Goal: Information Seeking & Learning: Check status

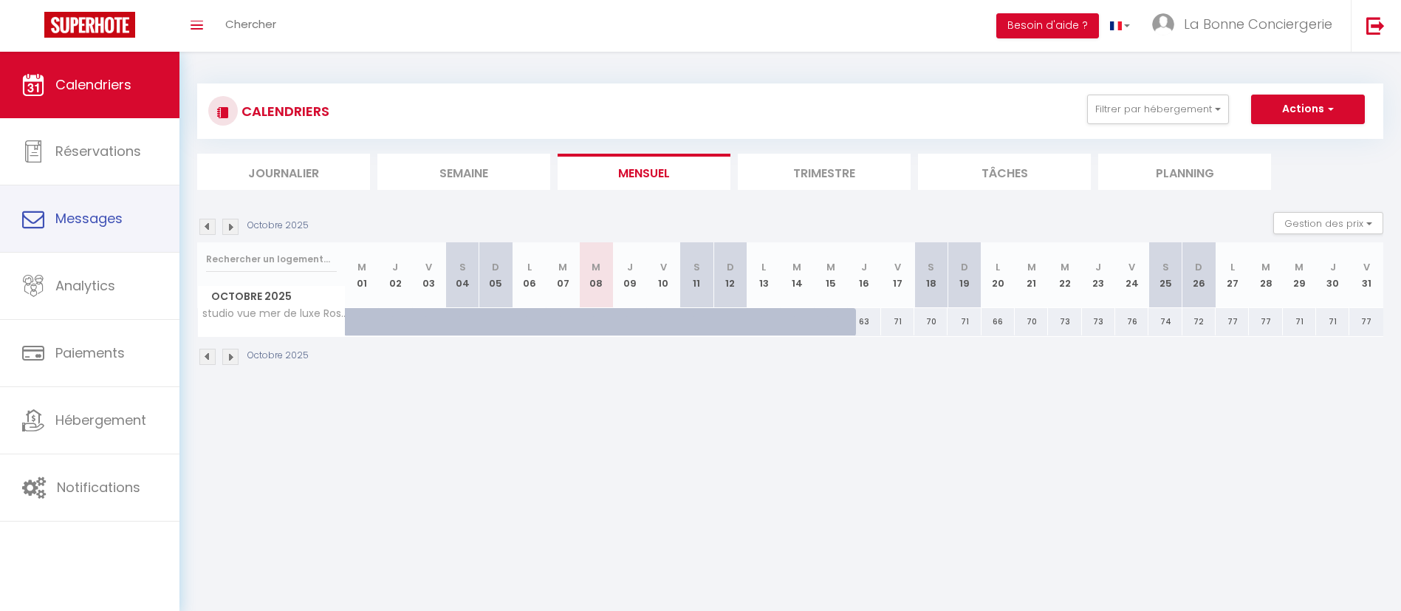
click at [102, 293] on span "Analytics" at bounding box center [85, 285] width 60 height 18
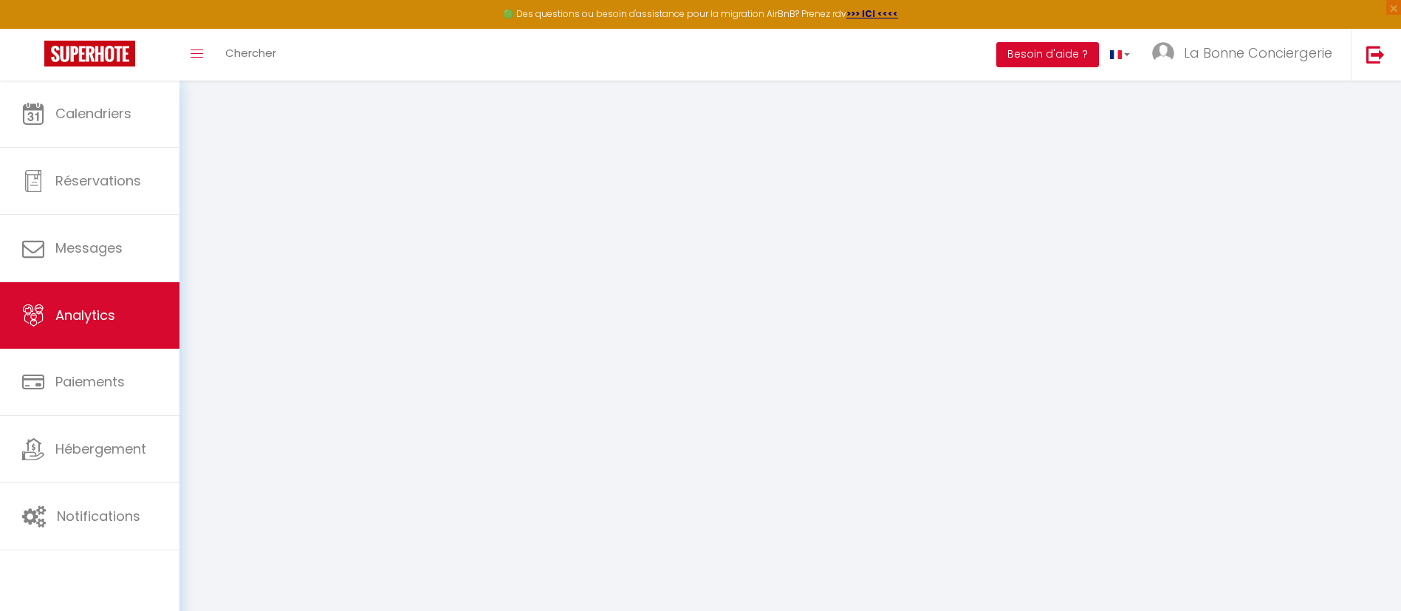
select select "2025"
select select "10"
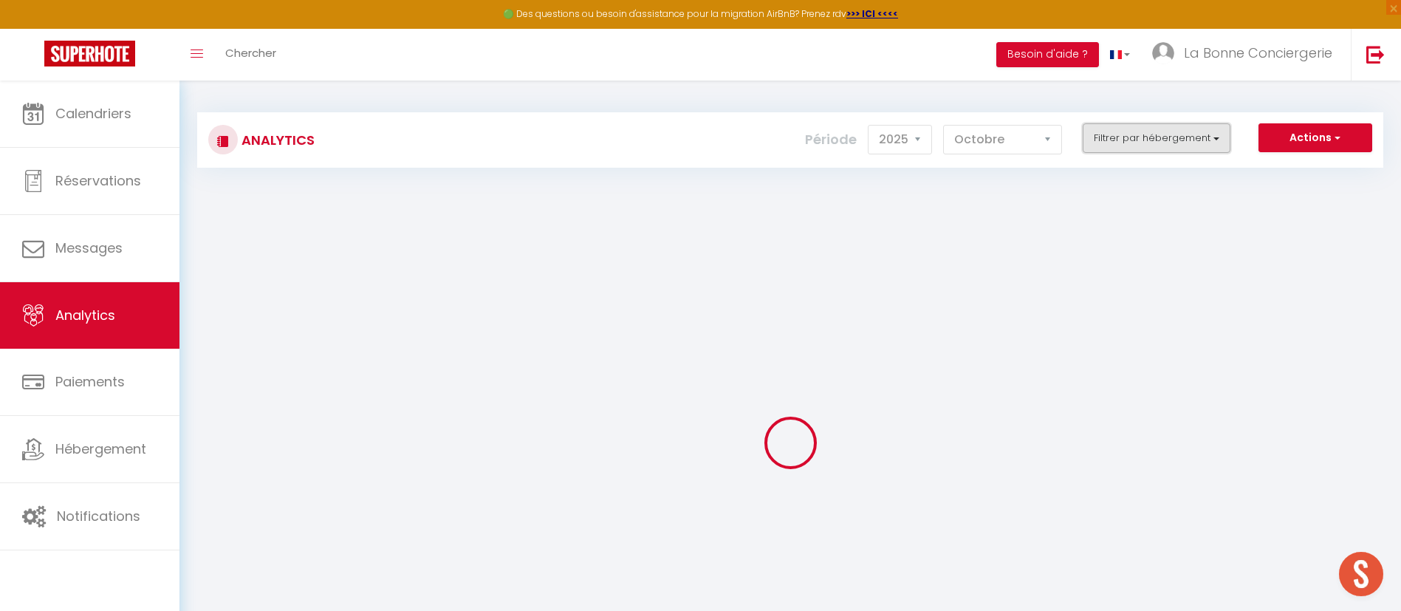
click at [1130, 137] on button "Filtrer par hébergement" at bounding box center [1156, 138] width 148 height 30
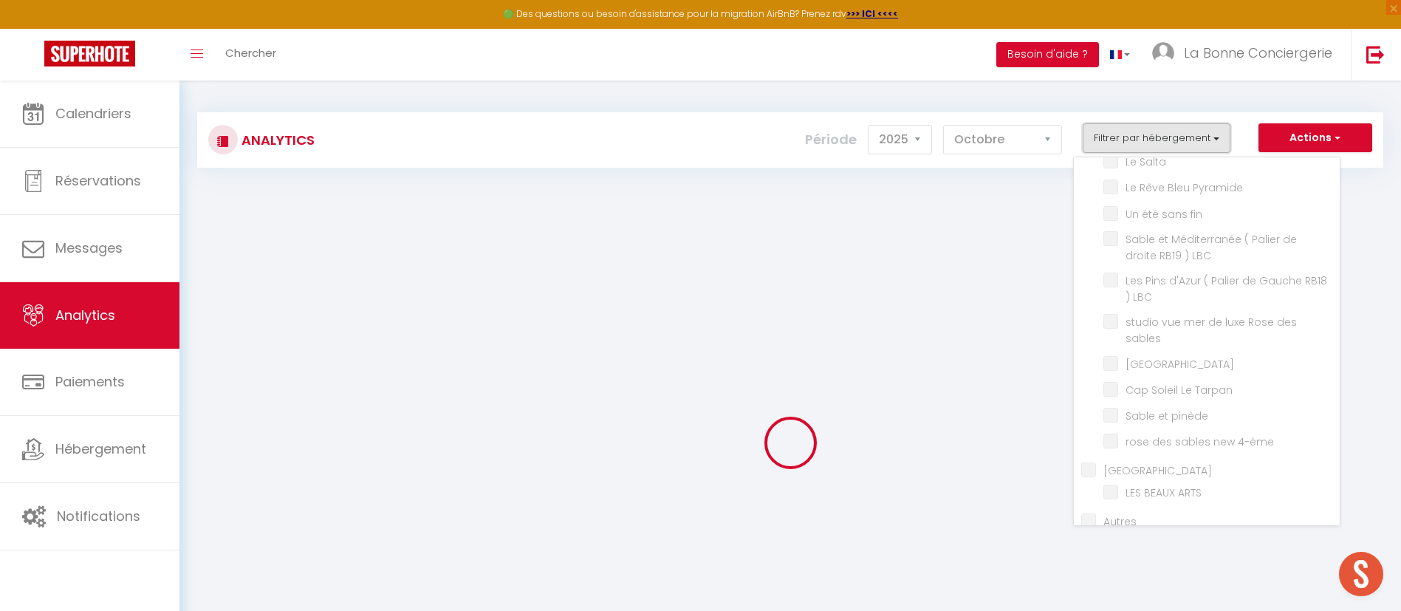
scroll to position [2146, 0]
click at [993, 208] on div at bounding box center [790, 443] width 1186 height 478
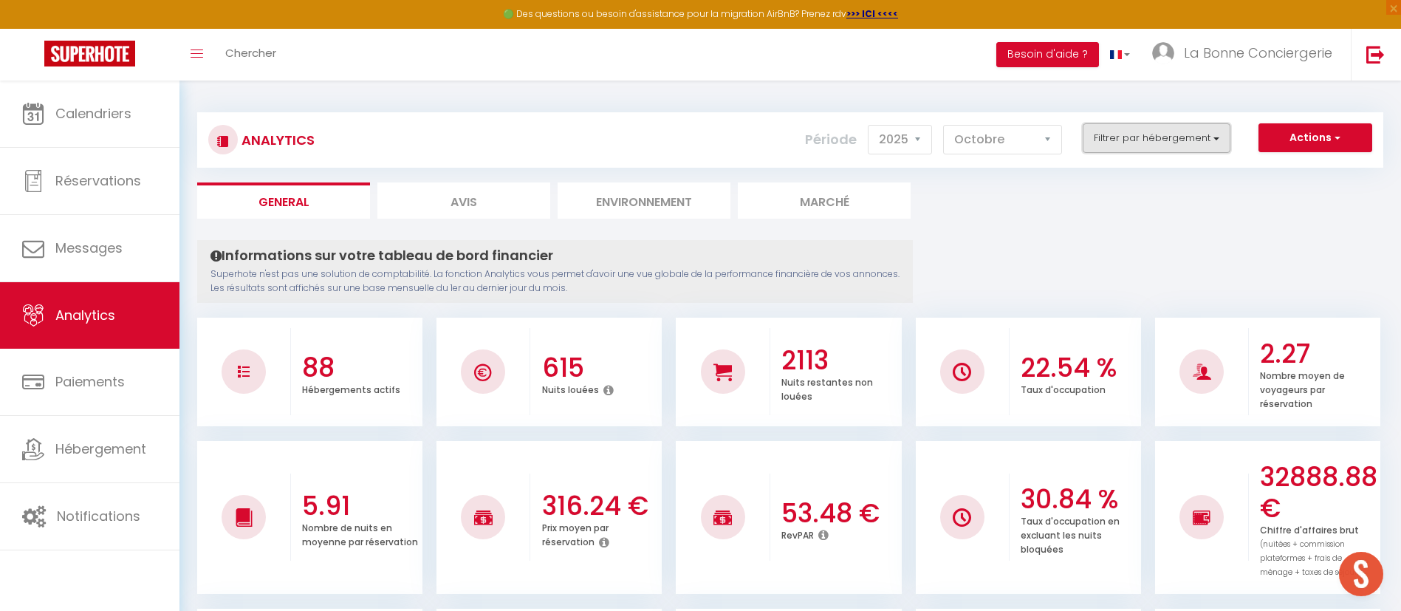
click at [1196, 127] on button "Filtrer par hébergement" at bounding box center [1156, 138] width 148 height 30
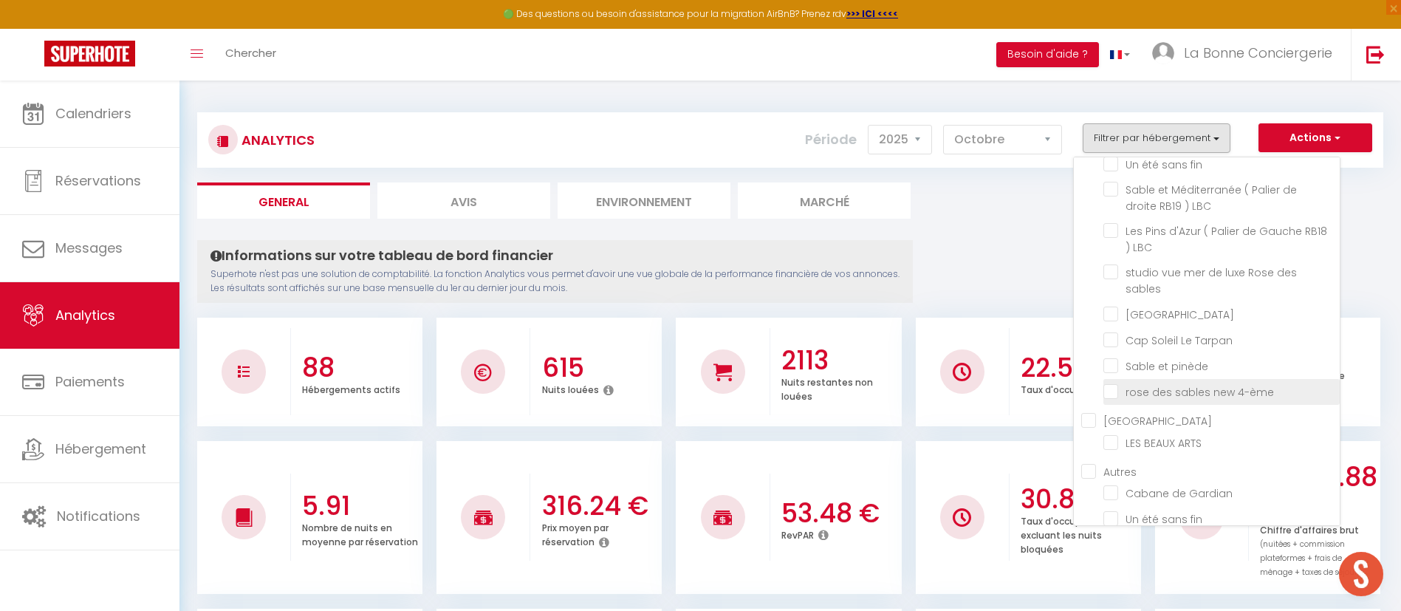
click at [1215, 398] on 4-ème "checkbox" at bounding box center [1221, 390] width 236 height 15
checkbox 4-ème "true"
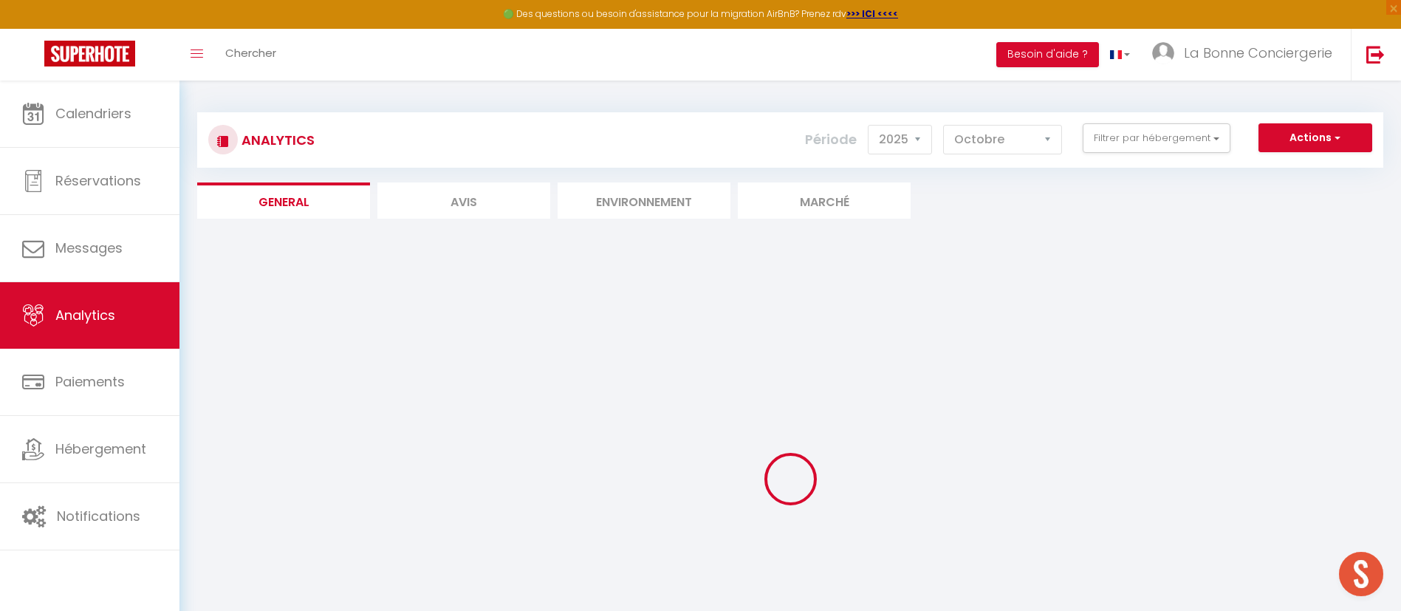
checkbox Camarguaise "false"
checkbox Marsillargues "false"
checkbox Lunel "false"
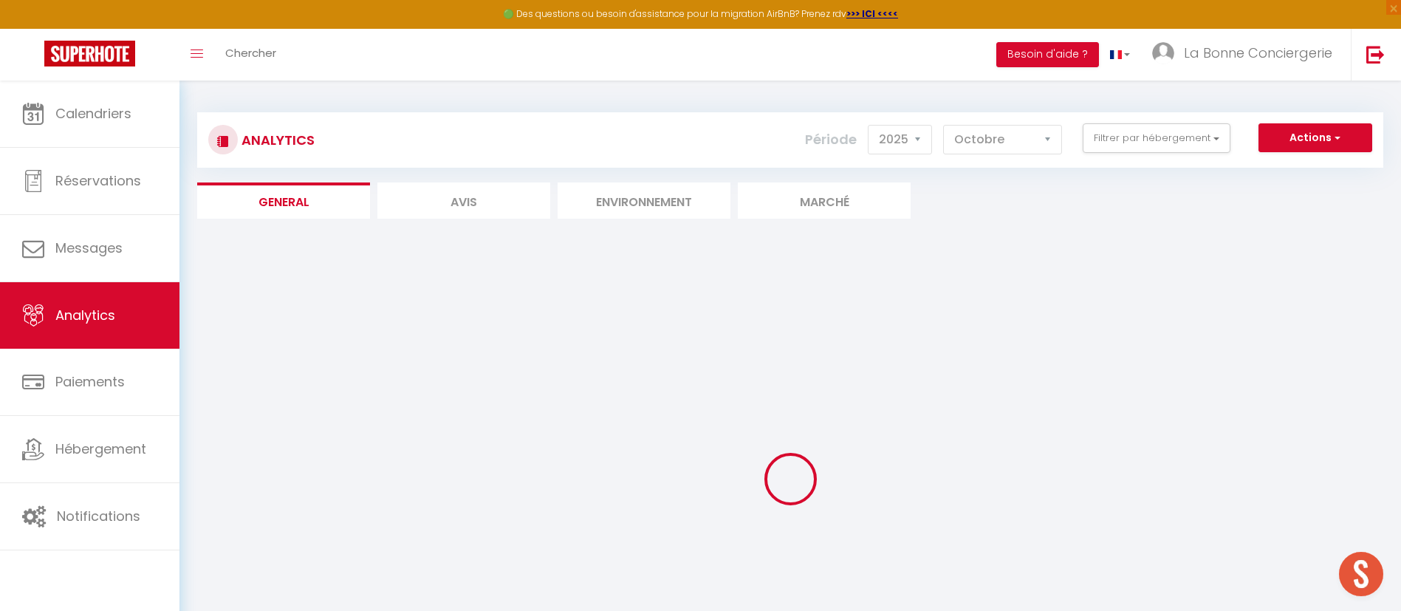
checkbox AUJARGUES "false"
checkbox Vigneron "false"
checkbox Lansargues "false"
checkbox just "false"
checkbox Sauve "false"
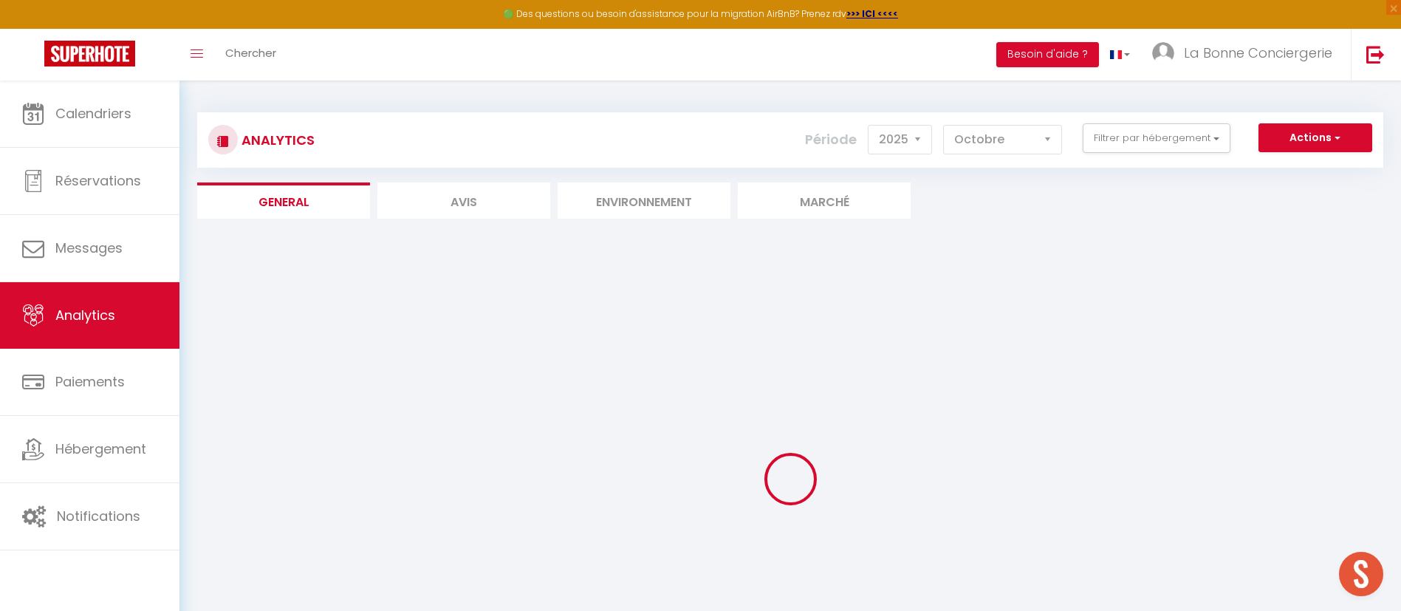
checkbox plage "false"
checkbox ensablés "false"
checkbox sel "false"
checkbox JUMMELLES "false"
checkbox LBC "false"
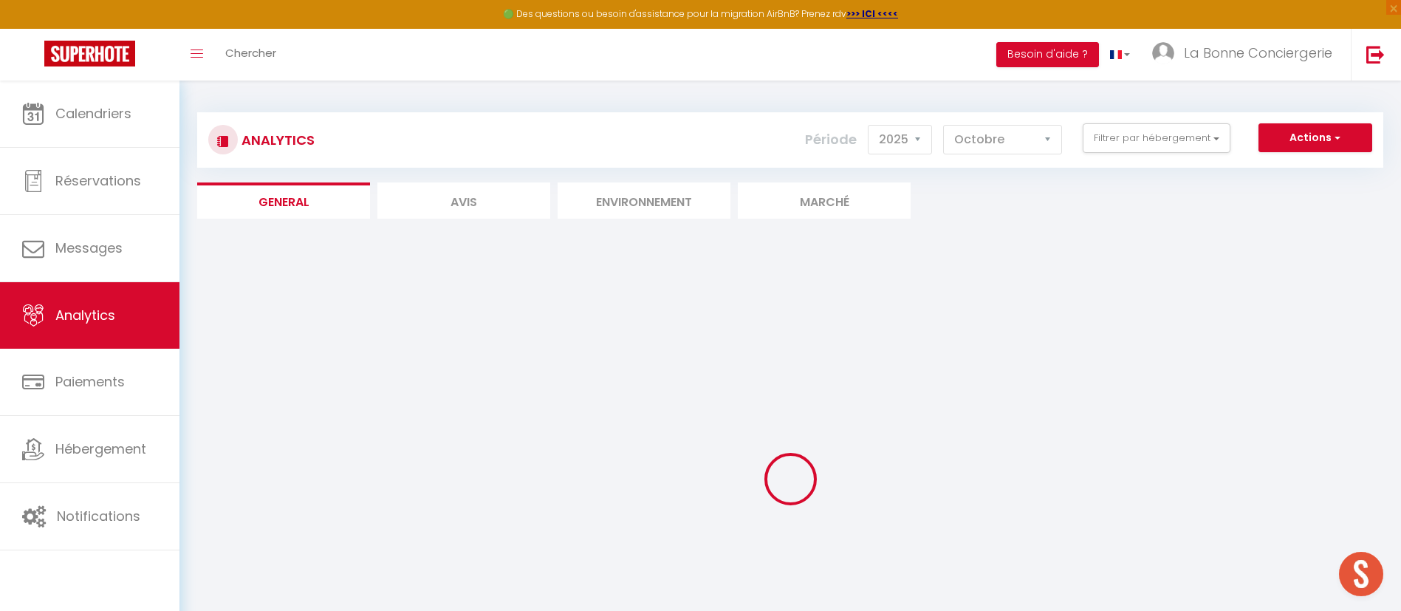
checkbox LBC "false"
checkbox plage☀️LaBonneConciergerie "false"
checkbox port "false"
checkbox flots "false"
checkbox LBC "false"
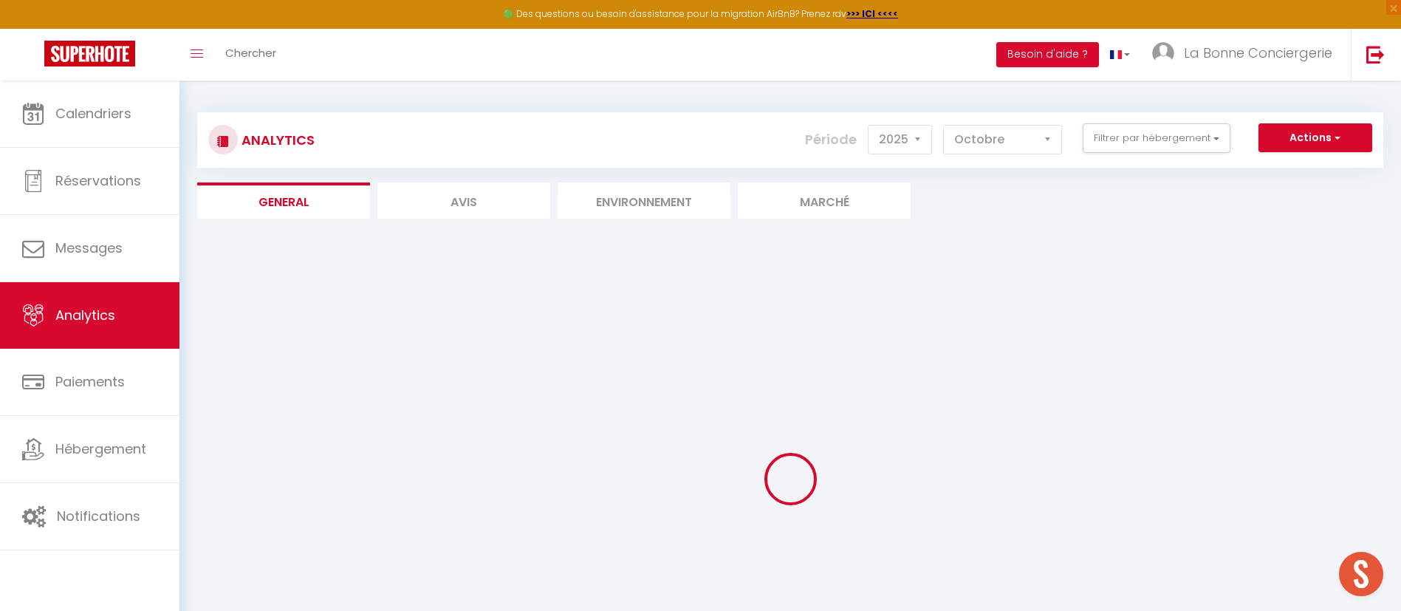
checkbox Yoga "false"
checkbox turquoises "false"
checkbox pampa "false"
checkbox Plage "false"
checkbox LBC "false"
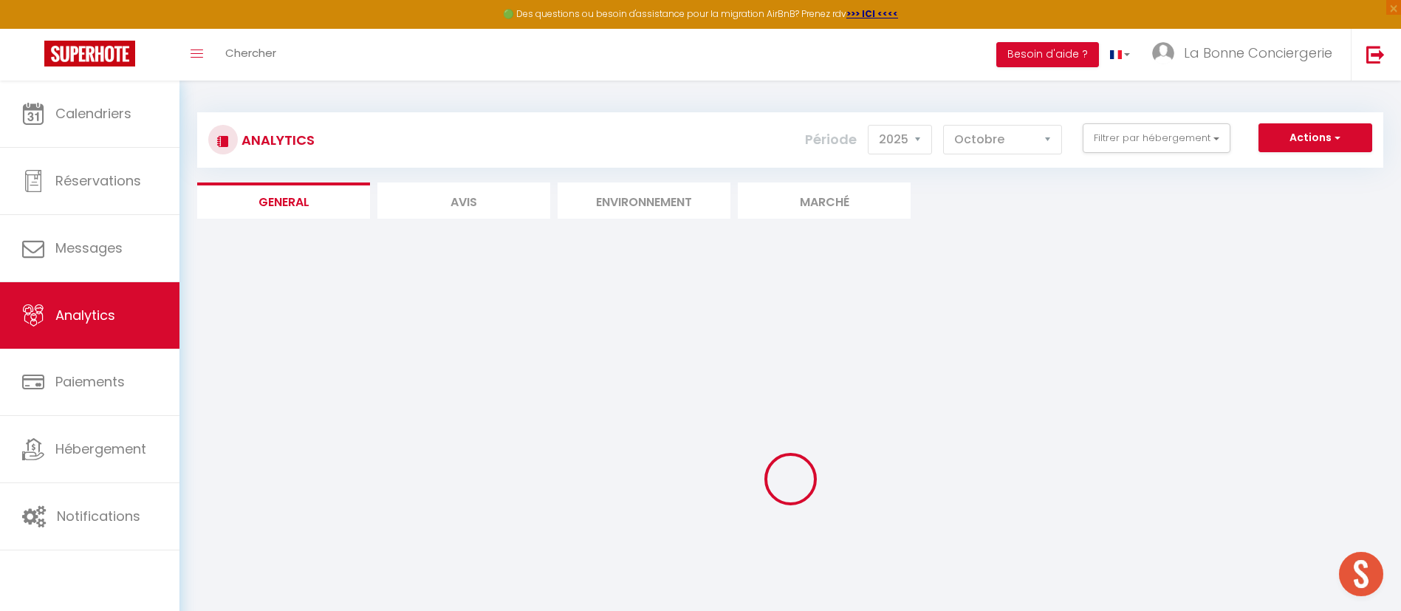
checkbox plage "false"
checkbox Bleu "false"
checkbox Plage "false"
checkbox BLEUE "false"
checkbox LBC "false"
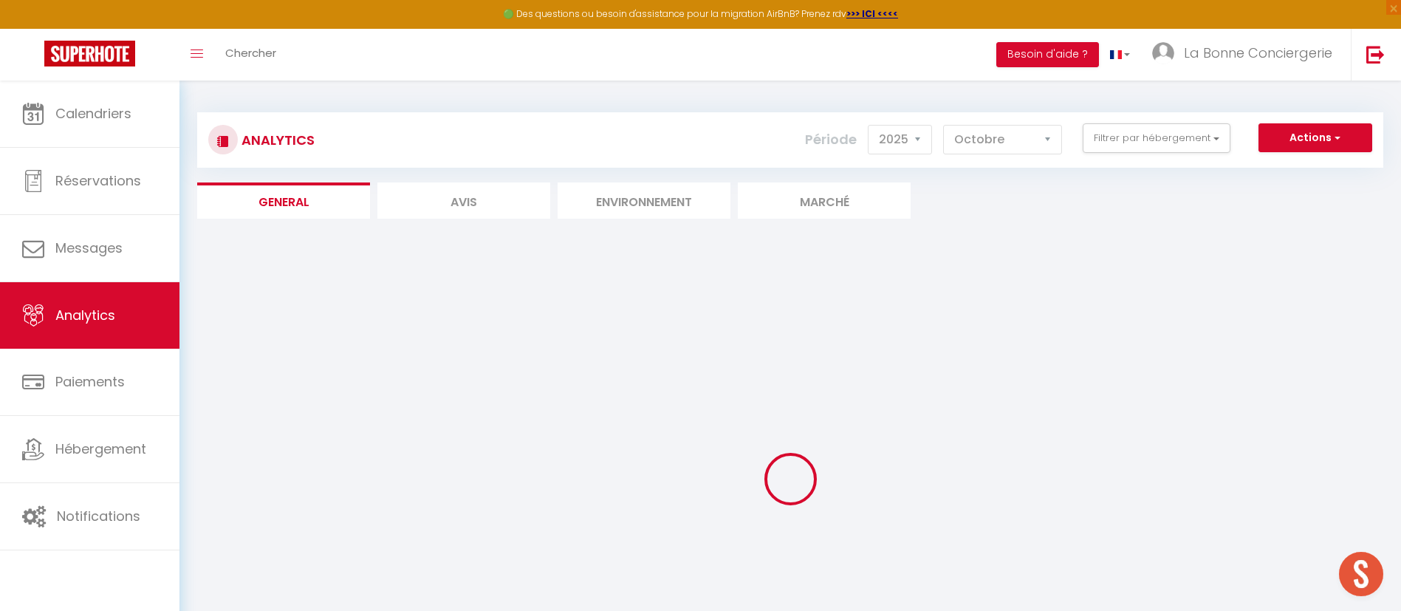
checkbox 2 "false"
checkbox LBC "false"
checkbox \+🅿️ "false"
checkbox LBC "false"
checkbox Bahia "false"
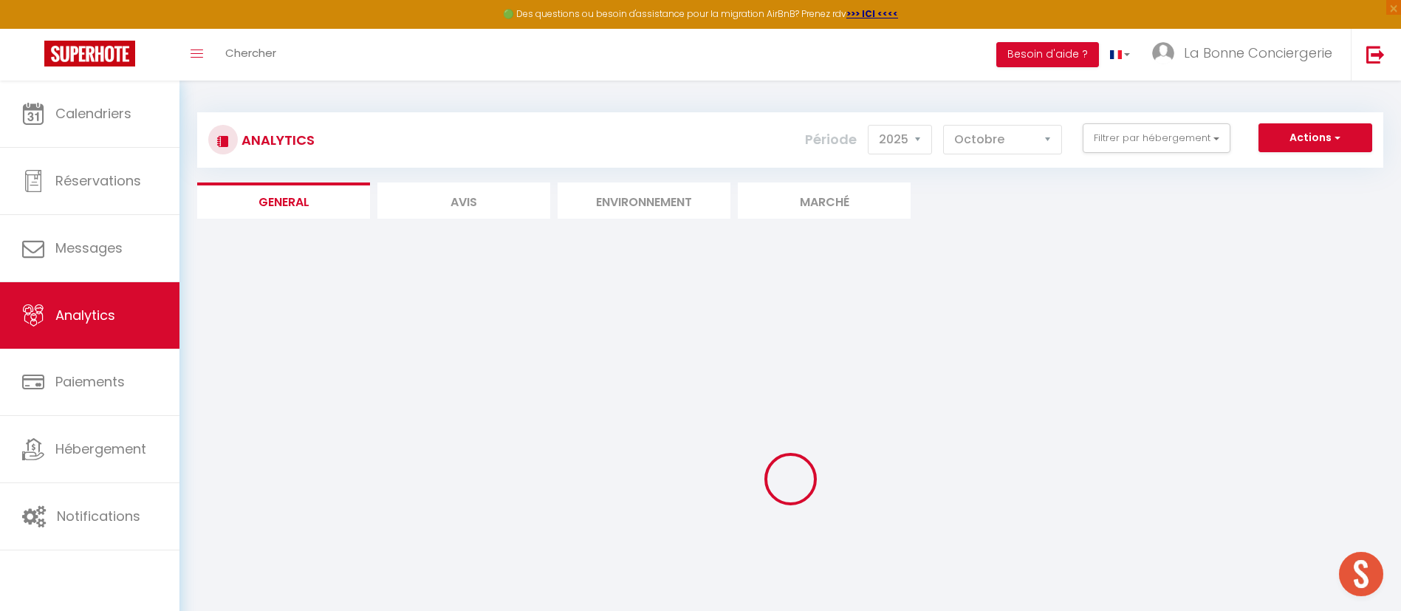
checkbox Seventies "false"
checkbox Marineland "false"
checkbox Chéops "false"
checkbox LBC "false"
checkbox Maeva "false"
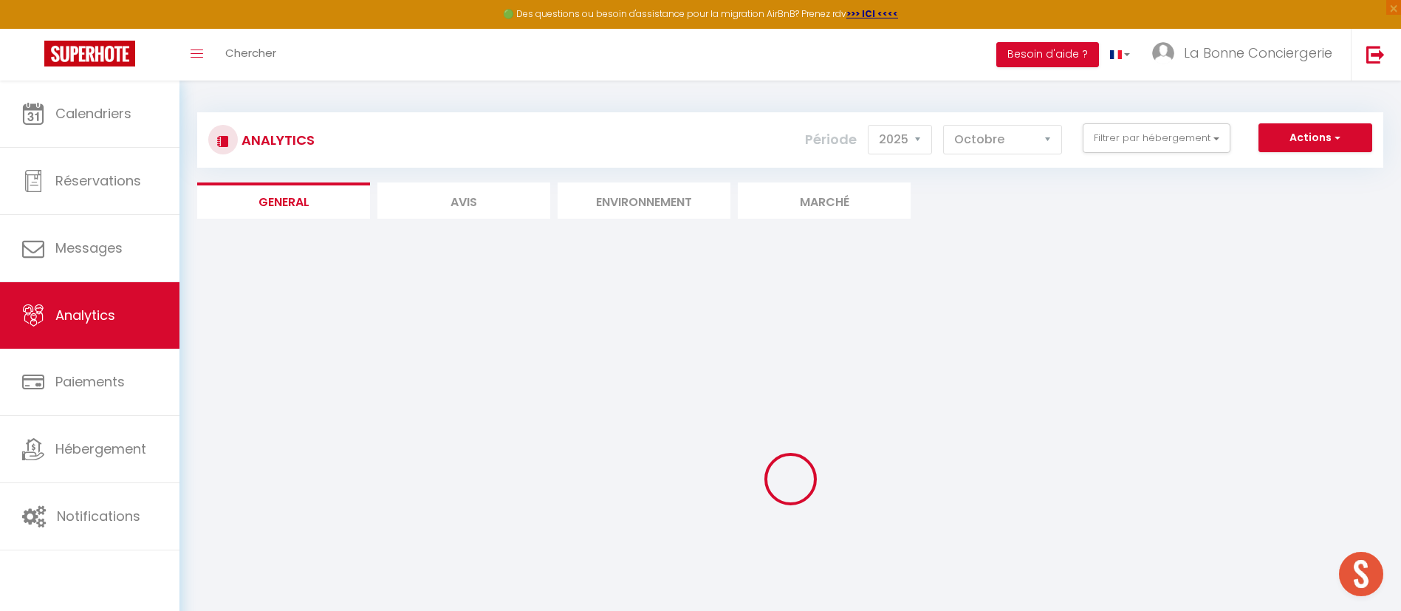
checkbox couchant "false"
checkbox Bat10 "false"
checkbox Motte "false"
checkbox LBC "false"
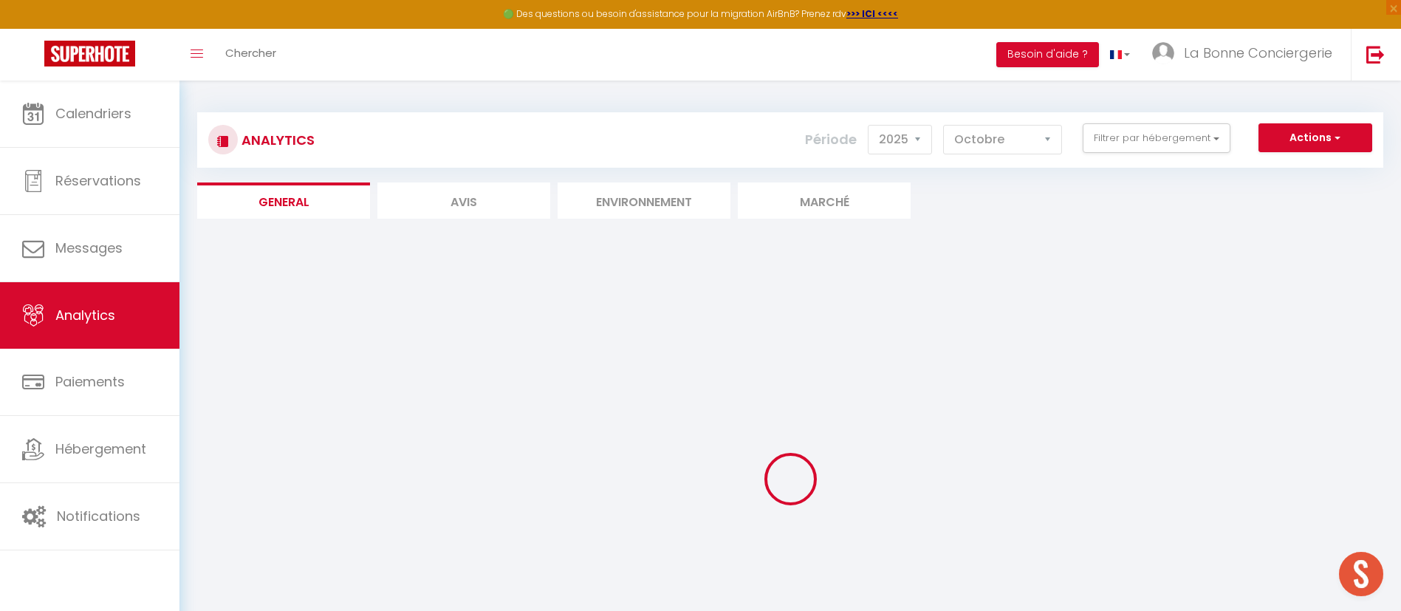
checkbox Dunes "false"
checkbox Rose "false"
checkbox II "false"
checkbox Apalooza "false"
checkbox Bat8 "false"
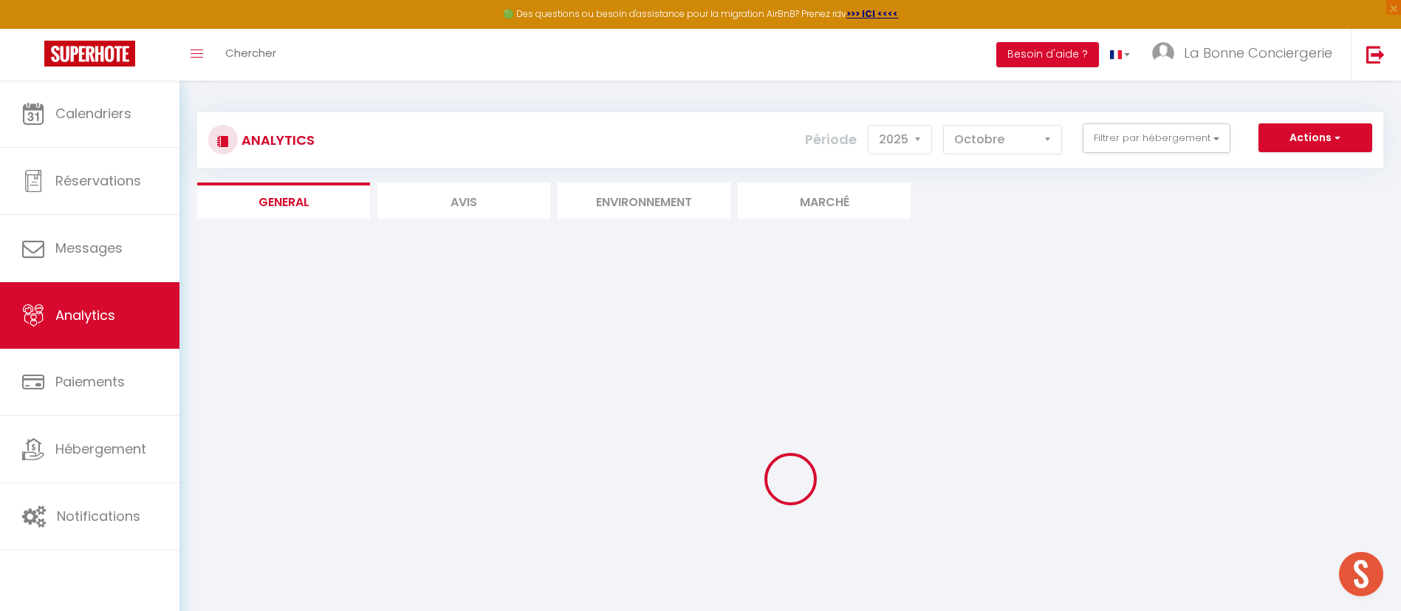
checkbox pyramide "false"
checkbox mer "false"
checkbox input "false"
checkbox Couchant "false"
checkbox LBC "false"
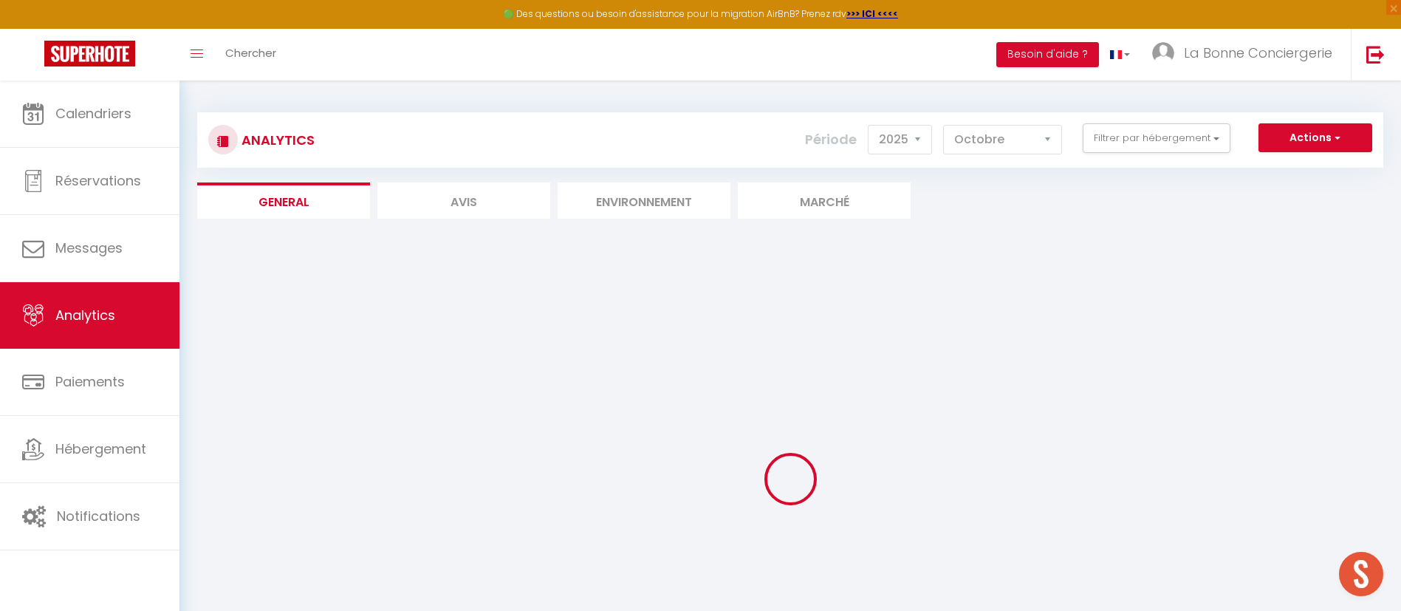
checkbox II "false"
checkbox LBC "false"
checkbox Marineland "false"
checkbox LBC "false"
checkbox II "false"
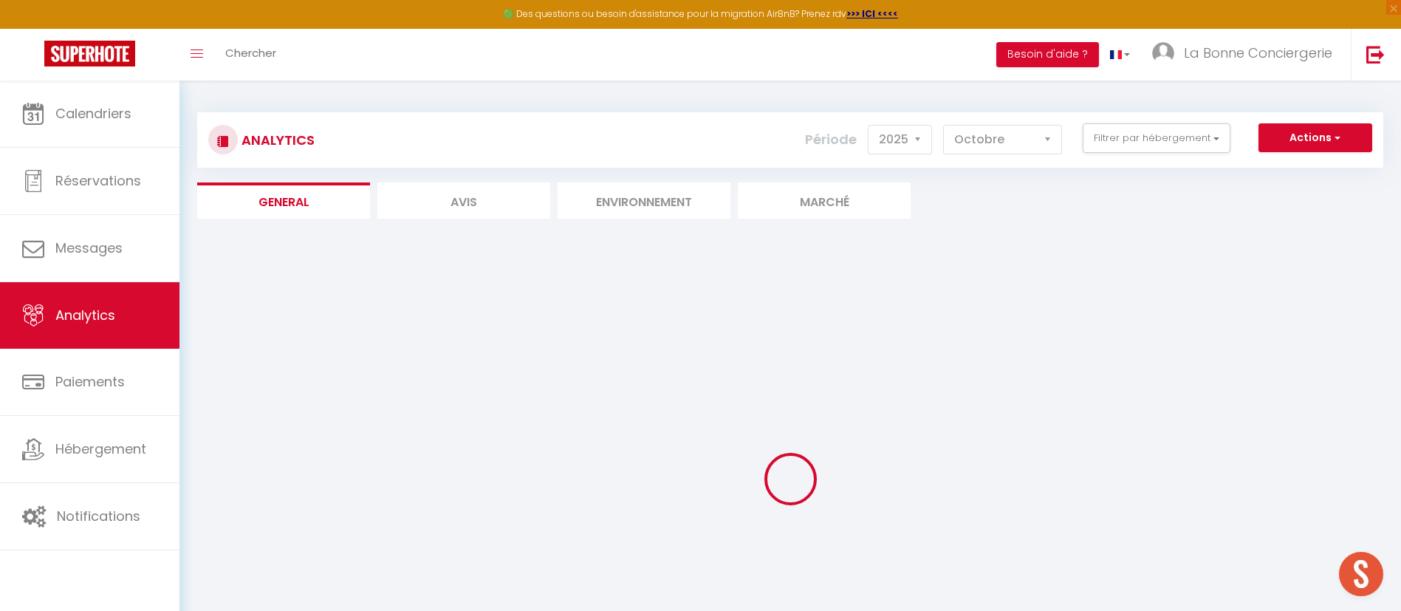
checkbox Littoral "false"
checkbox Sud "false"
checkbox LBC "false"
checkbox NUKI "false"
checkbox Douillet "false"
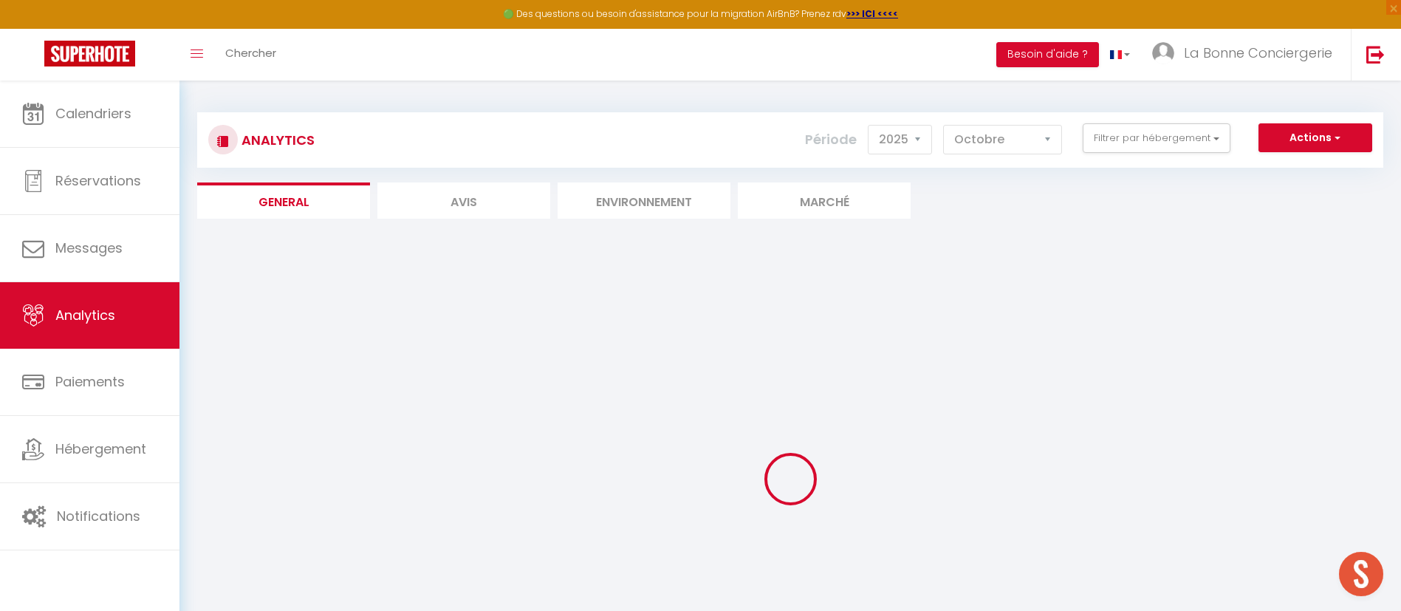
checkbox MIND "false"
checkbox ville "false"
checkbox Ponant "false"
checkbox Plage "false"
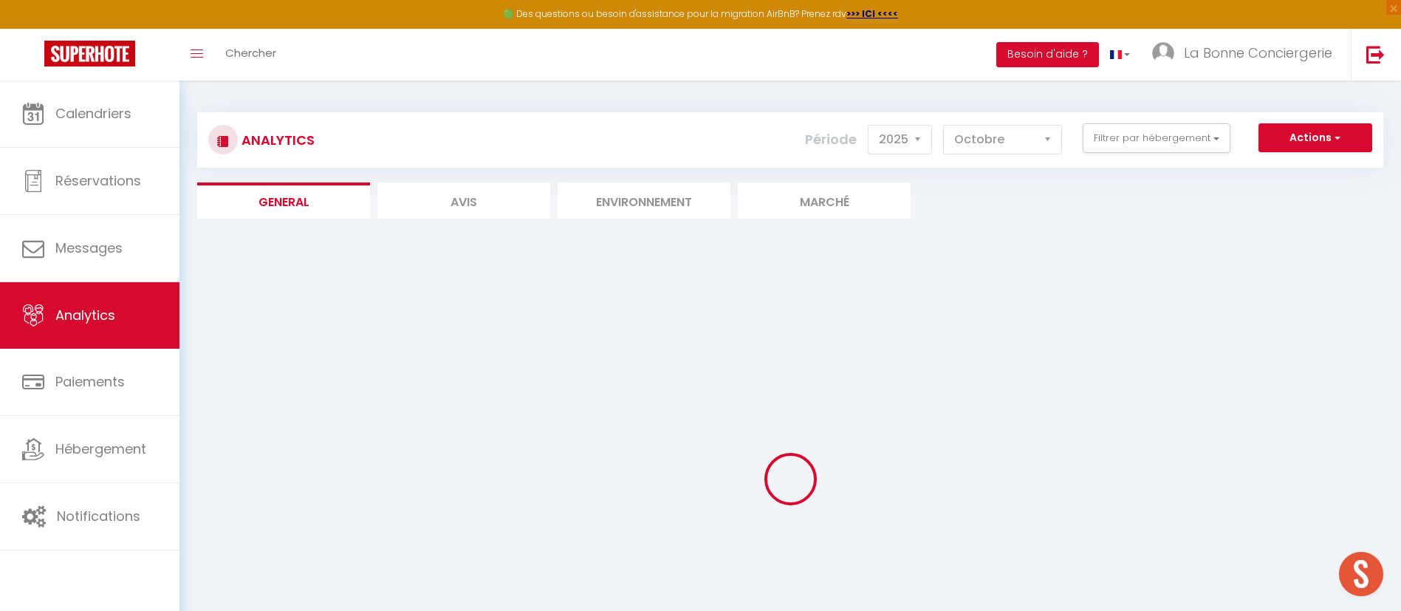
checkbox LBC "false"
checkbox club "false"
checkbox Salta "false"
checkbox Pyramide "false"
checkbox fin "false"
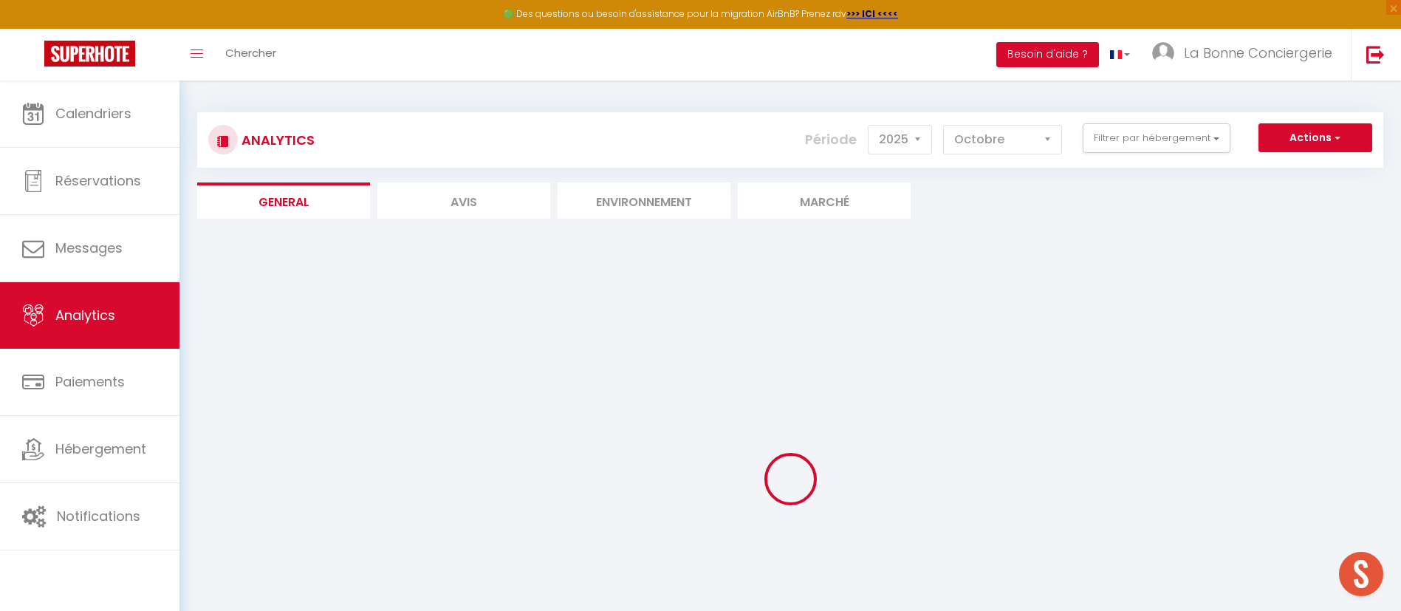
checkbox LBC "false"
checkbox sables "false"
checkbox SOLEA "false"
checkbox Tarpan "false"
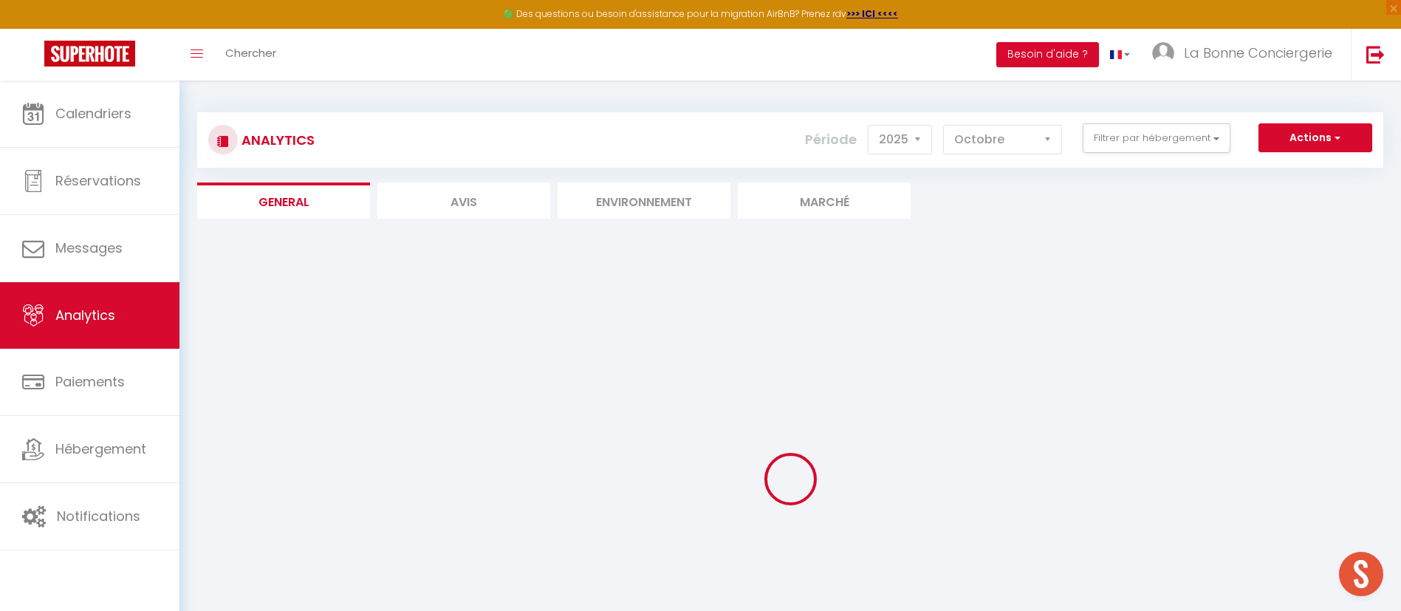
checkbox pinède "false"
checkbox ARTS "false"
checkbox Gardian "false"
checkbox fin "false"
checkbox Parenthèse "false"
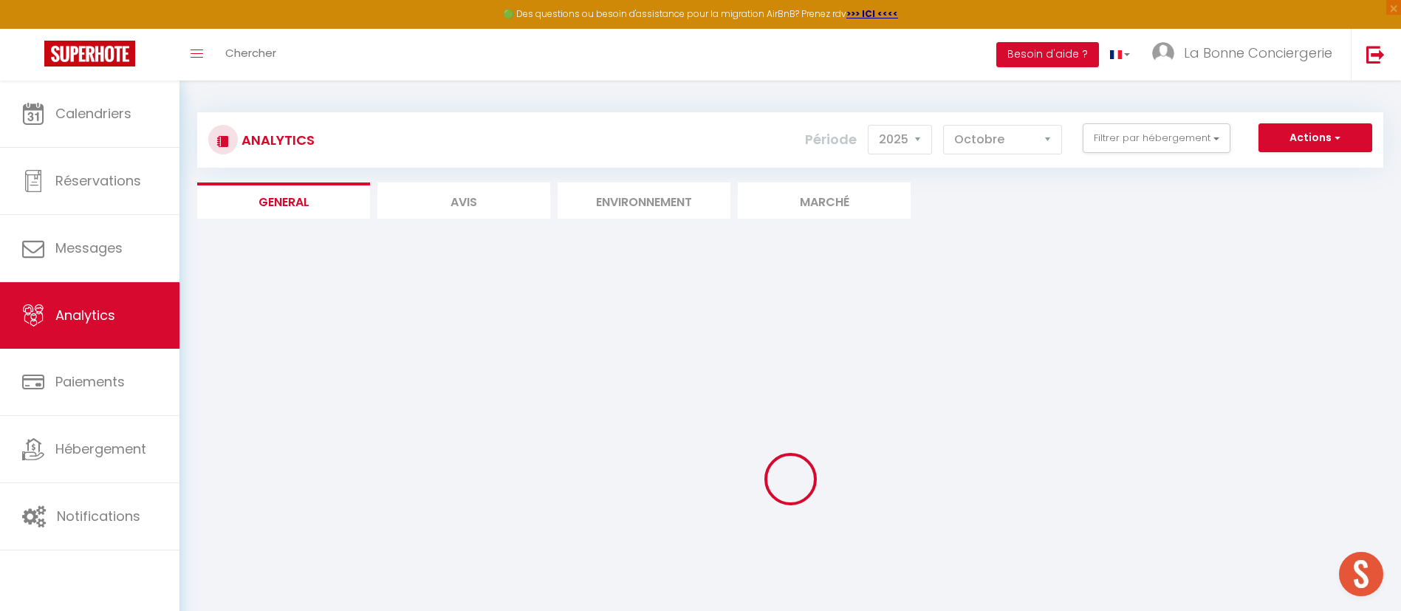
checkbox bis "false"
checkbox fin "false"
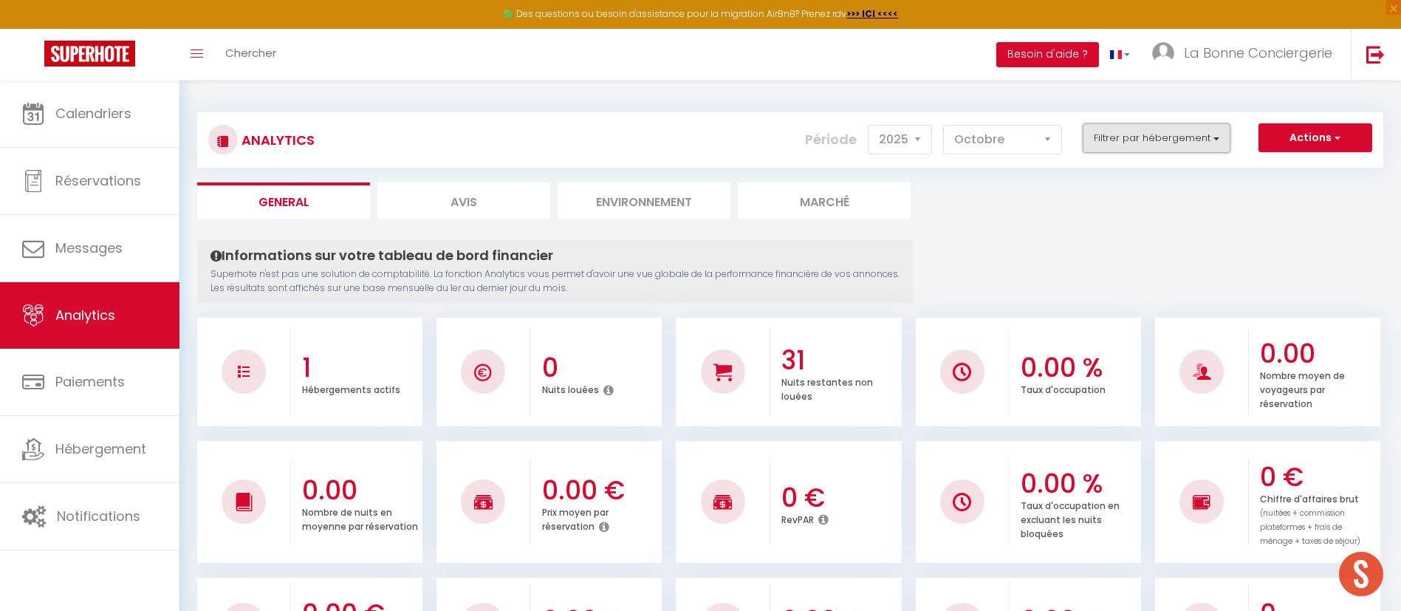
click at [1183, 142] on button "Filtrer par hébergement" at bounding box center [1156, 138] width 148 height 30
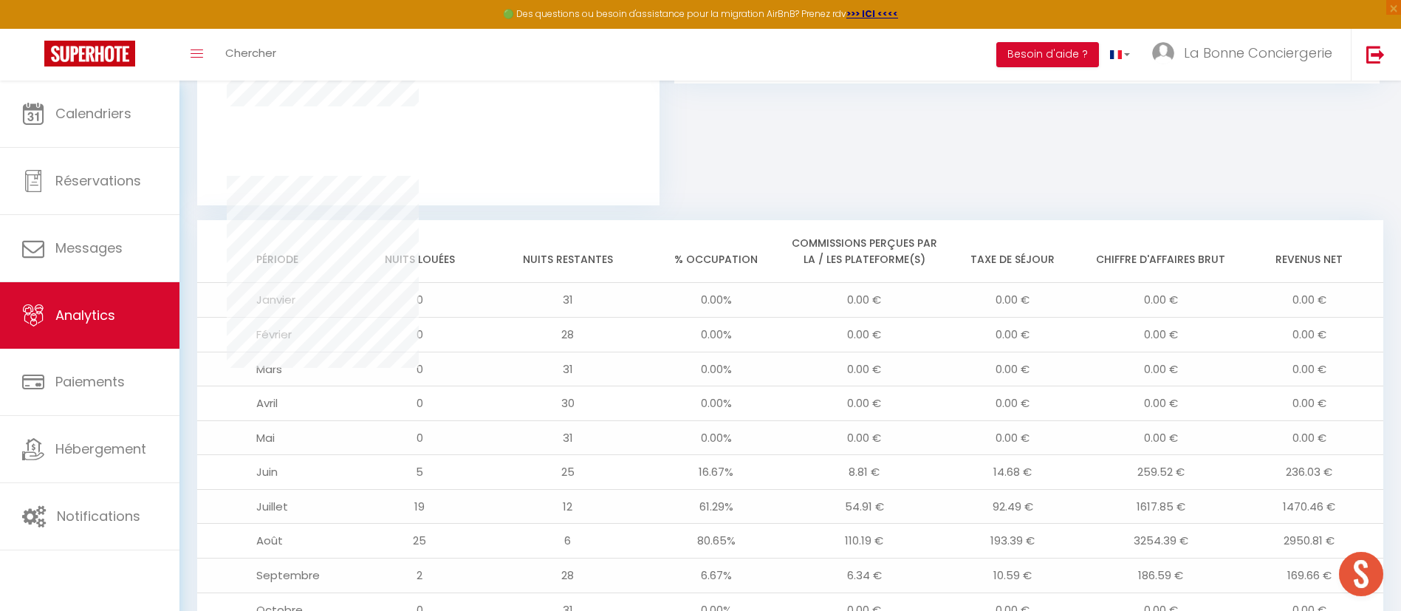
scroll to position [1218, 0]
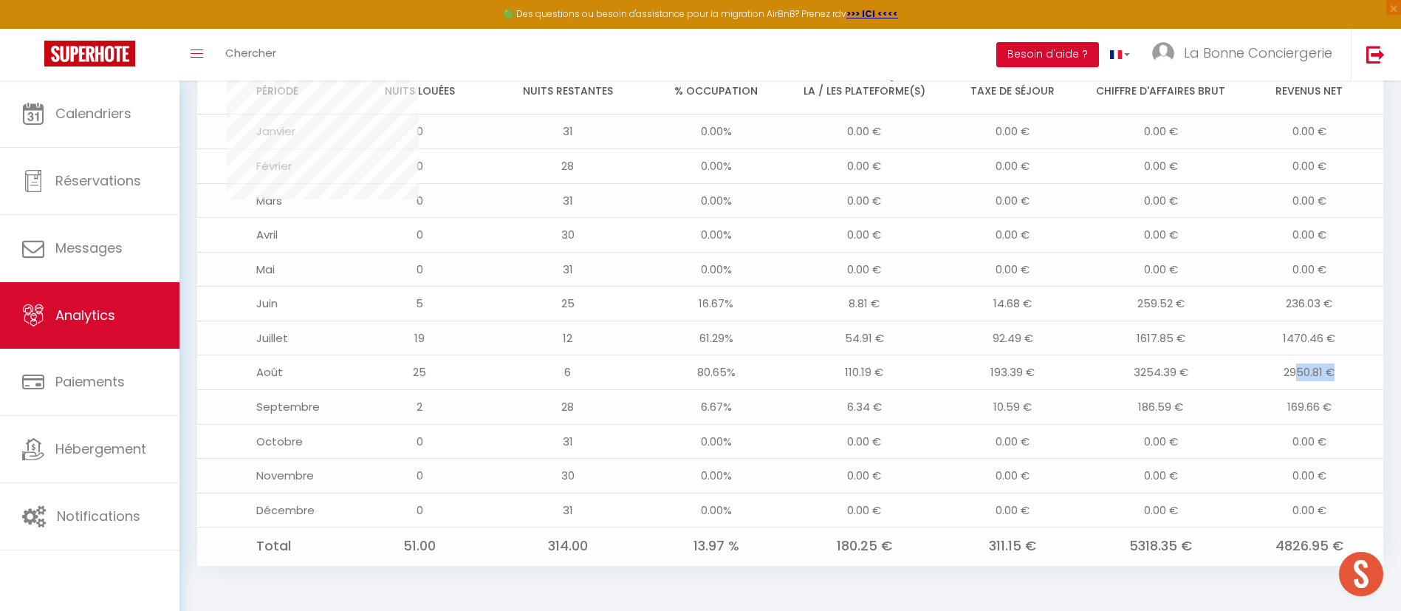
drag, startPoint x: 1350, startPoint y: 374, endPoint x: 1299, endPoint y: 376, distance: 51.7
click at [1299, 376] on td "2950.81 €" at bounding box center [1308, 372] width 148 height 35
click at [1240, 350] on td "1470.46 €" at bounding box center [1308, 337] width 148 height 35
drag, startPoint x: 1351, startPoint y: 377, endPoint x: 1277, endPoint y: 377, distance: 74.6
click at [1277, 377] on td "2950.81 €" at bounding box center [1308, 372] width 148 height 35
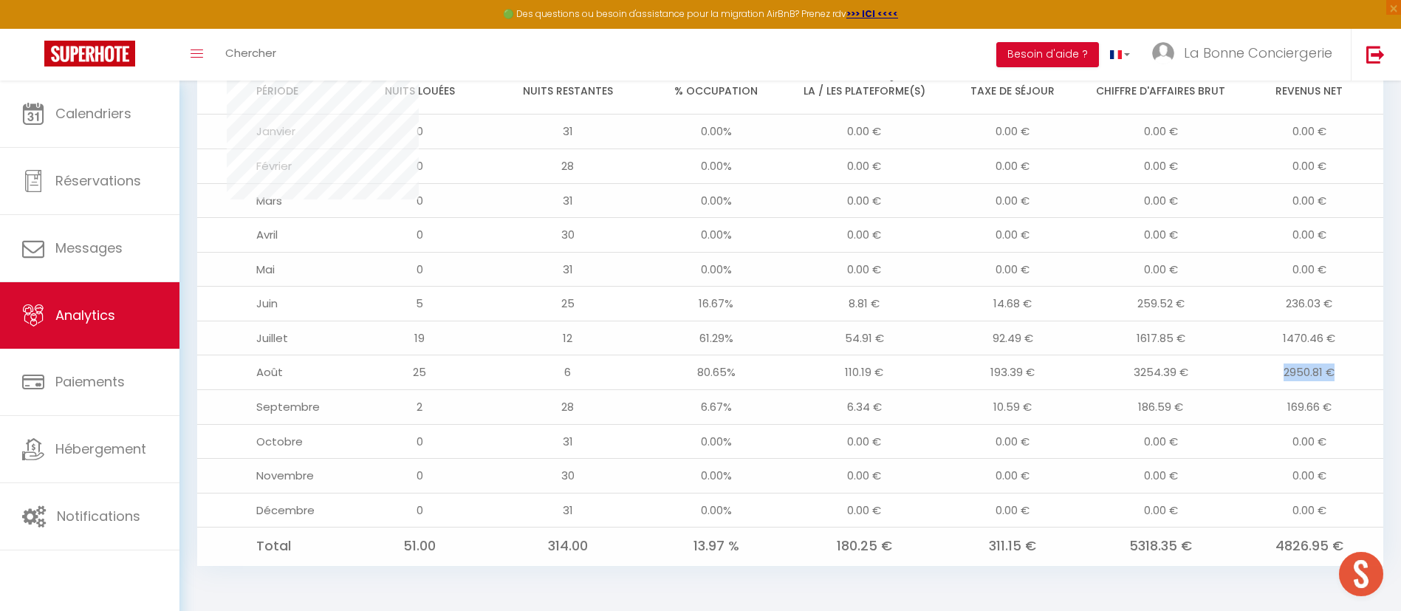
click at [1241, 379] on td "2950.81 €" at bounding box center [1308, 372] width 148 height 35
drag, startPoint x: 743, startPoint y: 345, endPoint x: 692, endPoint y: 337, distance: 52.2
click at [698, 337] on td "61.29%" at bounding box center [716, 337] width 148 height 35
click at [692, 337] on td "61.29%" at bounding box center [716, 337] width 148 height 35
drag, startPoint x: 749, startPoint y: 374, endPoint x: 692, endPoint y: 373, distance: 56.9
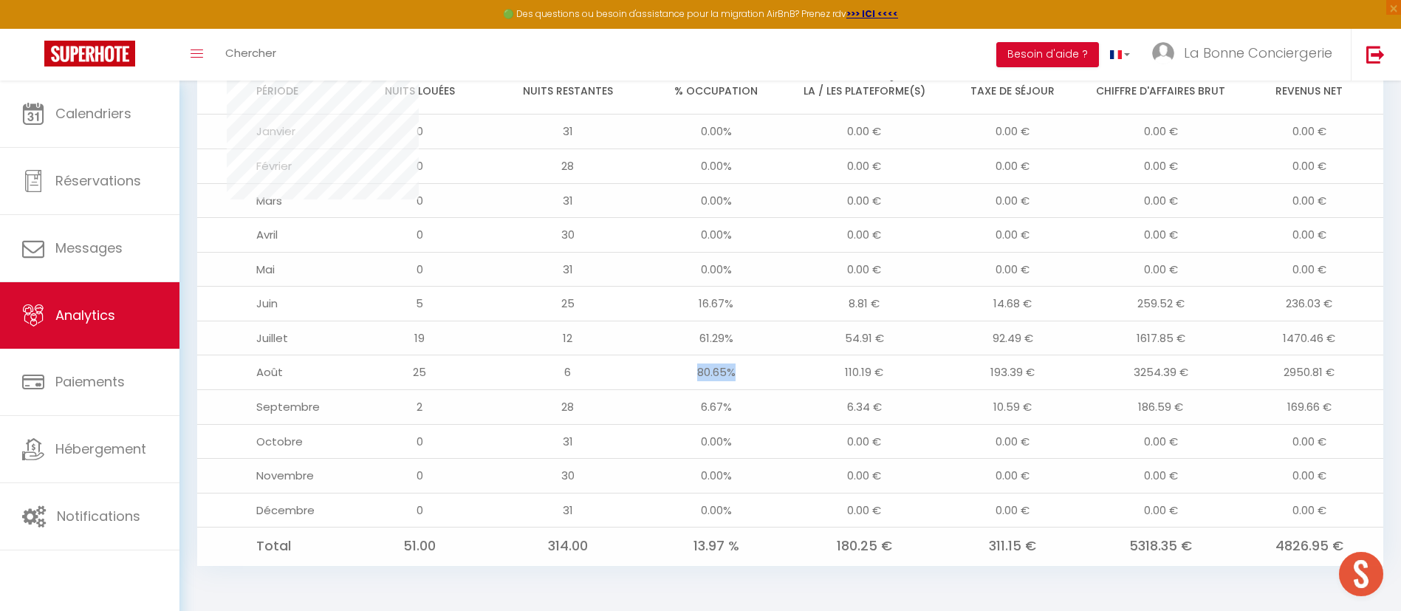
click at [692, 373] on td "80.65%" at bounding box center [716, 372] width 148 height 35
click at [690, 374] on td "80.65%" at bounding box center [716, 372] width 148 height 35
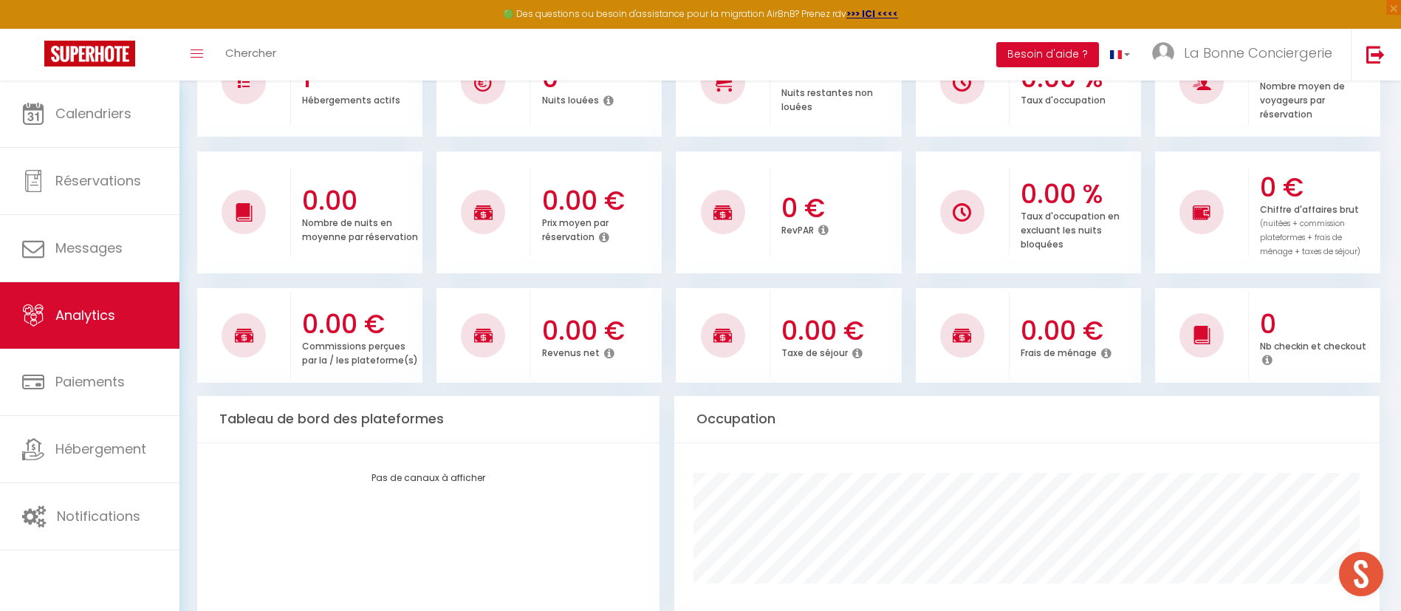
scroll to position [0, 0]
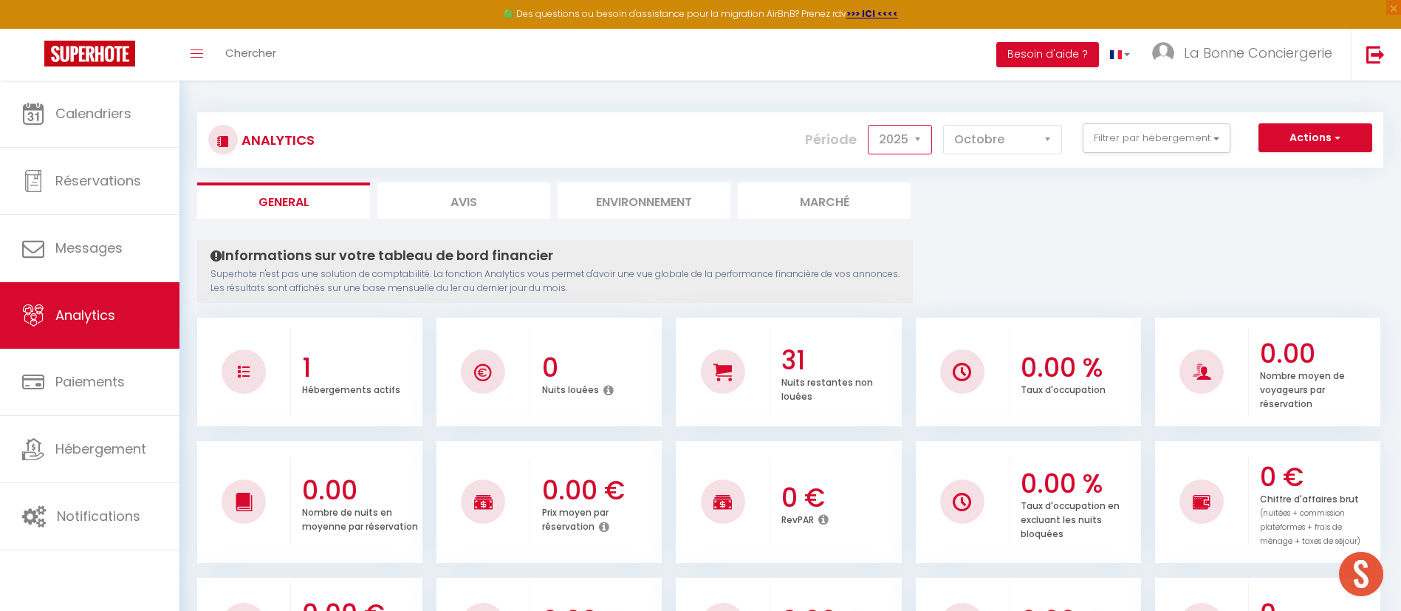
drag, startPoint x: 920, startPoint y: 135, endPoint x: 921, endPoint y: 150, distance: 14.8
click at [919, 135] on select "2014 2015 2016 2017 2018 2019 2020 2021 2022 2023 2024 2025 2026 2027" at bounding box center [899, 140] width 64 height 30
click at [869, 125] on select "2014 2015 2016 2017 2018 2019 2020 2021 2022 2023 2024 2025 2026 2027" at bounding box center [899, 140] width 64 height 30
click at [915, 137] on select "2014 2015 2016 2017 2018 2019 2020 2021 2022 2023 2024 2025 2026 2027" at bounding box center [899, 140] width 64 height 30
select select "2025"
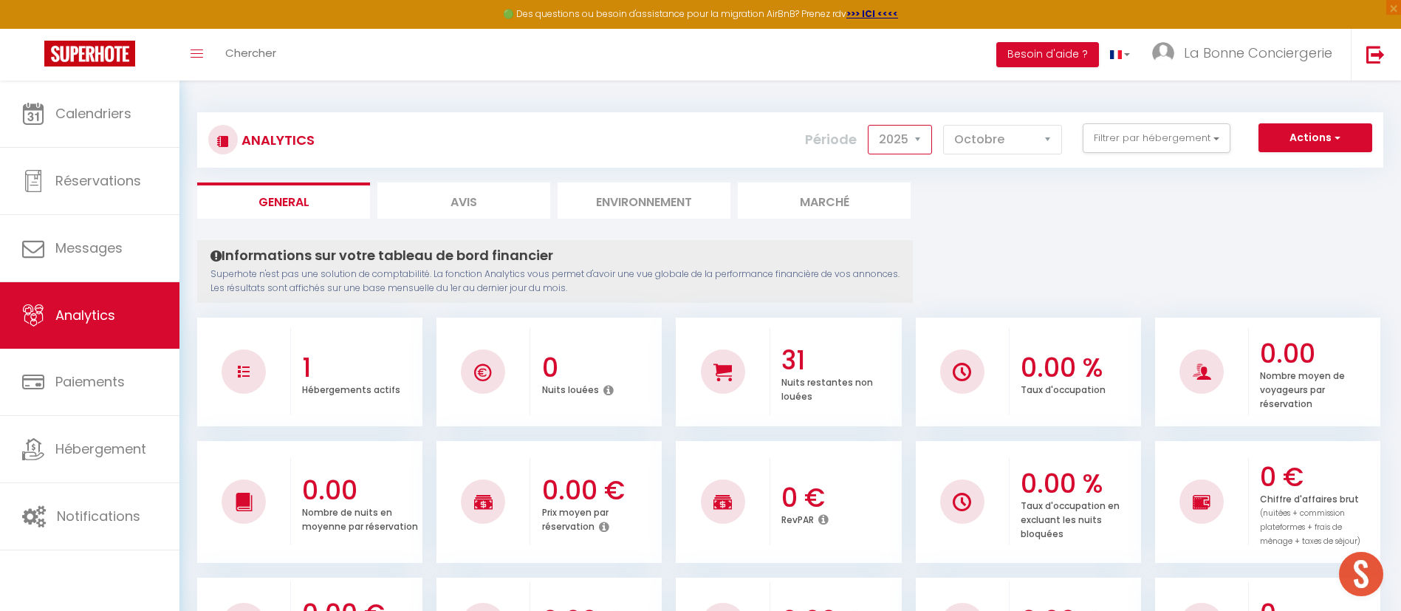
click at [869, 125] on select "2014 2015 2016 2017 2018 2019 2020 2021 2022 2023 2024 2025 2026 2027" at bounding box center [899, 140] width 64 height 30
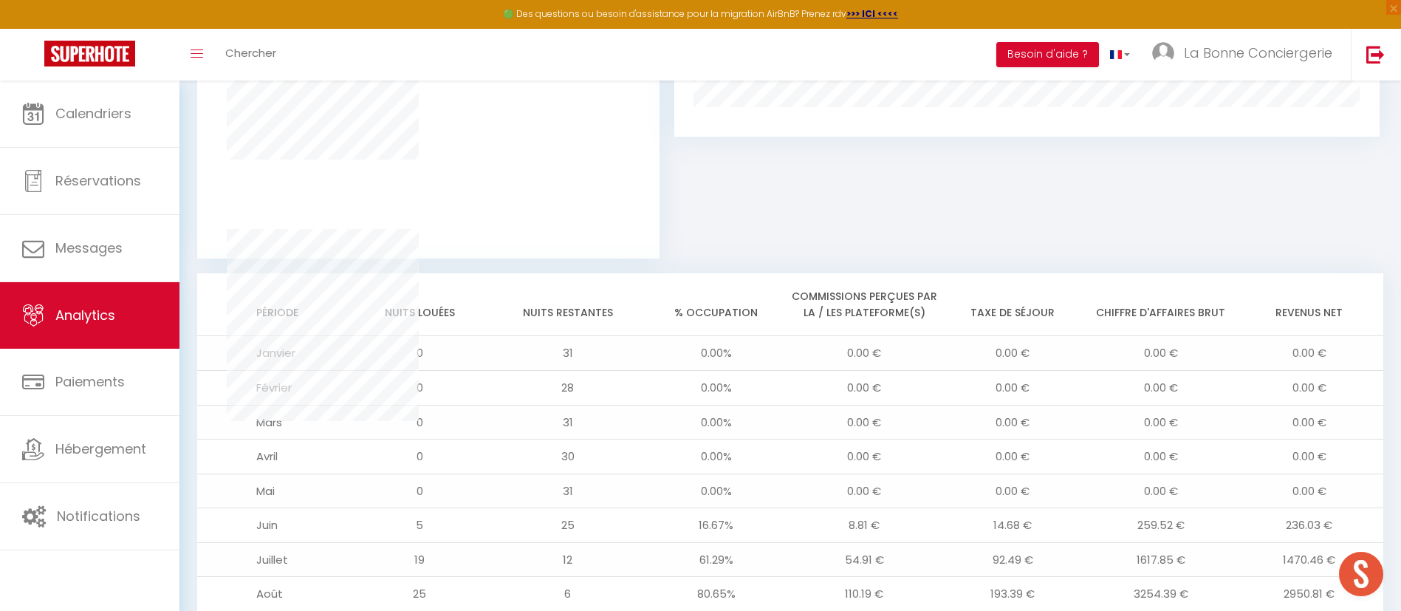
scroll to position [1218, 0]
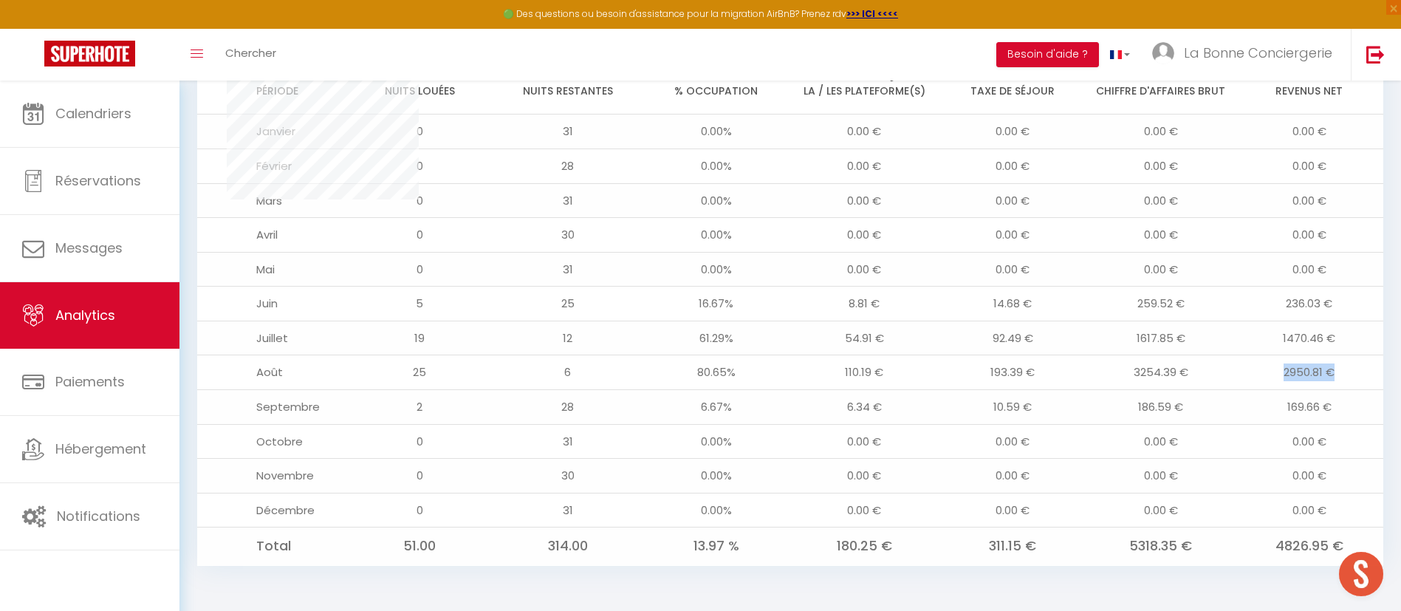
drag, startPoint x: 1358, startPoint y: 376, endPoint x: 1258, endPoint y: 379, distance: 100.5
click at [1258, 379] on td "2950.81 €" at bounding box center [1308, 372] width 148 height 35
click at [1245, 379] on td "2950.81 €" at bounding box center [1308, 372] width 148 height 35
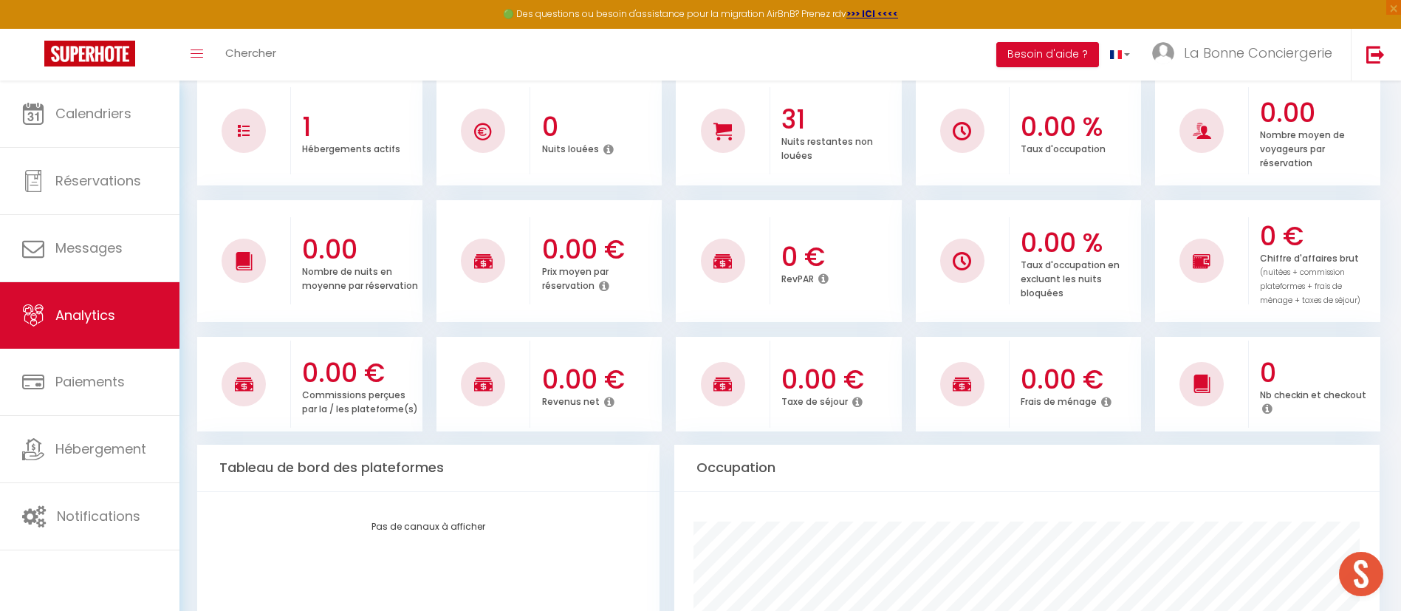
scroll to position [173, 0]
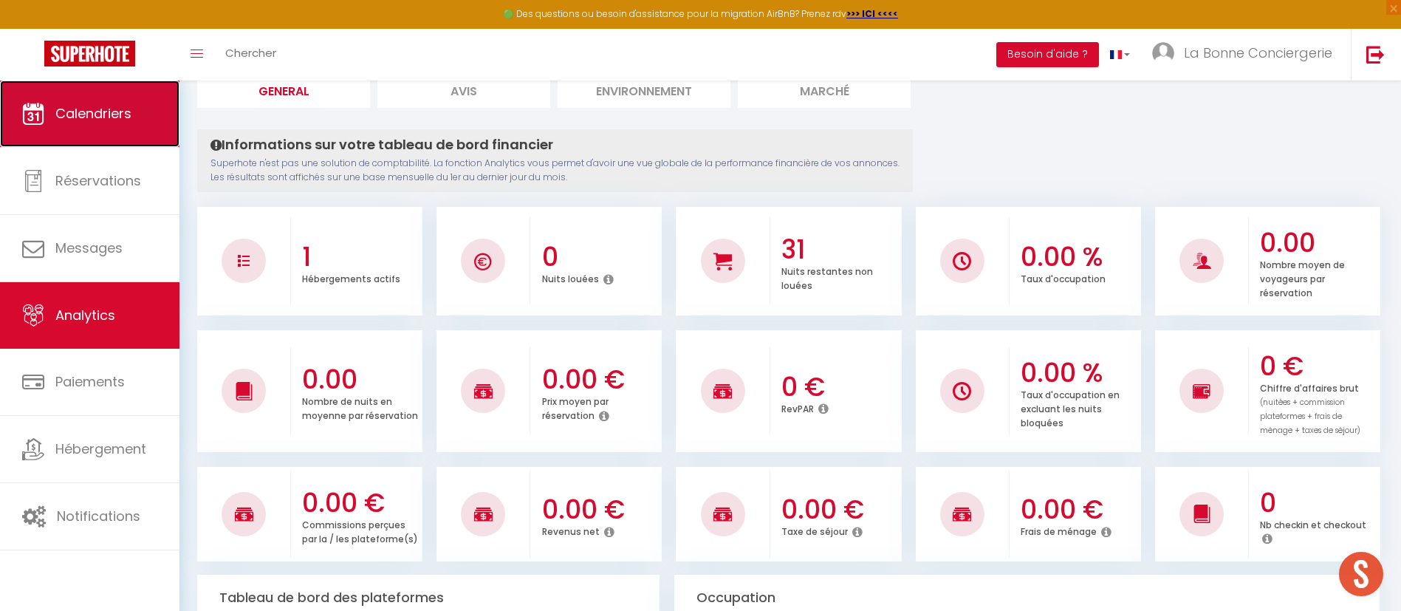
click at [129, 82] on link "Calendriers" at bounding box center [89, 113] width 179 height 66
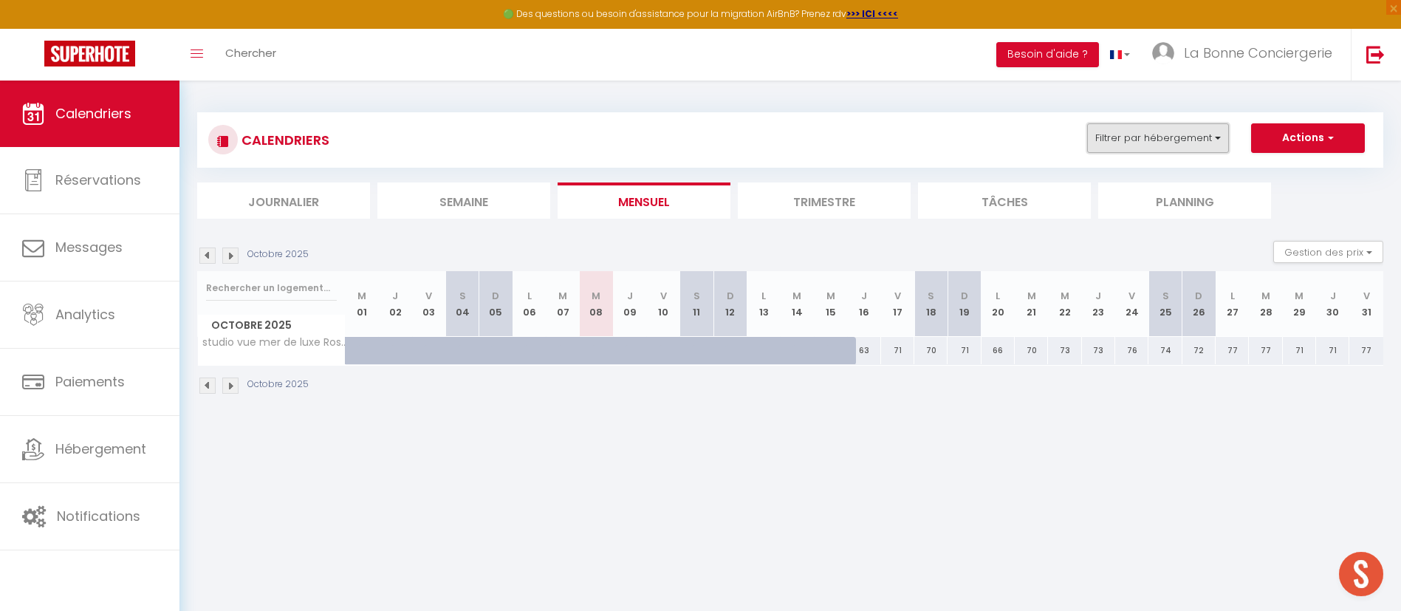
drag, startPoint x: 1144, startPoint y: 126, endPoint x: 1144, endPoint y: 138, distance: 12.6
click at [1144, 125] on button "Filtrer par hébergement" at bounding box center [1158, 138] width 142 height 30
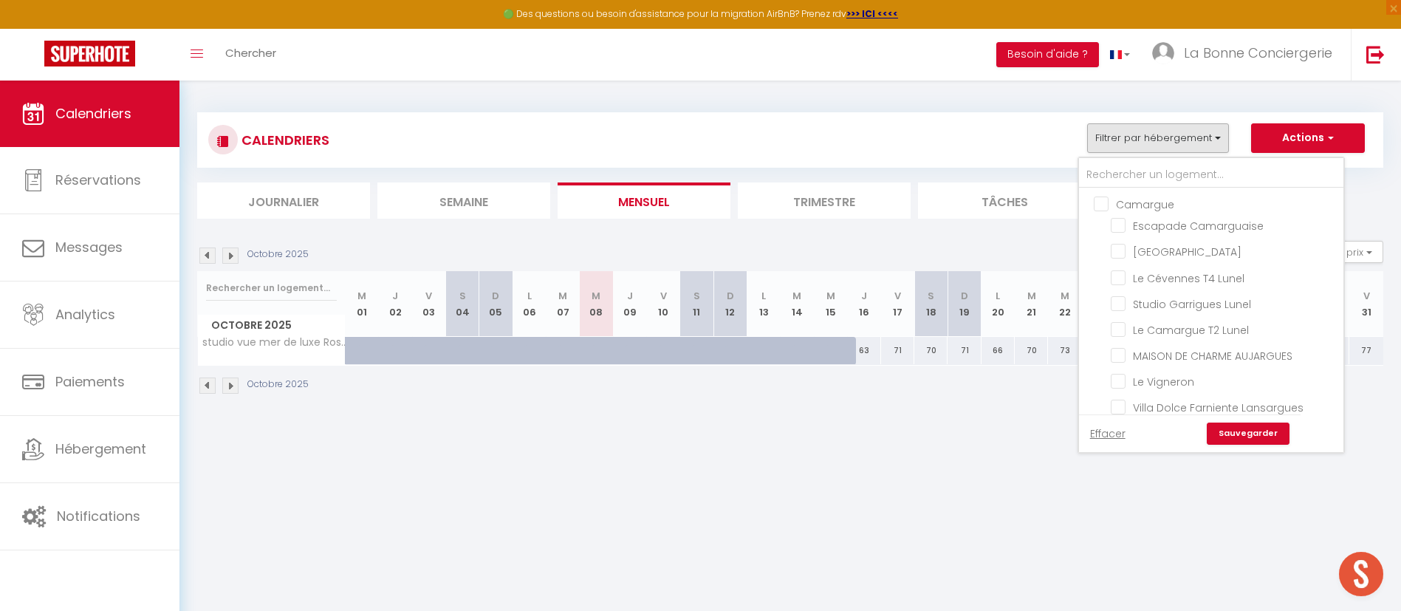
click at [1132, 188] on ul "Camargue Escapade Camarguaise [GEOGRAPHIC_DATA] [GEOGRAPHIC_DATA] T4 Lunel Stud…" at bounding box center [1211, 321] width 264 height 266
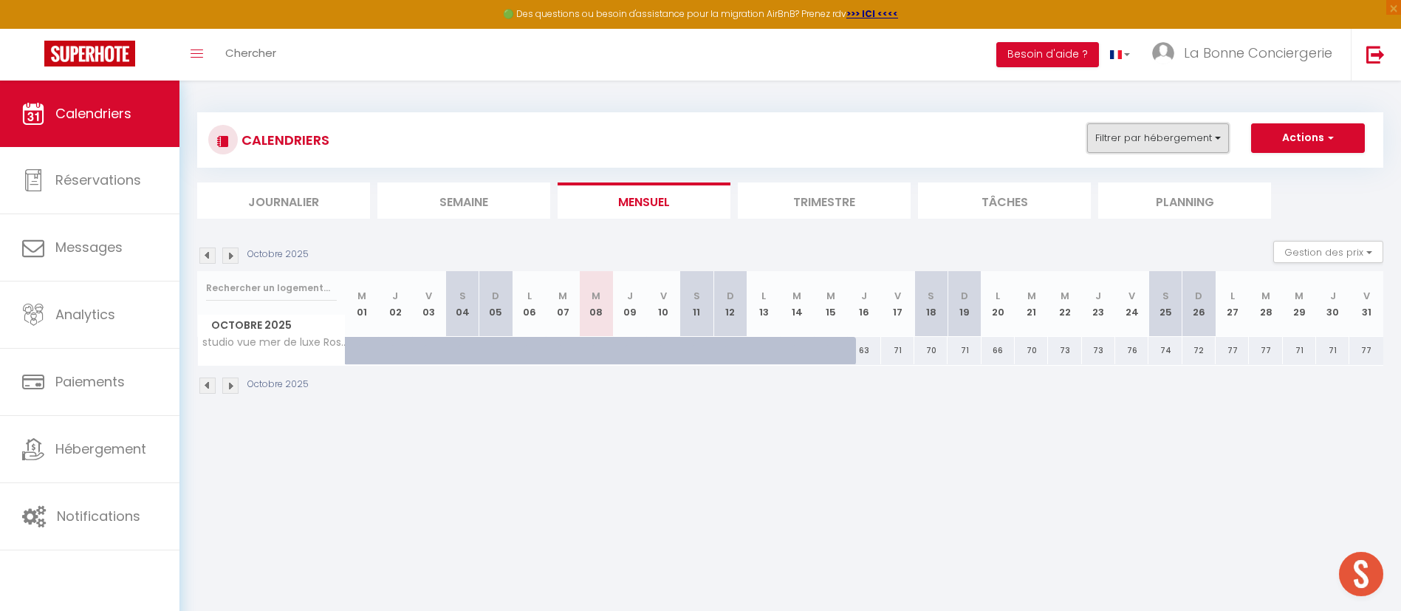
click at [1129, 131] on button "Filtrer par hébergement" at bounding box center [1158, 138] width 142 height 30
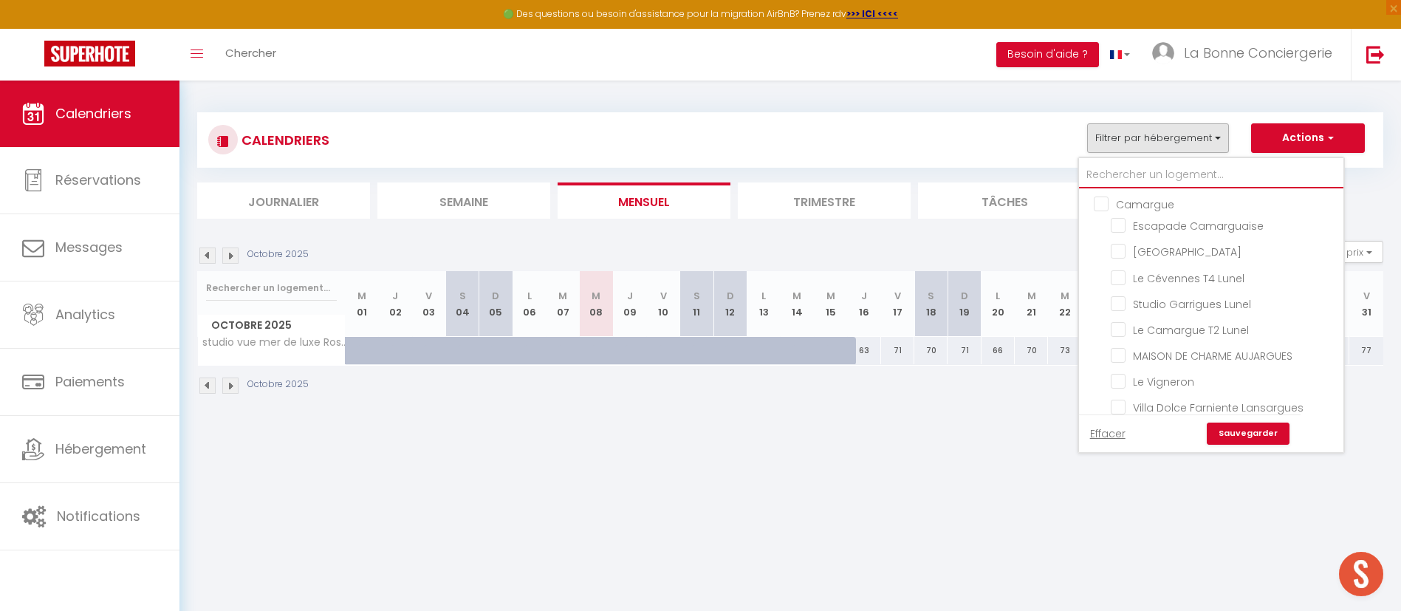
click at [1133, 164] on input "text" at bounding box center [1211, 175] width 264 height 27
type input "f"
checkbox input "false"
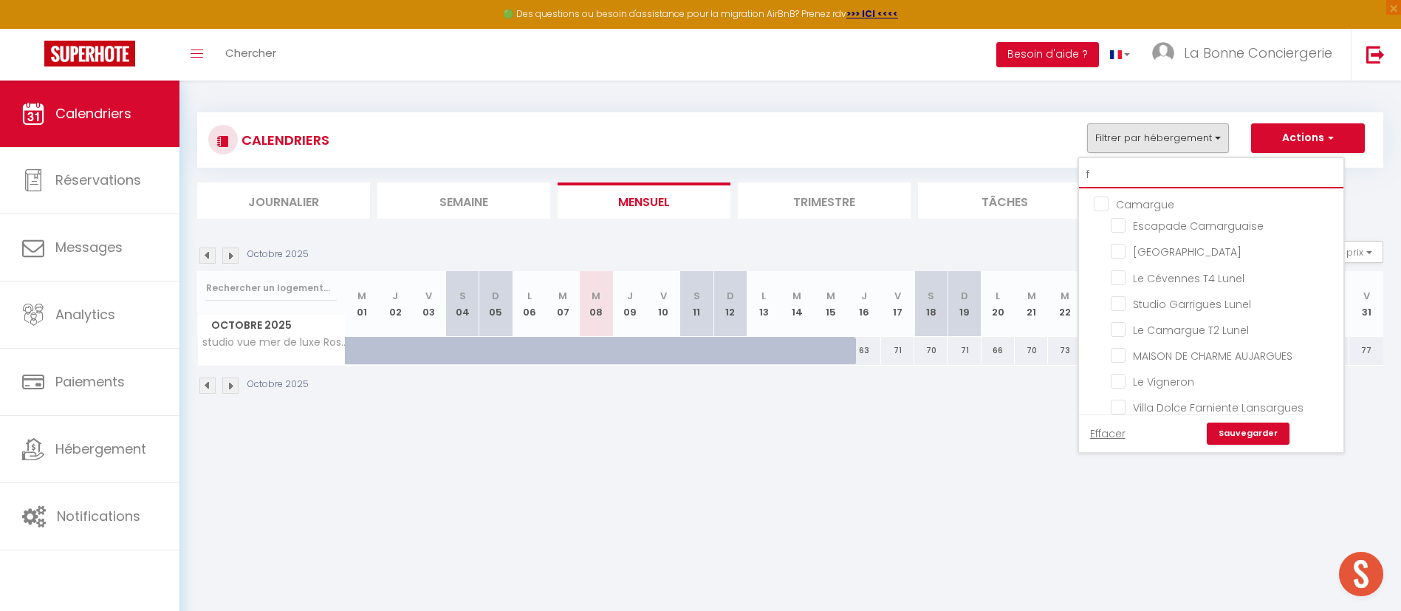
checkbox input "false"
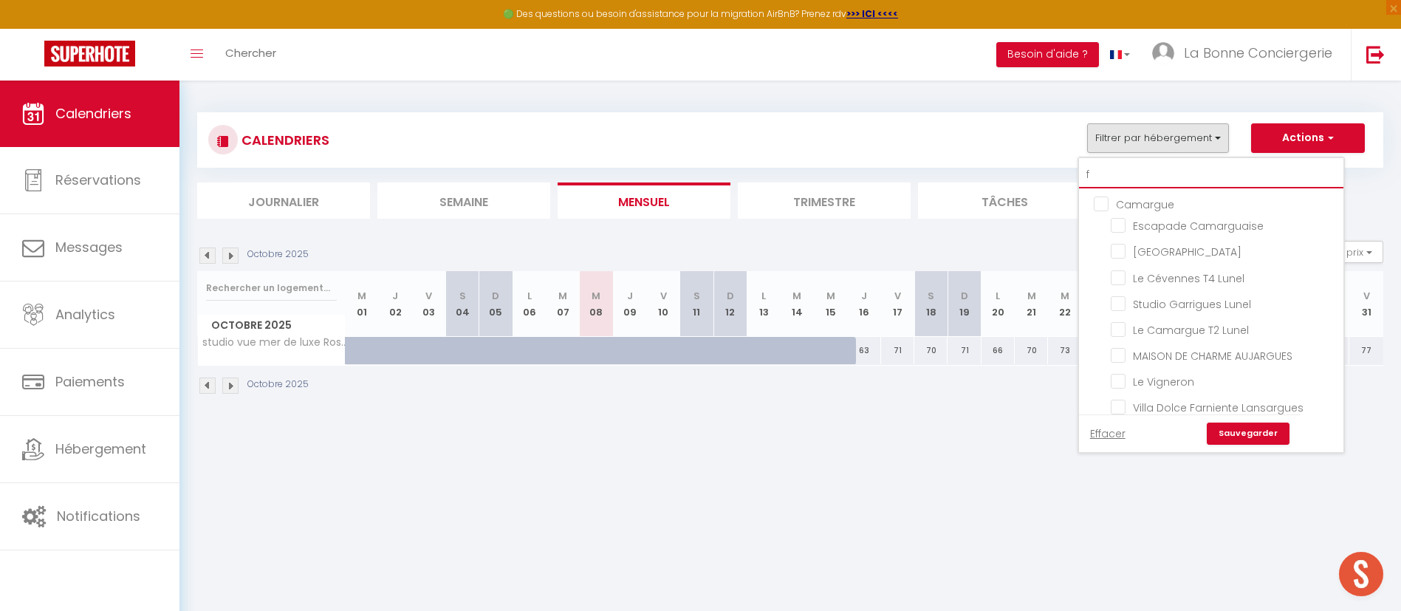
checkbox input "false"
type input "fl"
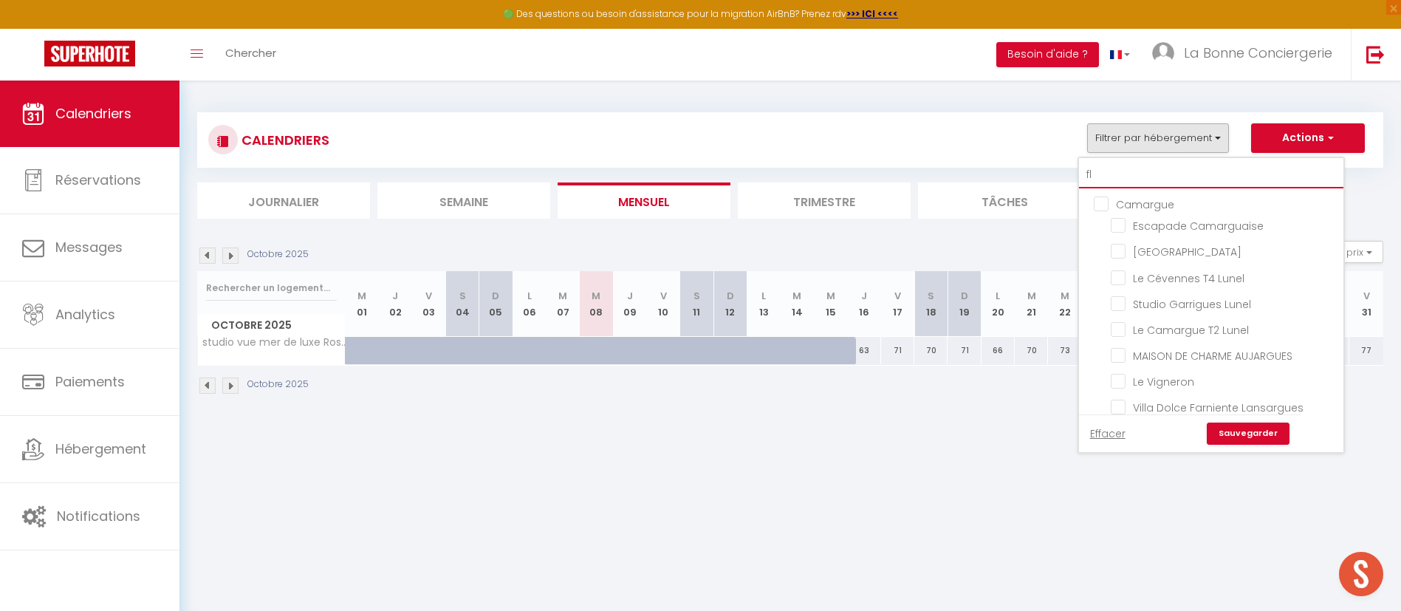
checkbox input "false"
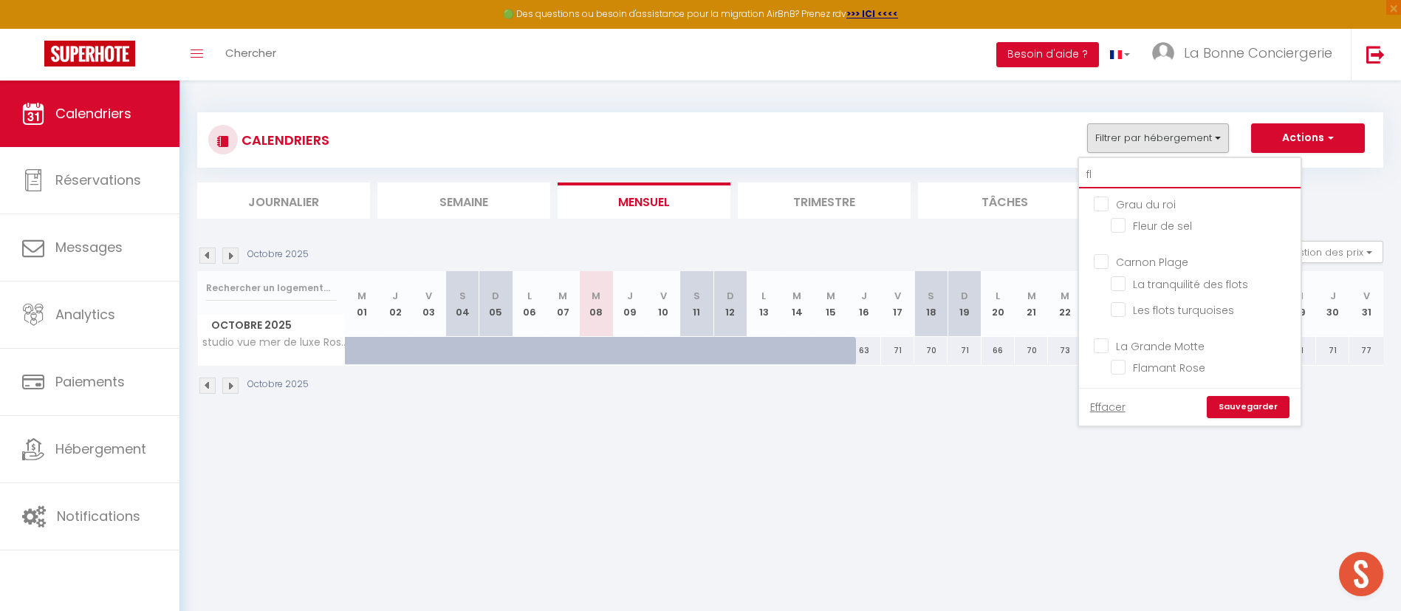
type input "flo"
checkbox input "false"
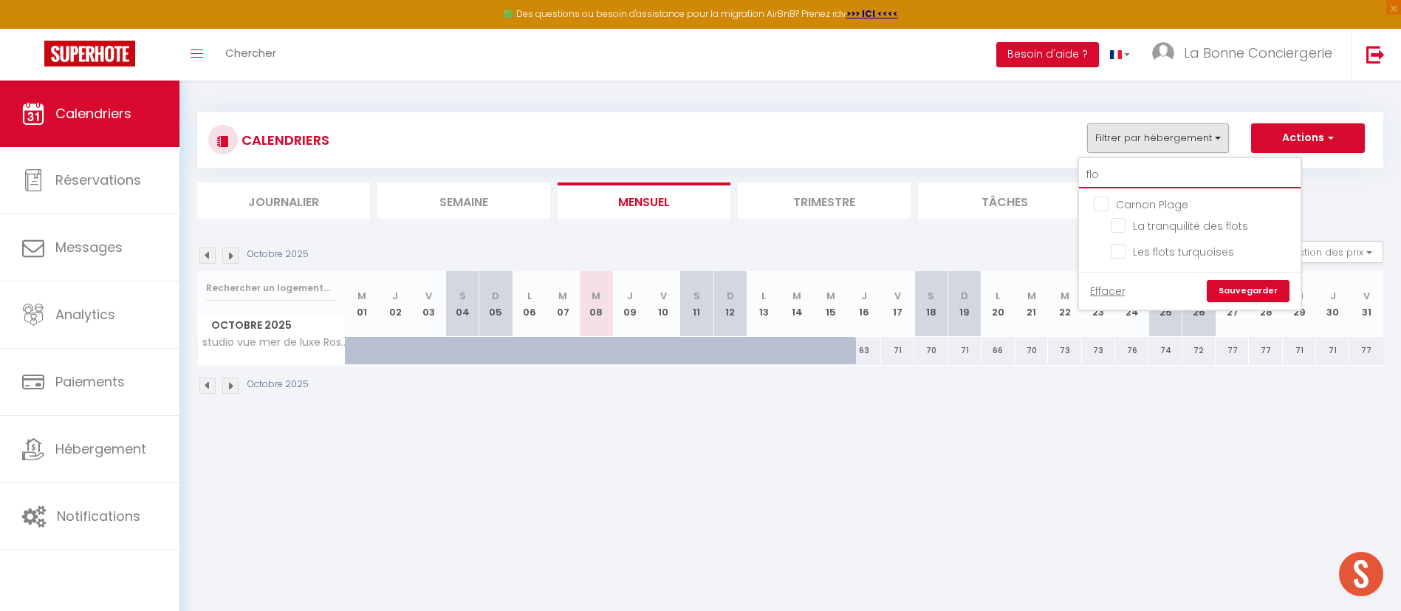
type input "flot"
checkbox input "false"
type input "flots"
checkbox input "false"
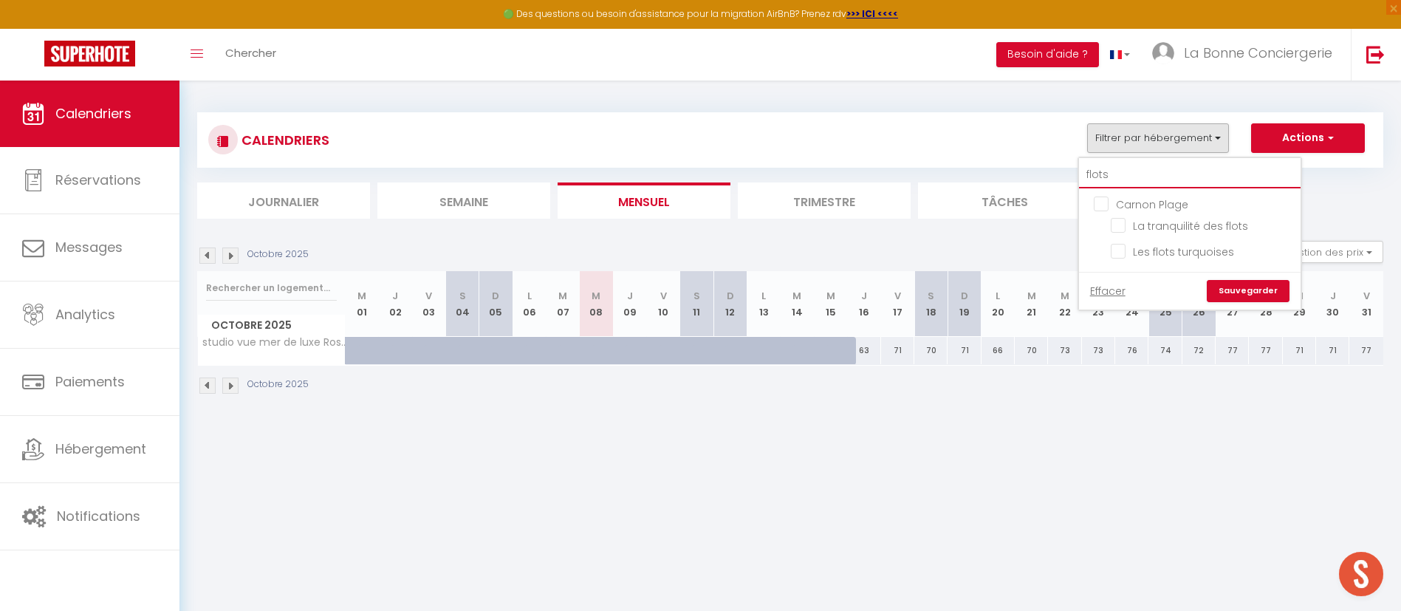
checkbox input "false"
type input "flots"
drag, startPoint x: 1164, startPoint y: 250, endPoint x: 1243, endPoint y: 267, distance: 80.8
click at [1164, 249] on input "Les flots turquoises" at bounding box center [1202, 250] width 185 height 15
checkbox input "true"
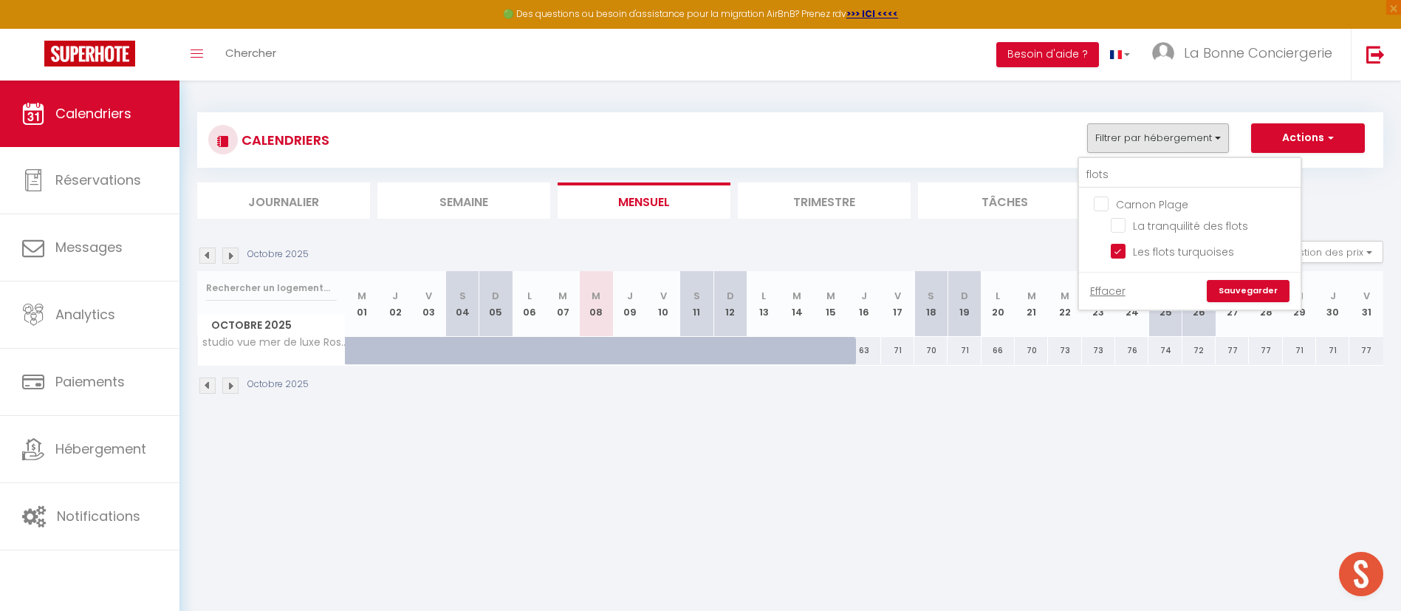
checkbox input "false"
click at [1265, 286] on link "Sauvegarder" at bounding box center [1247, 291] width 83 height 22
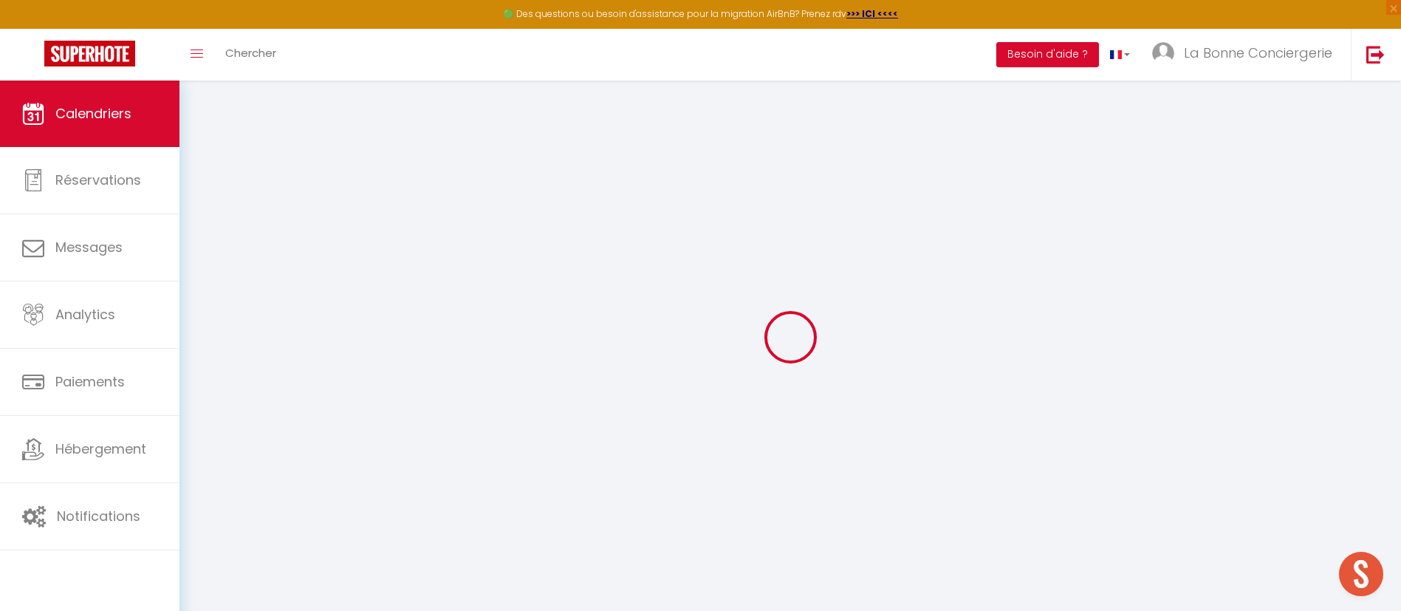
select select
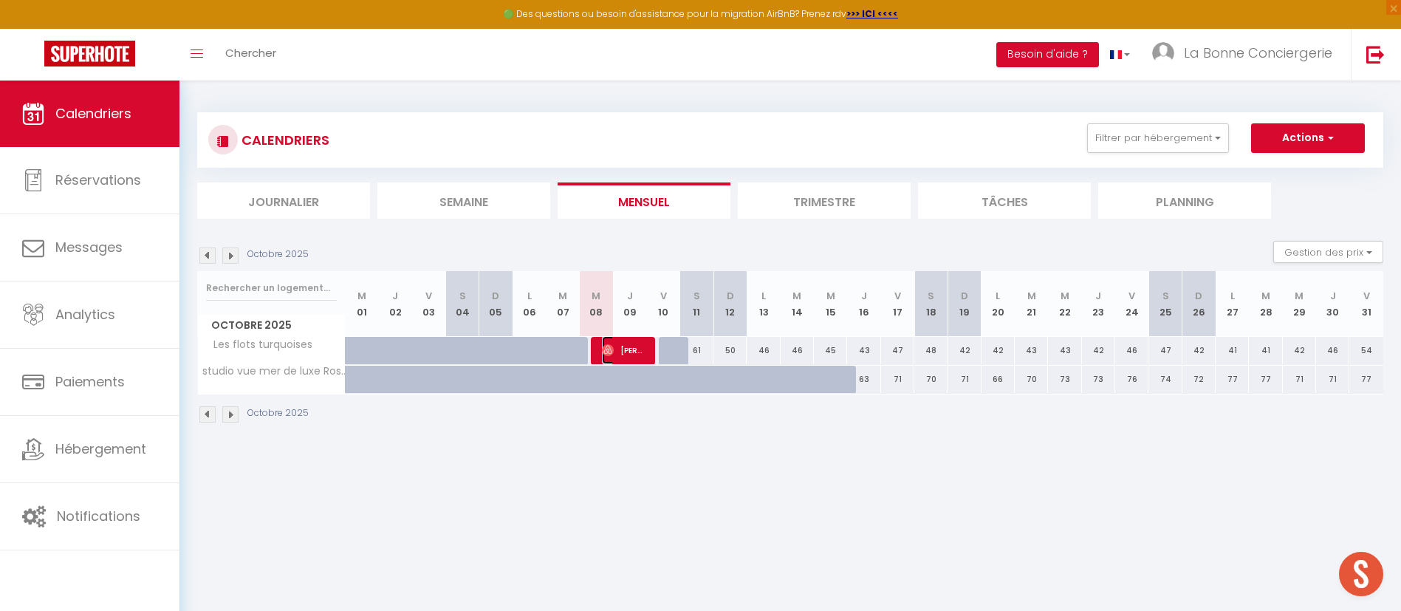
click at [629, 351] on span "[PERSON_NAME]" at bounding box center [624, 350] width 44 height 28
select select "OK"
select select "1"
select select "0"
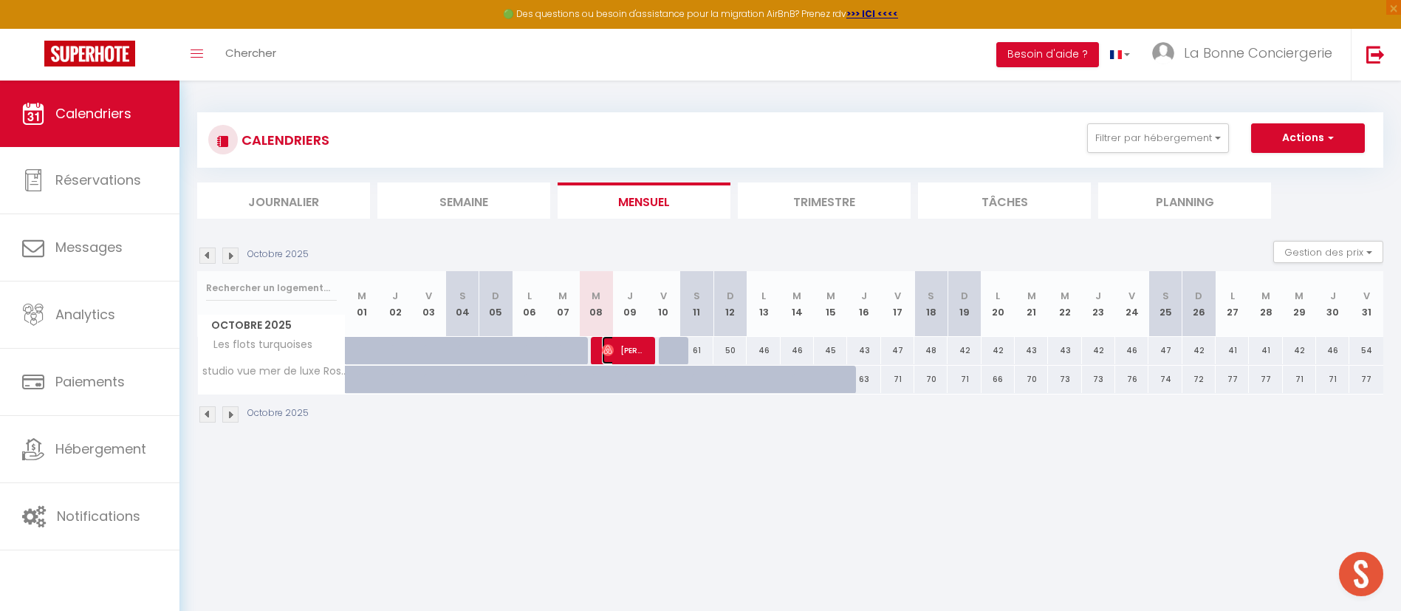
select select "1"
select select
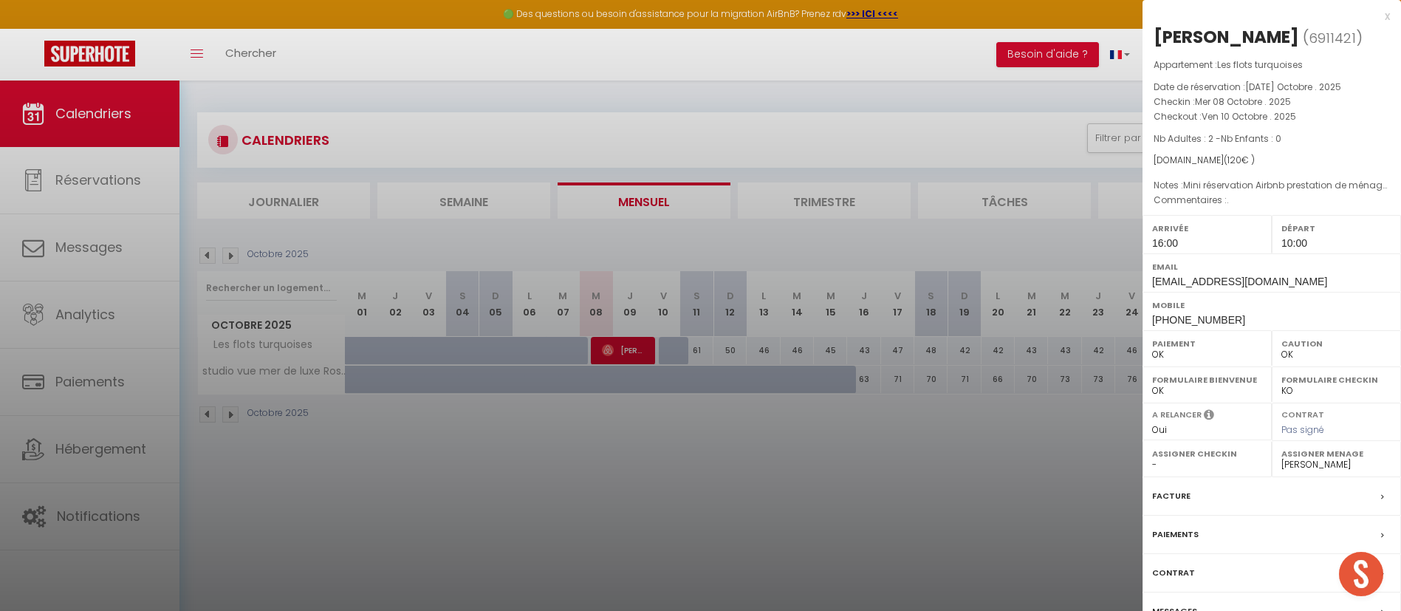
click at [1325, 436] on div "Pas signé" at bounding box center [1336, 430] width 110 height 14
click at [1318, 461] on select "- [PERSON_NAME] [PERSON_NAME] [PERSON_NAME] [PERSON_NAME] VISTOS [PERSON_NAME] …" at bounding box center [1336, 464] width 110 height 13
click at [1318, 460] on label "Assigner Menage" at bounding box center [1336, 453] width 110 height 15
click at [1318, 459] on label "Assigner Menage" at bounding box center [1336, 453] width 110 height 15
click at [1354, 458] on label "Assigner Menage" at bounding box center [1336, 453] width 110 height 15
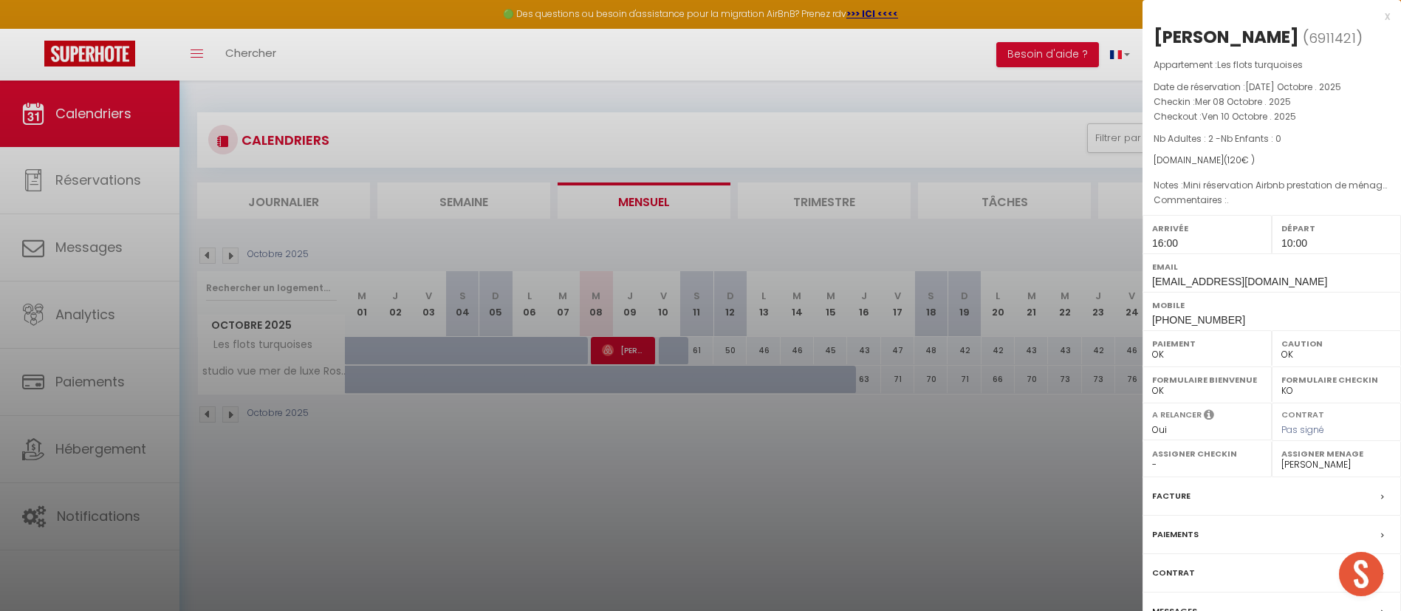
click at [1322, 444] on div "Assigner Menage - [PERSON_NAME] [PERSON_NAME] [PERSON_NAME] [PERSON_NAME] VISTO…" at bounding box center [1335, 459] width 129 height 36
click at [1309, 430] on span "Pas signé" at bounding box center [1302, 429] width 43 height 13
click at [1309, 407] on div "Contrat Pas signé" at bounding box center [1335, 421] width 129 height 38
click at [1300, 418] on label "Contrat" at bounding box center [1302, 413] width 43 height 10
click at [1314, 458] on label "Assigner Menage" at bounding box center [1336, 453] width 110 height 15
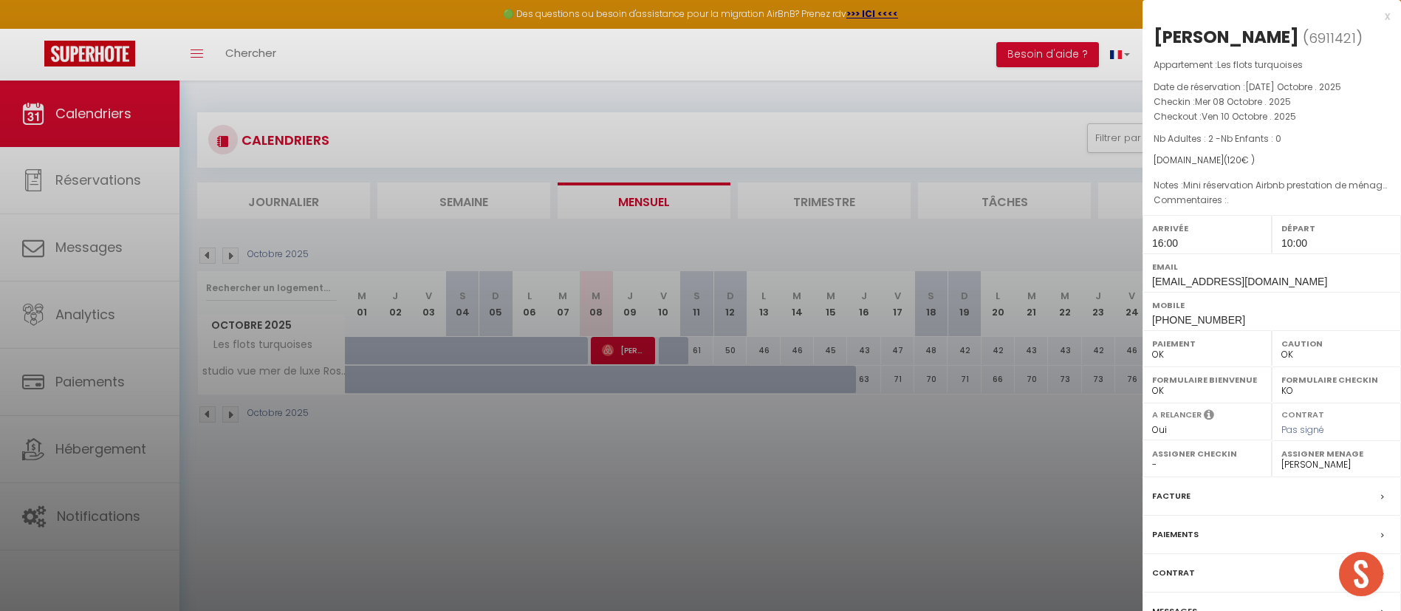
click at [1367, 473] on div "Assigner Menage - [PERSON_NAME] [PERSON_NAME] [PERSON_NAME] [PERSON_NAME] VISTO…" at bounding box center [1335, 459] width 129 height 36
click at [1351, 459] on label "Assigner Menage" at bounding box center [1336, 453] width 110 height 15
drag, startPoint x: 1330, startPoint y: 464, endPoint x: 1344, endPoint y: 466, distance: 13.5
click at [1344, 466] on select "- [PERSON_NAME] [PERSON_NAME] [PERSON_NAME] [PERSON_NAME] VISTOS [PERSON_NAME] …" at bounding box center [1336, 464] width 110 height 13
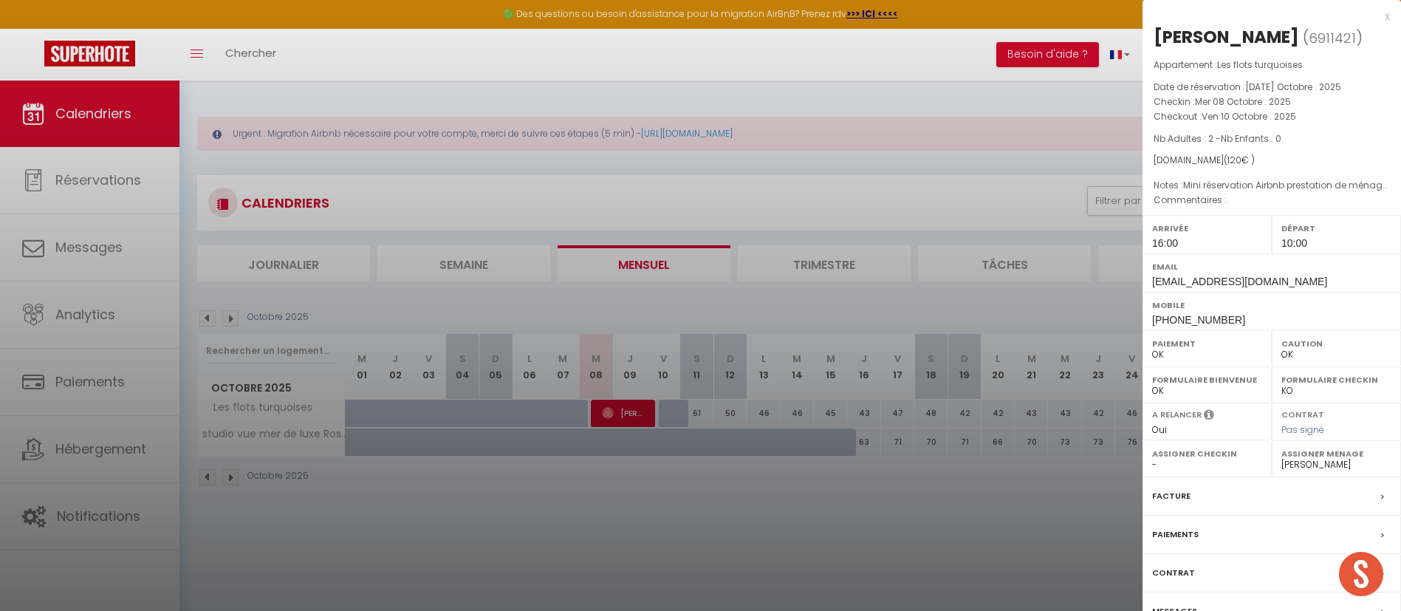
select select "26021"
click at [1281, 458] on select "- [PERSON_NAME] [PERSON_NAME] [PERSON_NAME] [PERSON_NAME] VISTOS [PERSON_NAME] …" at bounding box center [1336, 464] width 110 height 13
click at [1340, 457] on label "Assigner Menage" at bounding box center [1336, 453] width 110 height 15
click at [907, 182] on div at bounding box center [700, 305] width 1401 height 611
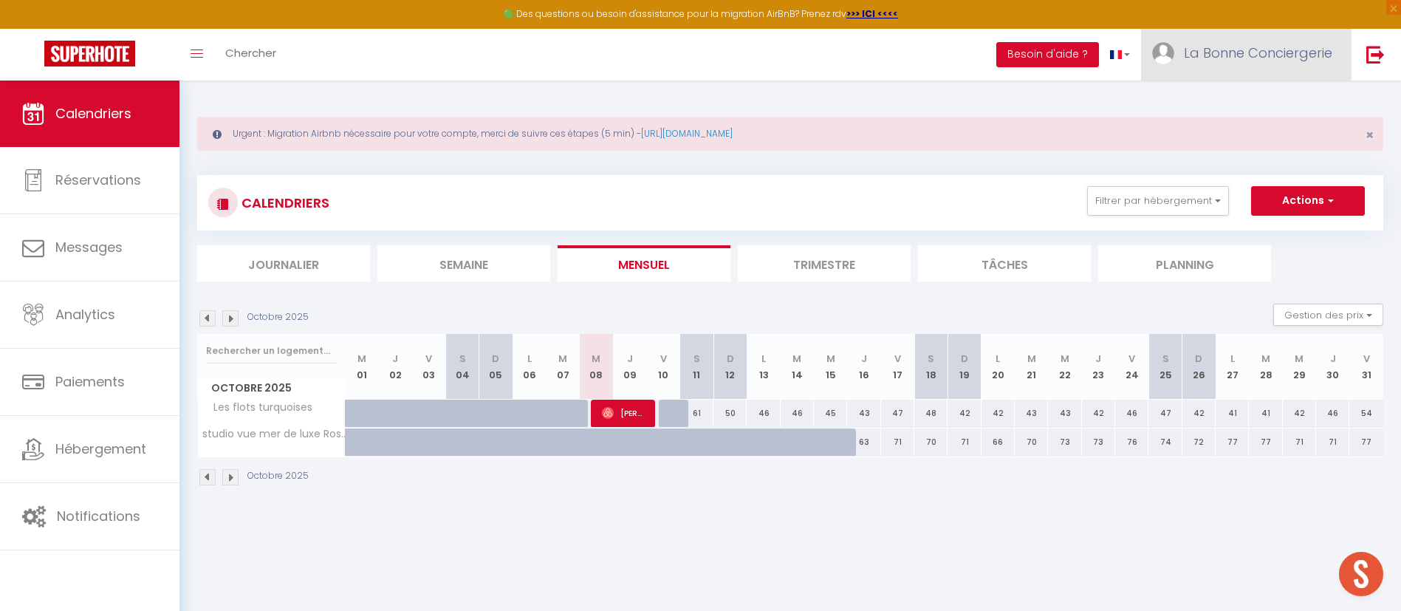
click at [1288, 57] on span "La Bonne Conciergerie" at bounding box center [1257, 53] width 148 height 18
drag, startPoint x: 1098, startPoint y: 106, endPoint x: 1296, endPoint y: 86, distance: 198.9
click at [1098, 106] on div "Urgent : Migration Airbnb nécessaire pour votre compte, merci de suivre ces éta…" at bounding box center [789, 299] width 1221 height 438
click at [1295, 58] on span "La Bonne Conciergerie" at bounding box center [1257, 53] width 148 height 18
click at [1059, 55] on button "Besoin d'aide ?" at bounding box center [1047, 54] width 103 height 25
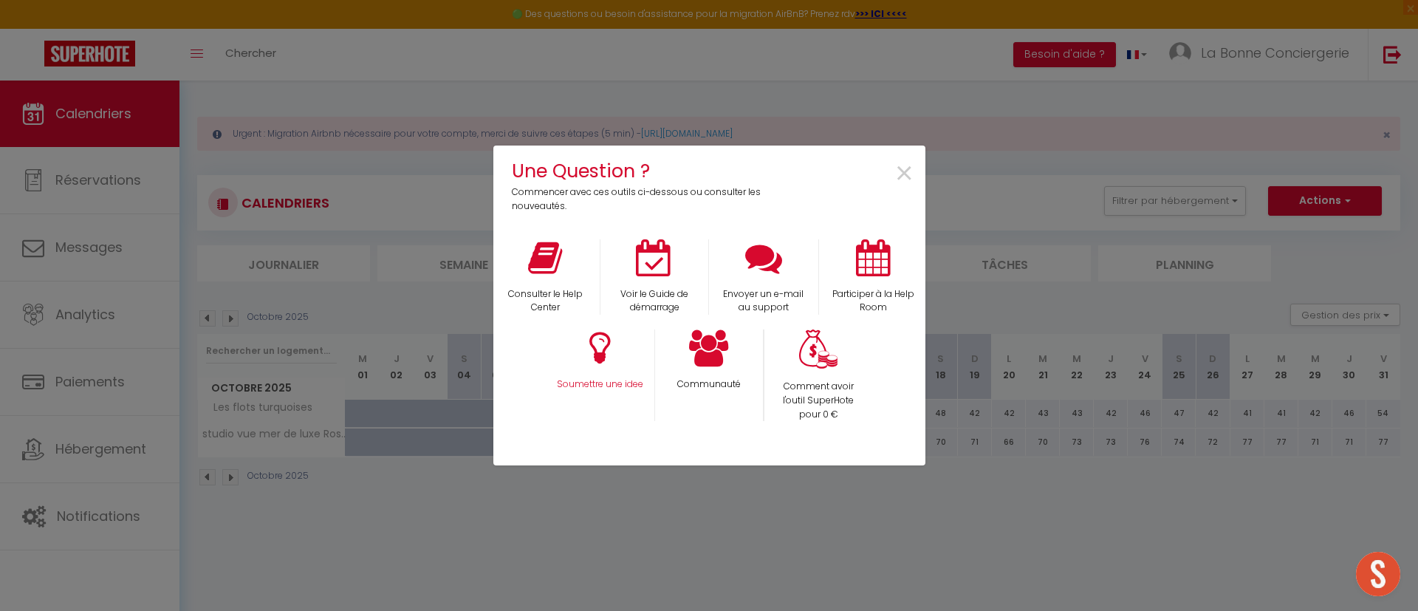
click at [614, 349] on div "Soumettre une idee" at bounding box center [599, 375] width 109 height 92
click at [607, 358] on icon at bounding box center [599, 347] width 21 height 37
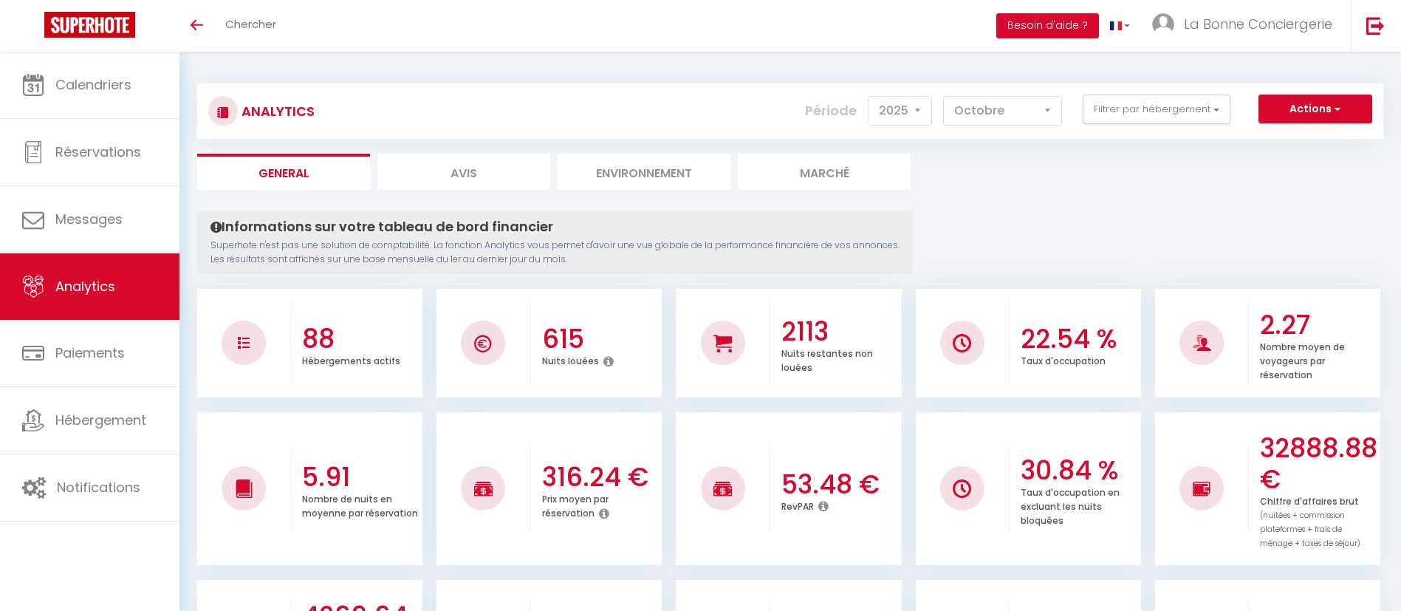
select select "2025"
select select "10"
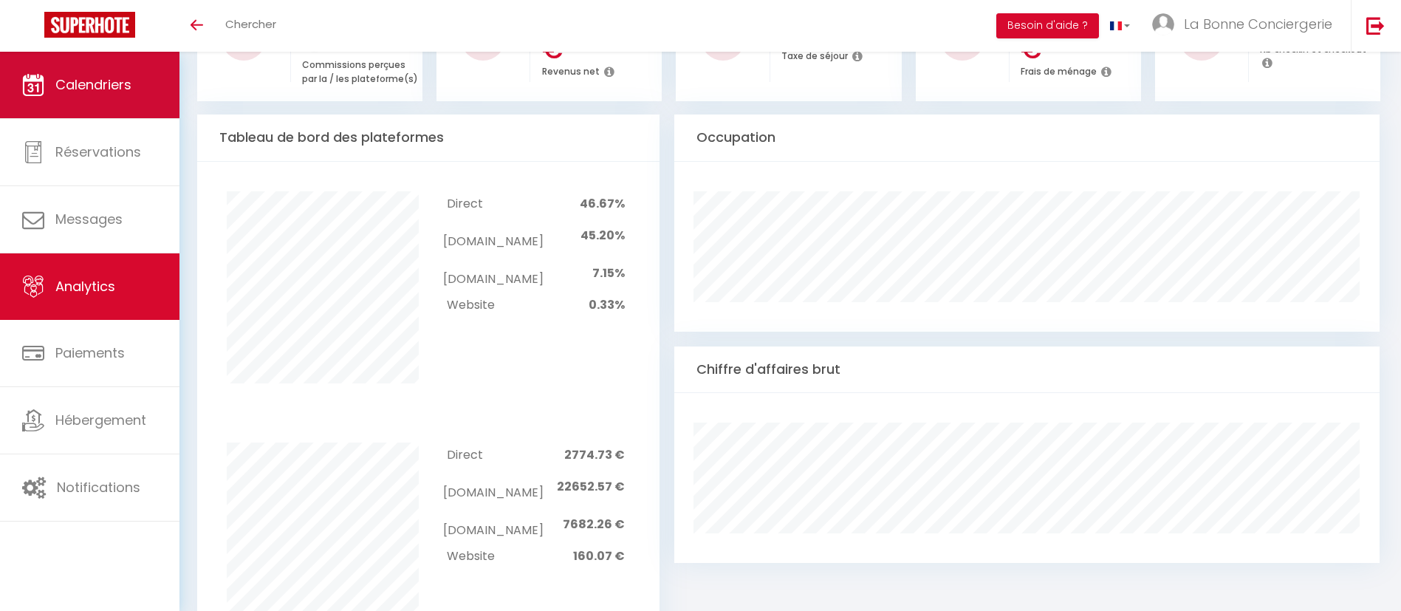
scroll to position [618, 0]
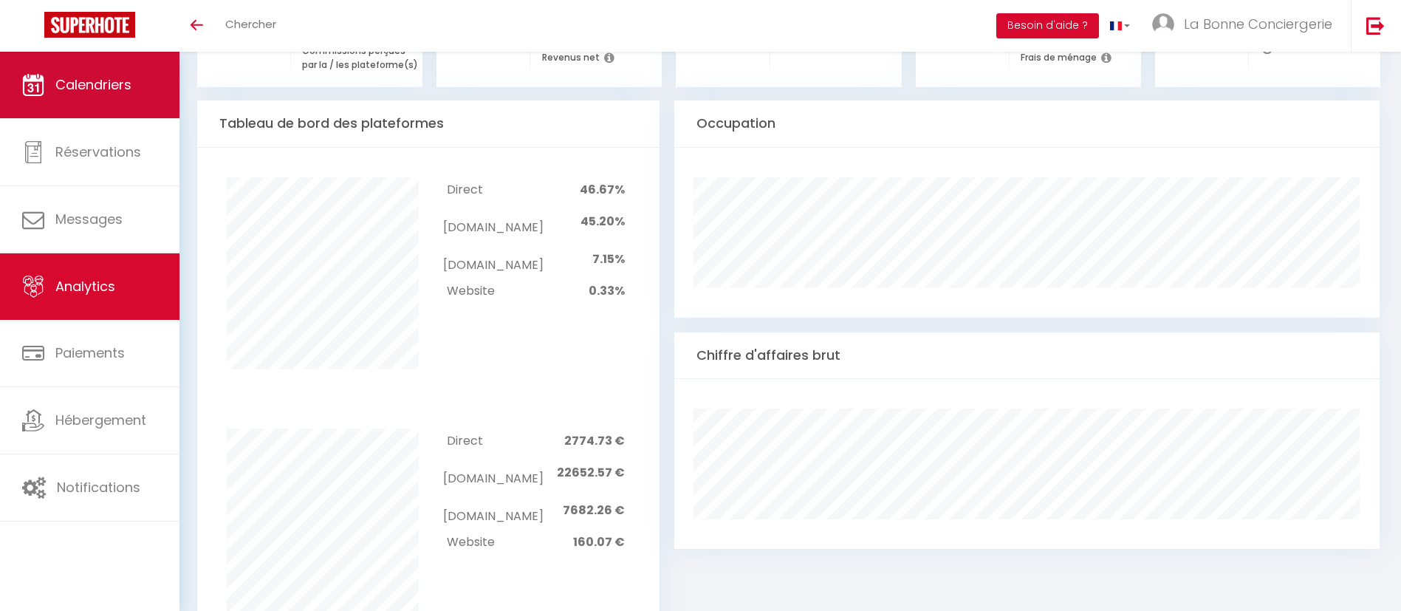
click at [136, 76] on link "Calendriers" at bounding box center [89, 85] width 179 height 66
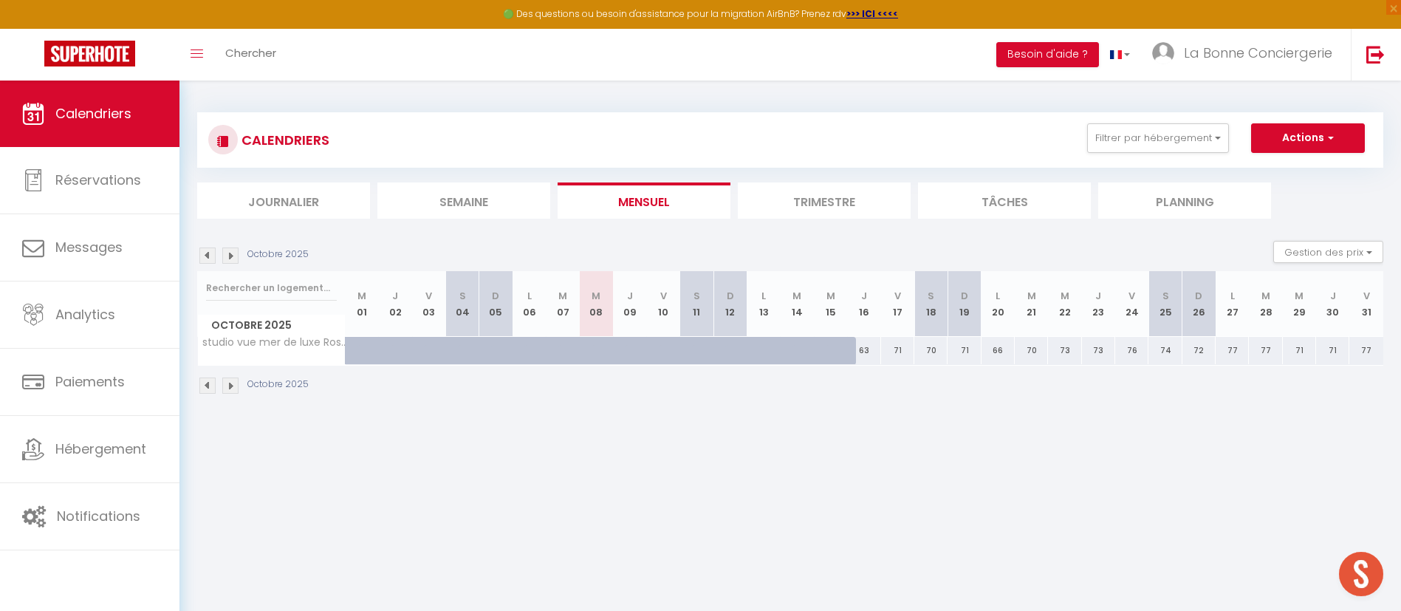
click at [226, 258] on img at bounding box center [230, 255] width 16 height 16
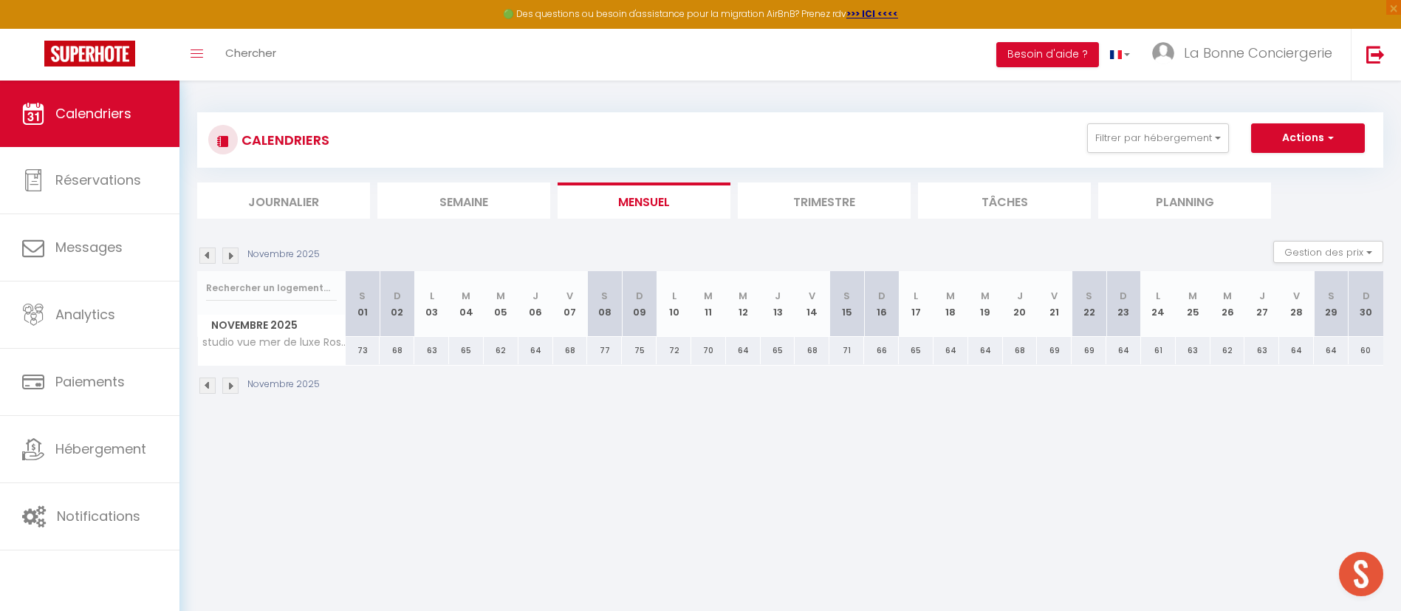
click at [212, 258] on img at bounding box center [207, 255] width 16 height 16
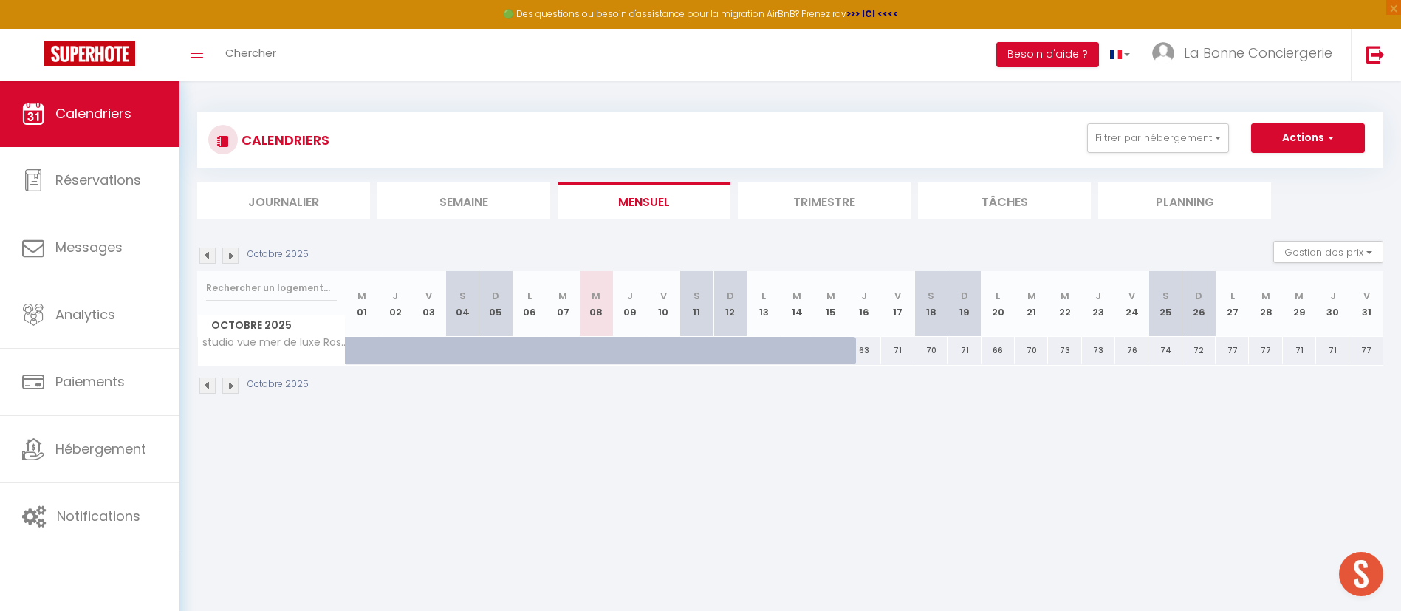
click at [212, 258] on img at bounding box center [207, 255] width 16 height 16
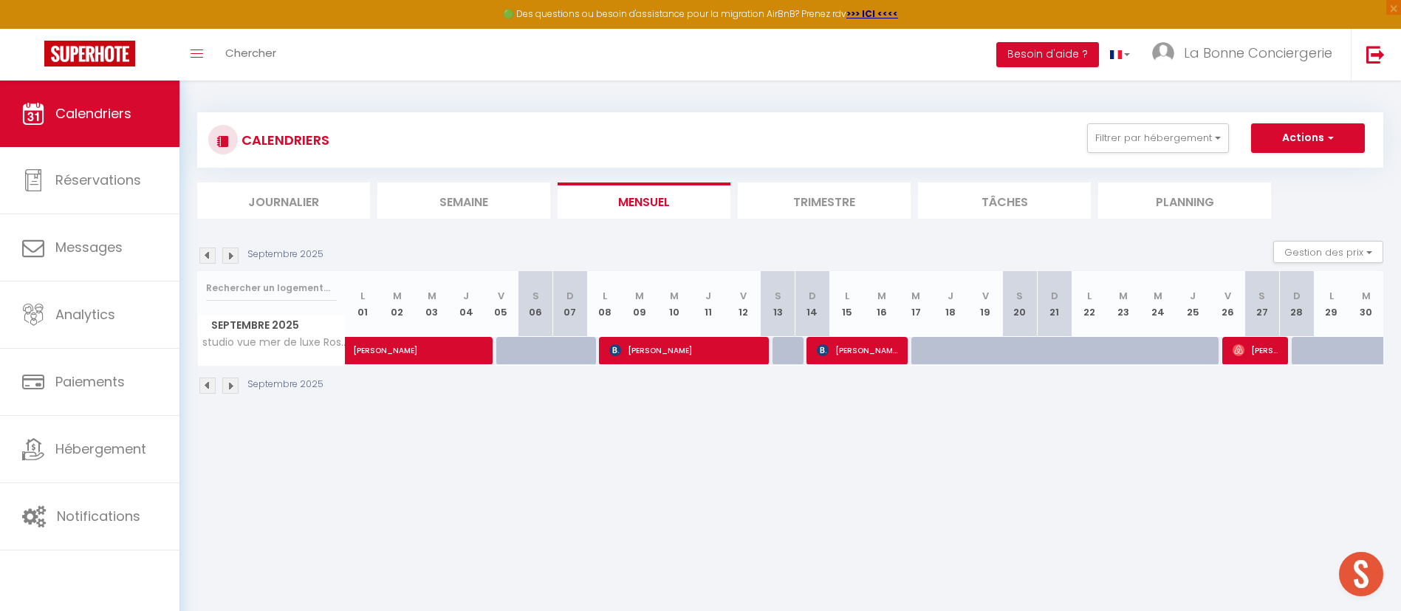
click at [212, 258] on img at bounding box center [207, 255] width 16 height 16
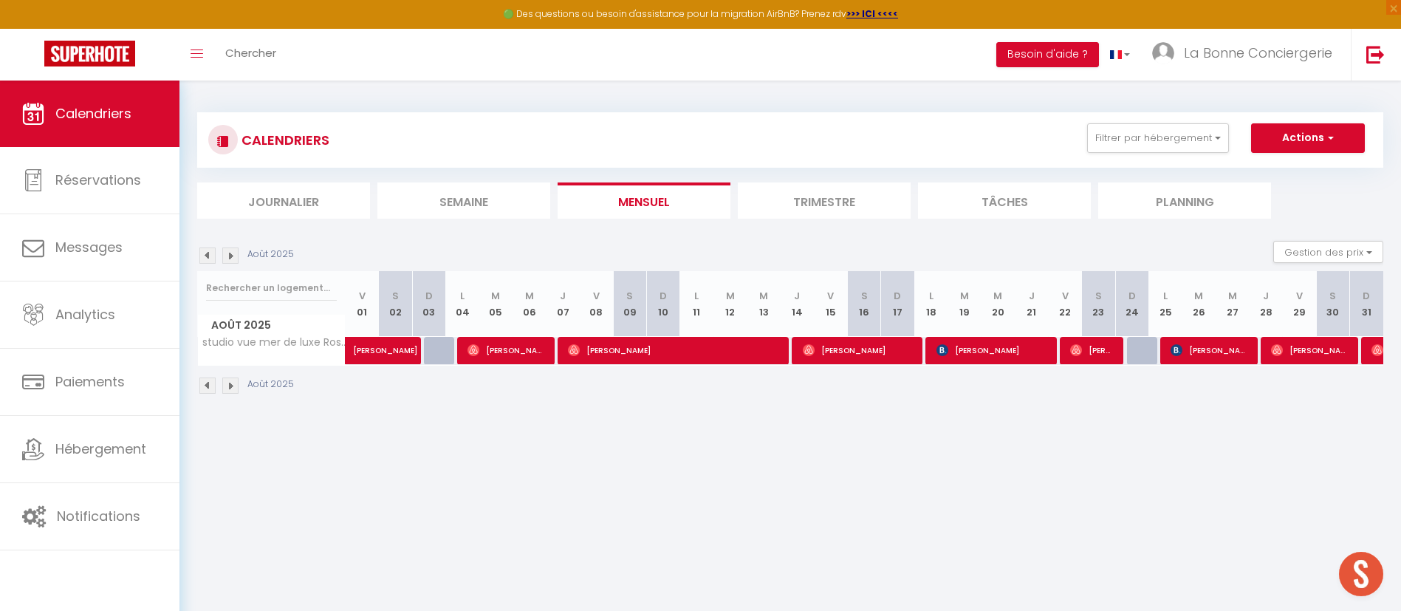
click at [227, 252] on img at bounding box center [230, 255] width 16 height 16
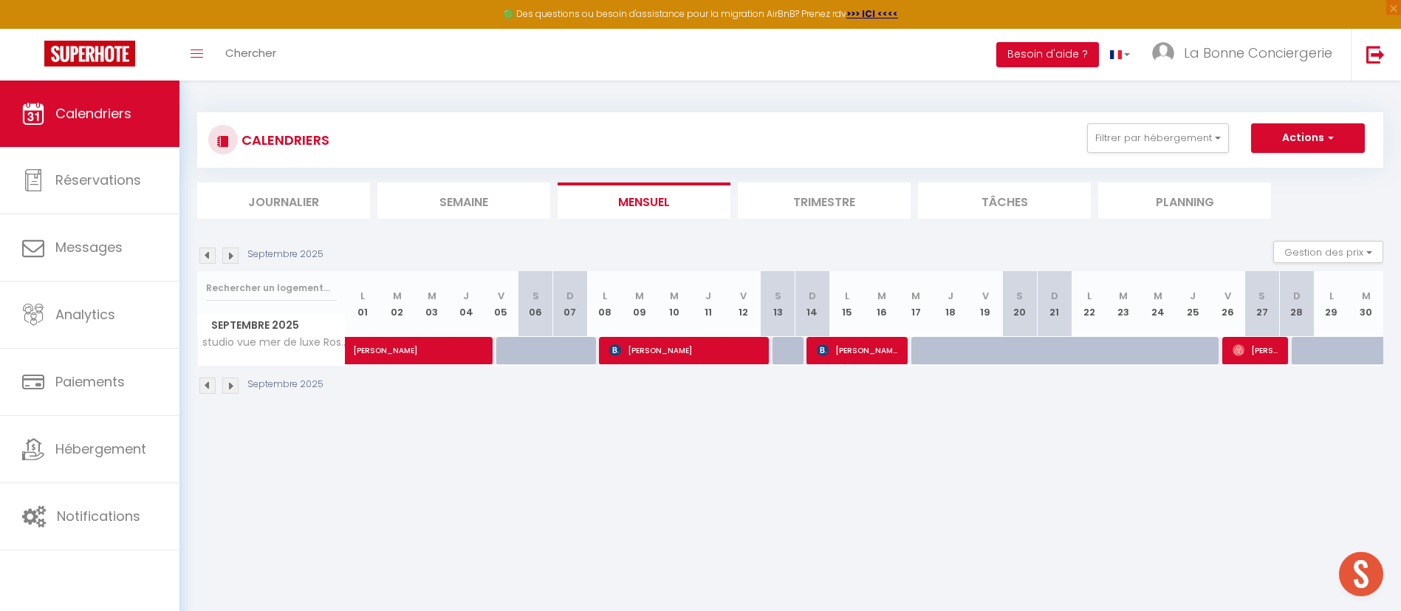
click at [229, 252] on img at bounding box center [230, 255] width 16 height 16
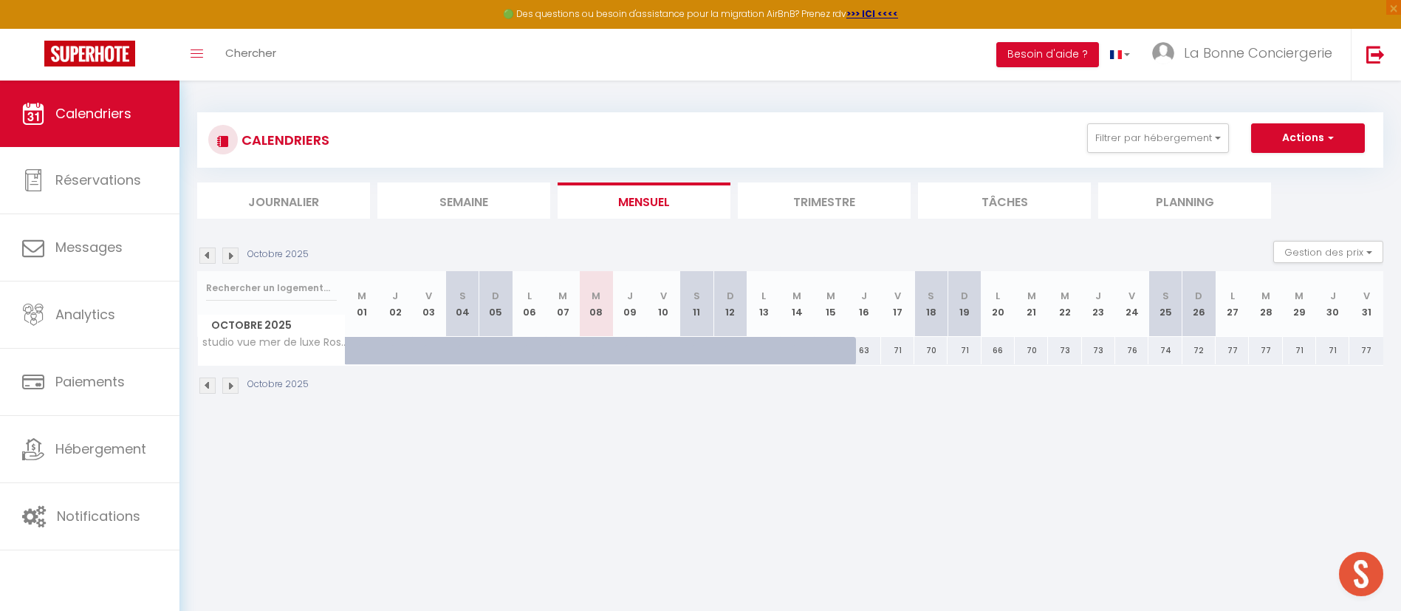
click at [210, 256] on img at bounding box center [207, 255] width 16 height 16
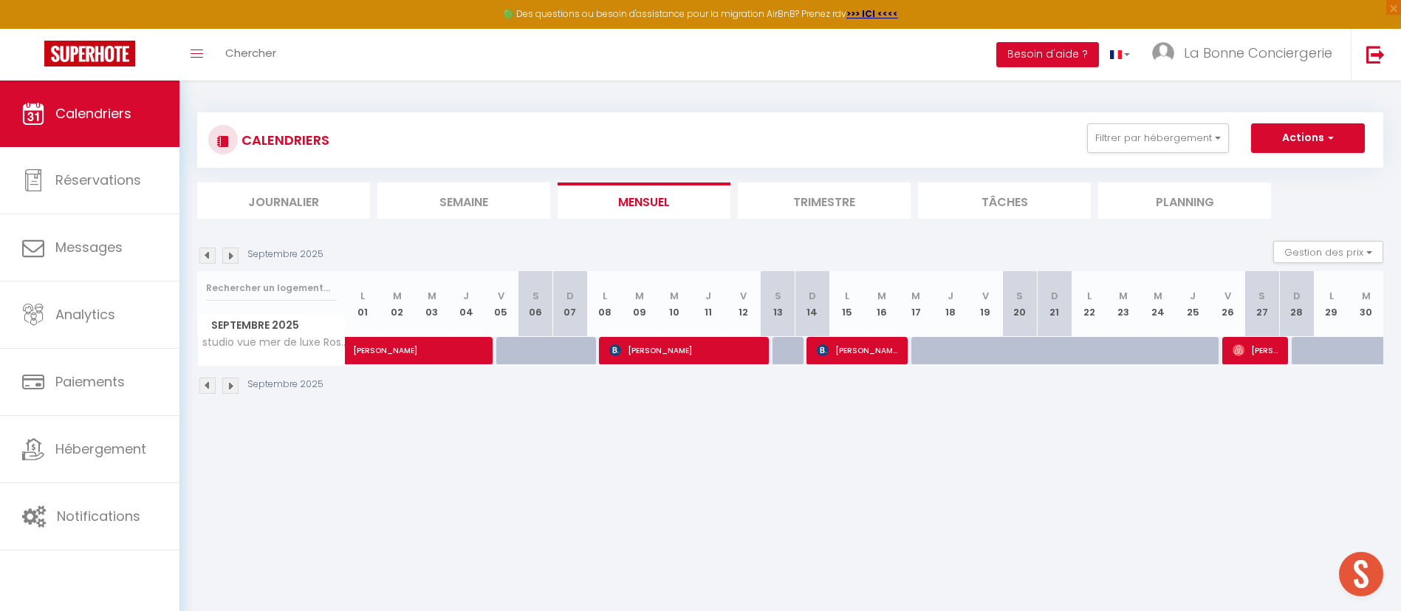
click at [207, 258] on img at bounding box center [207, 255] width 16 height 16
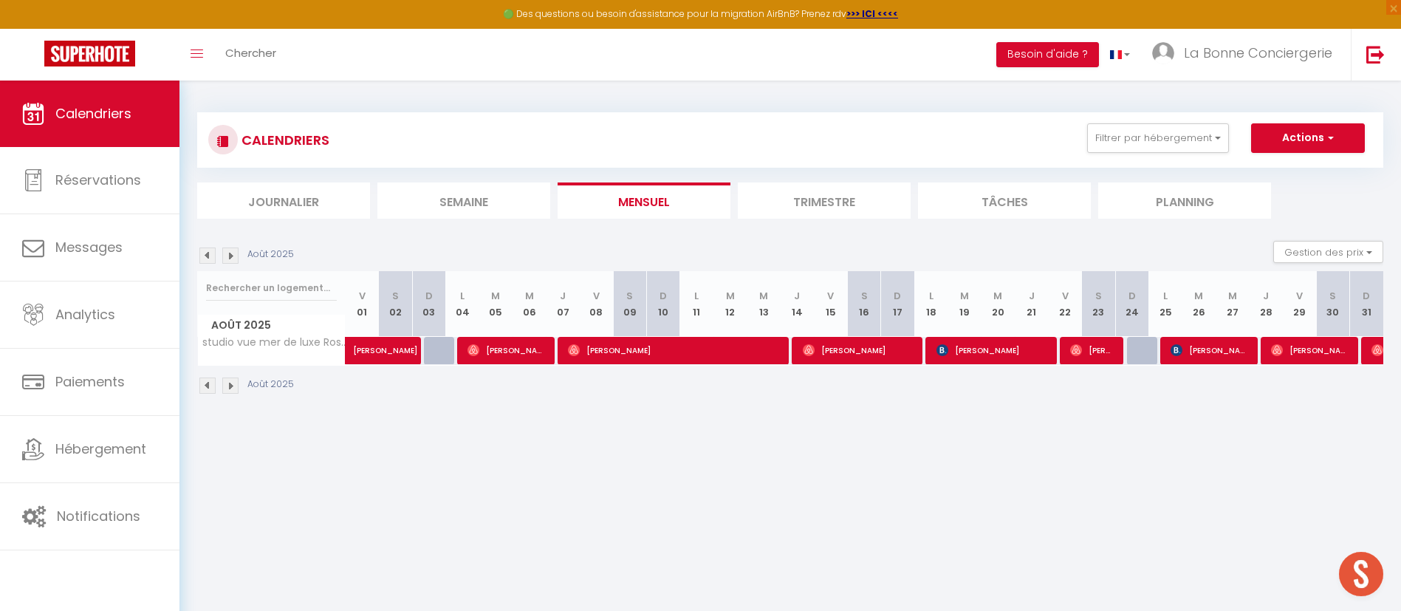
click at [209, 258] on img at bounding box center [207, 255] width 16 height 16
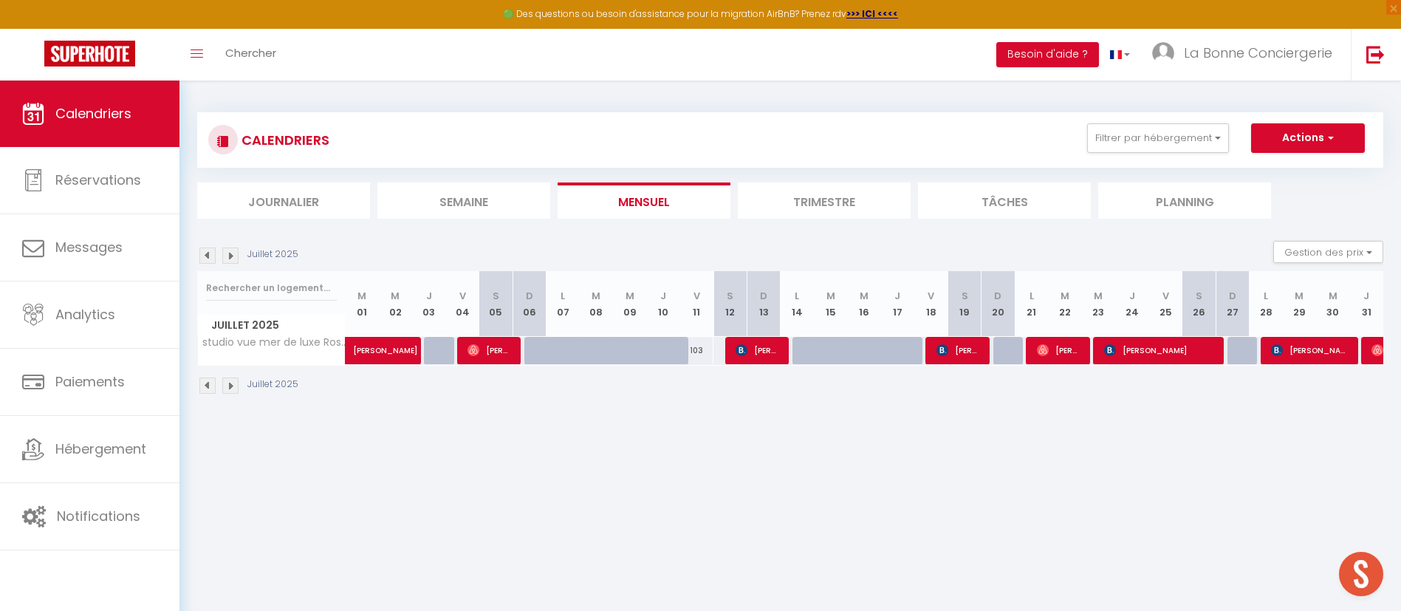
click at [209, 258] on img at bounding box center [207, 255] width 16 height 16
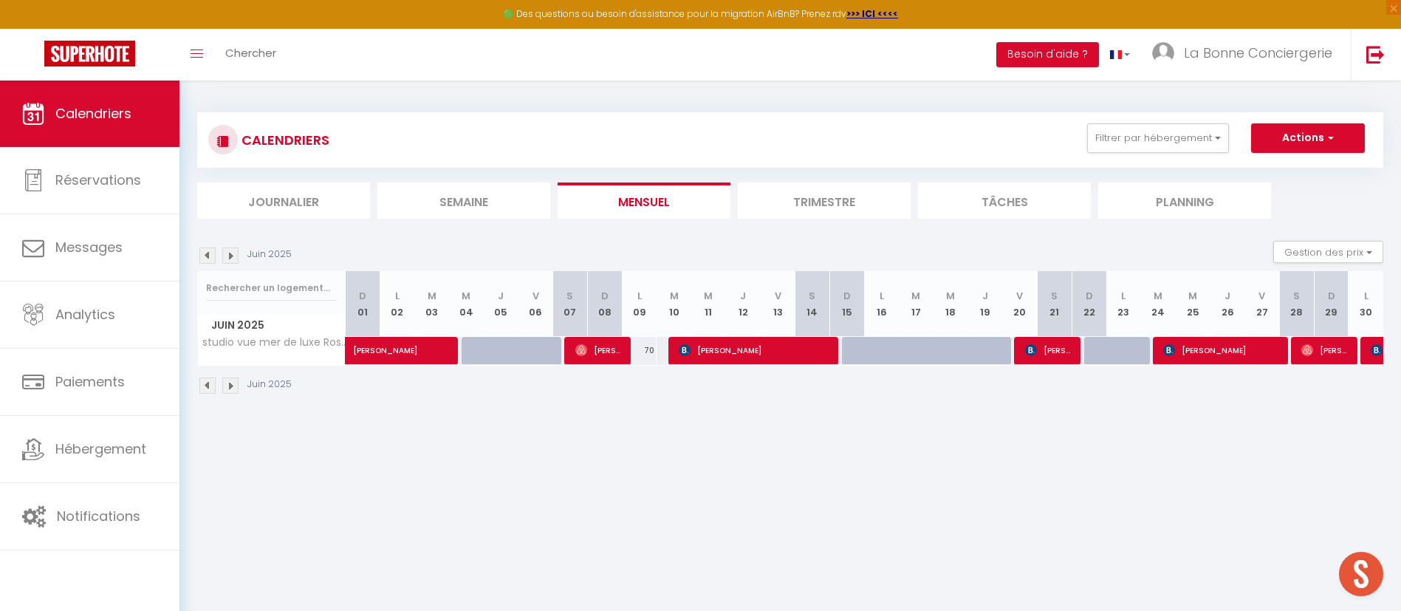
click at [221, 255] on div "Juin 2025" at bounding box center [246, 255] width 99 height 16
click at [230, 254] on img at bounding box center [230, 255] width 16 height 16
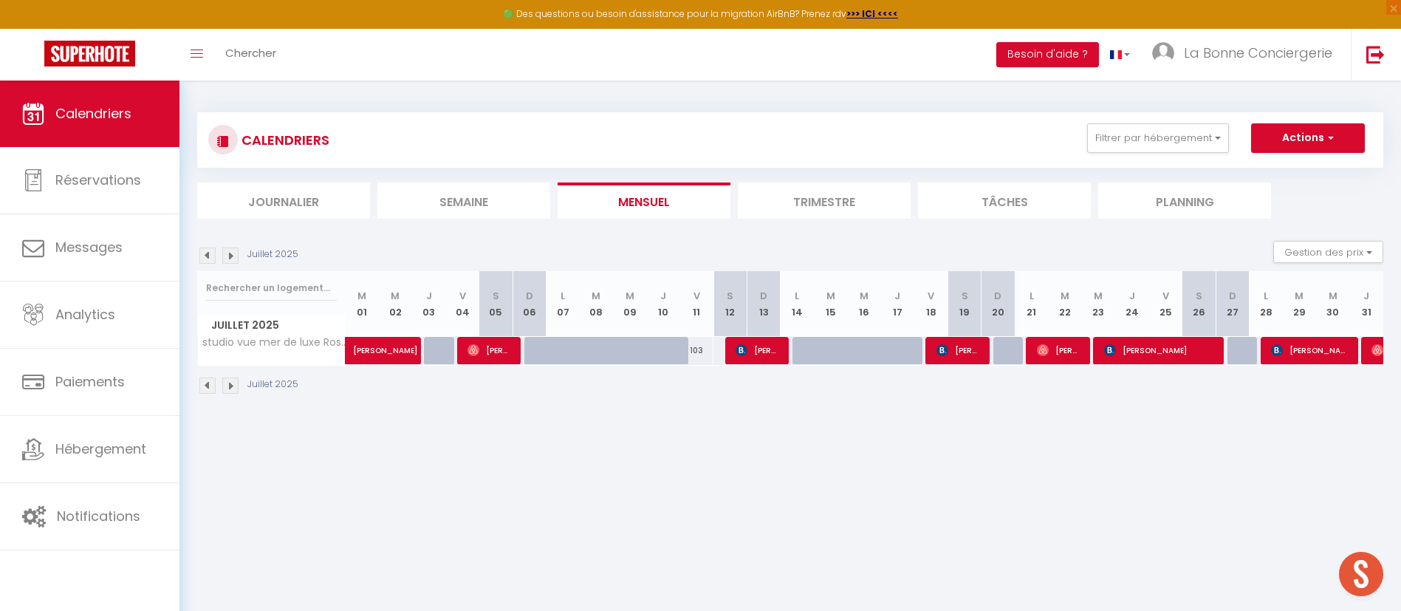
click at [230, 254] on img at bounding box center [230, 255] width 16 height 16
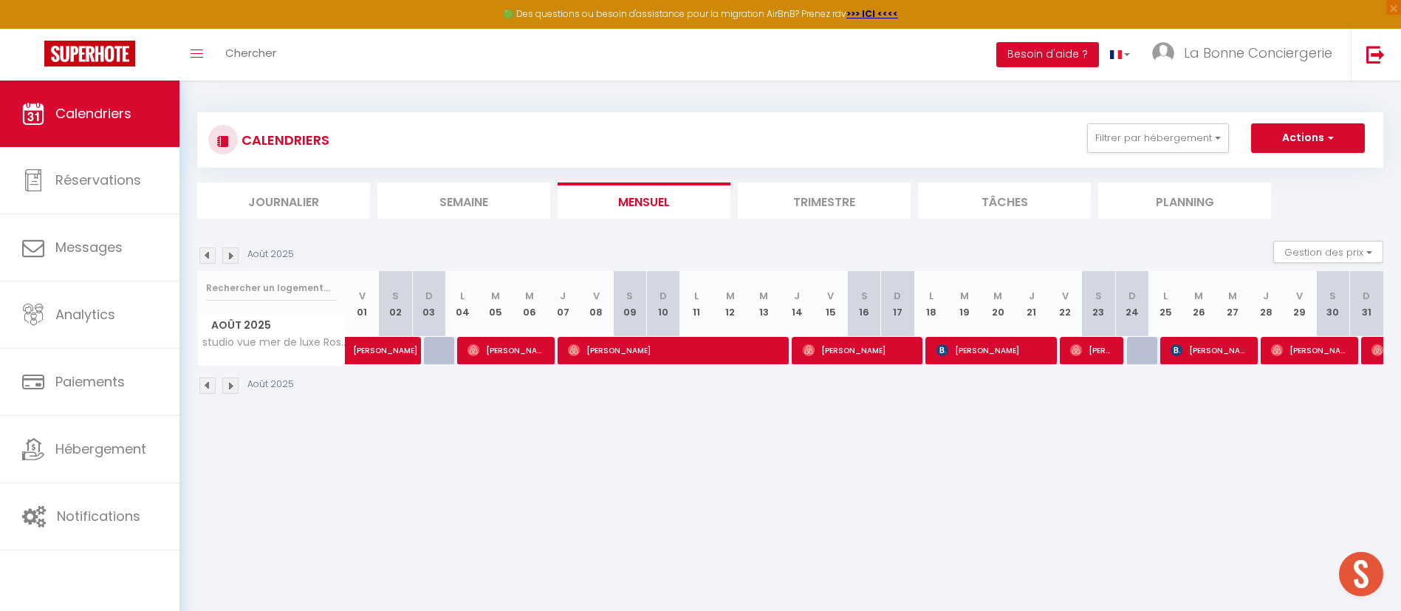
click at [230, 254] on img at bounding box center [230, 255] width 16 height 16
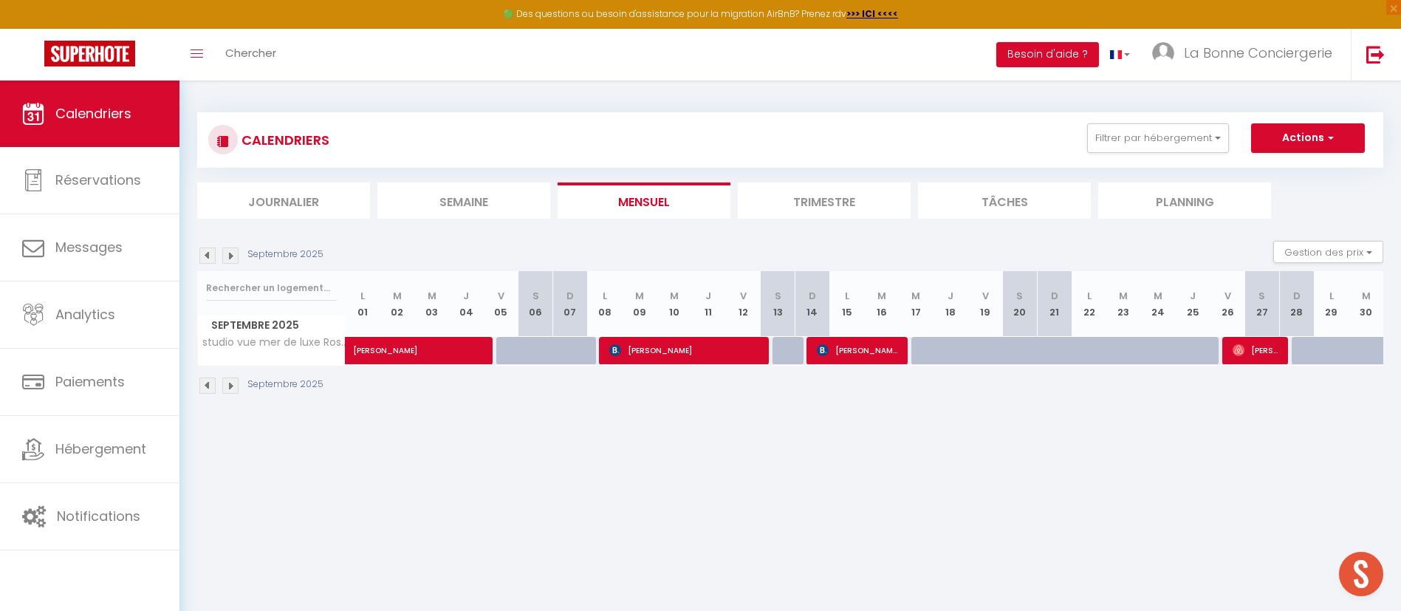
click at [230, 254] on img at bounding box center [230, 255] width 16 height 16
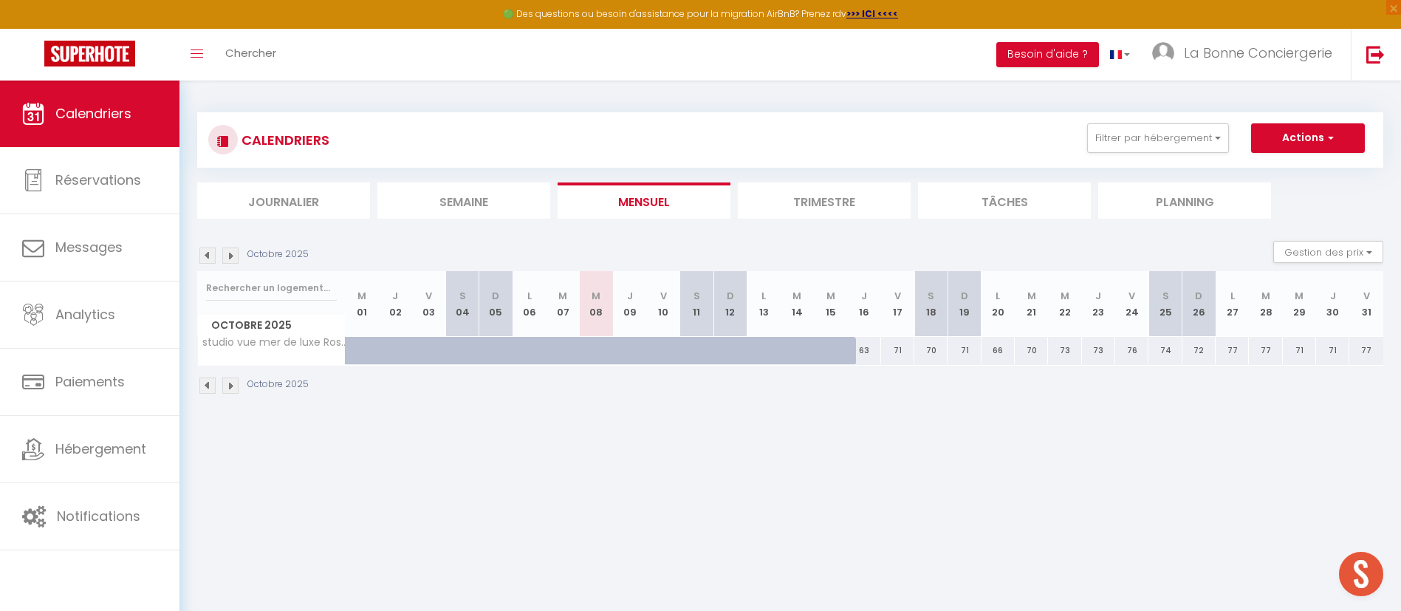
click at [230, 254] on img at bounding box center [230, 255] width 16 height 16
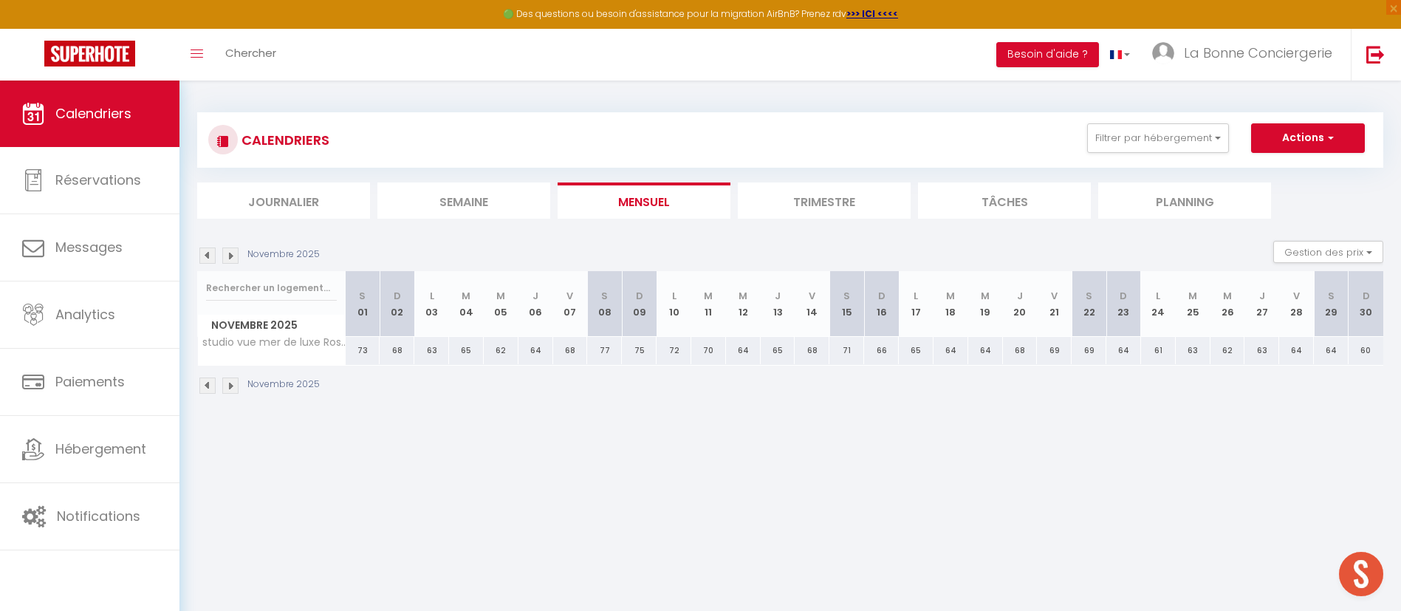
click at [230, 254] on img at bounding box center [230, 255] width 16 height 16
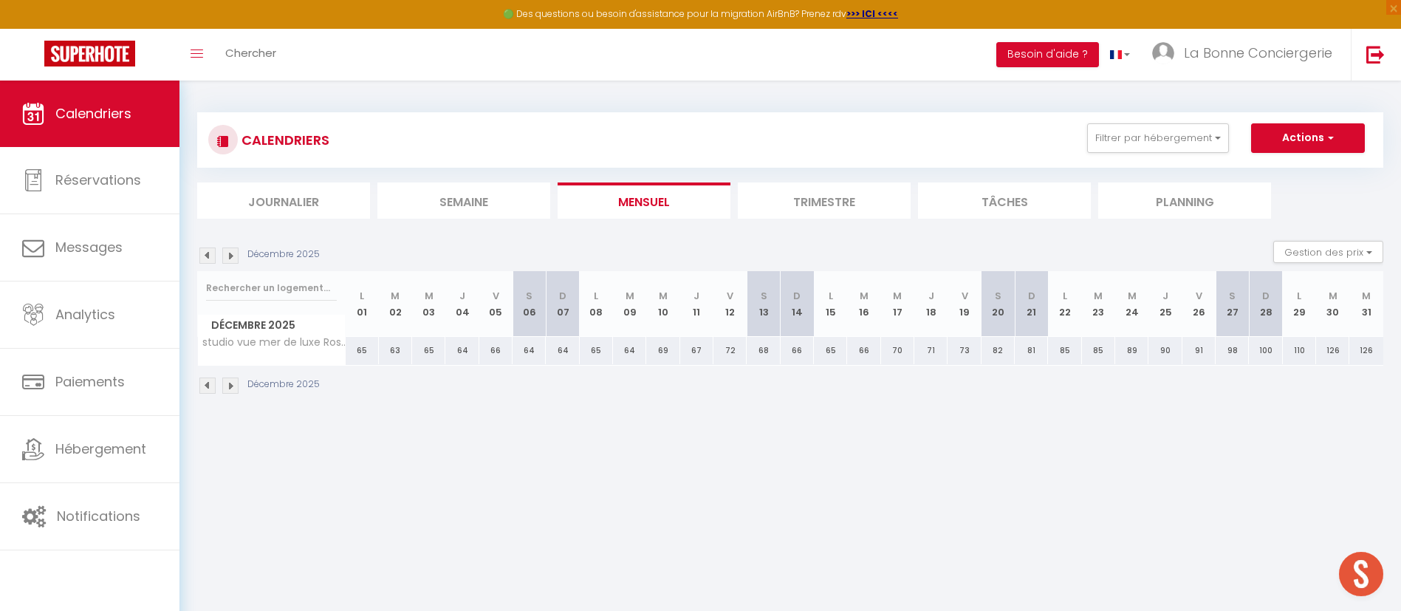
click at [230, 254] on img at bounding box center [230, 255] width 16 height 16
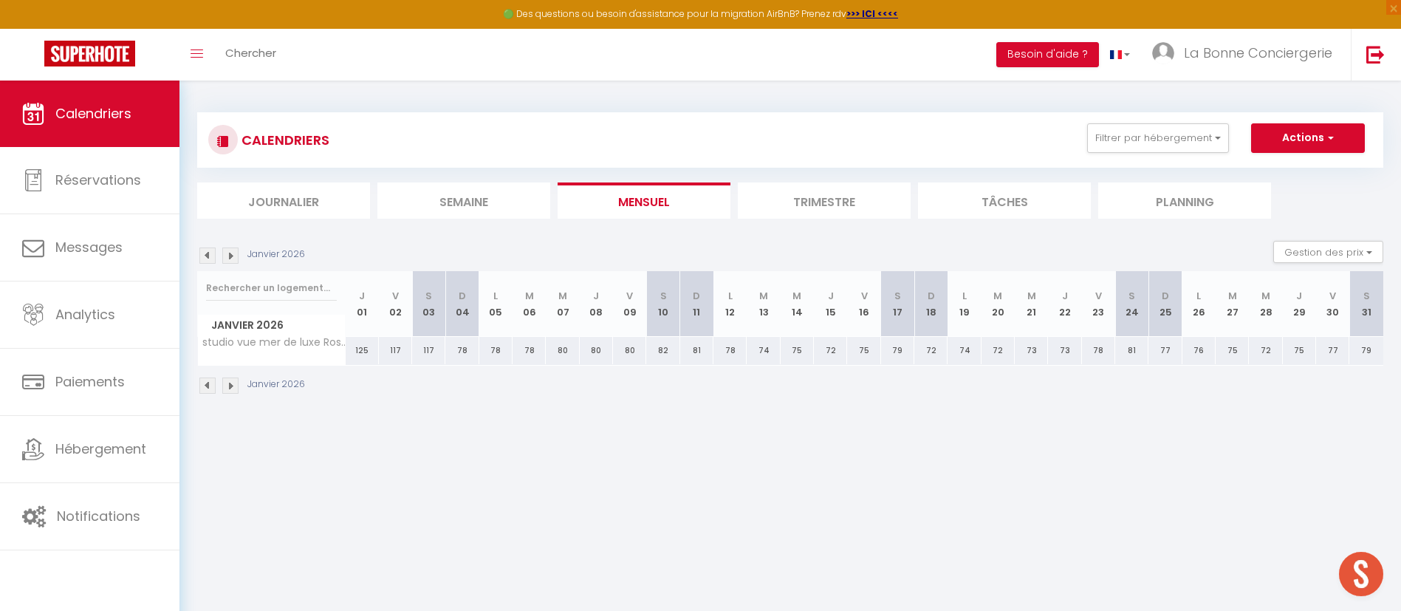
click at [230, 254] on img at bounding box center [230, 255] width 16 height 16
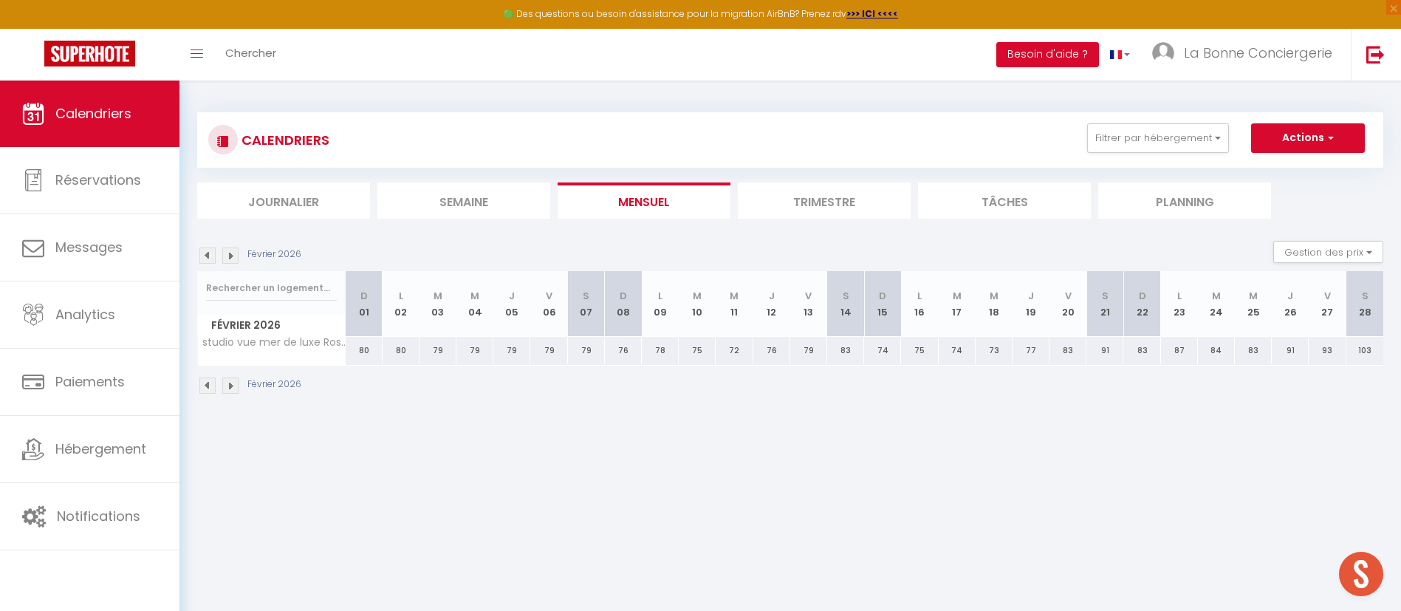
click at [230, 254] on img at bounding box center [230, 255] width 16 height 16
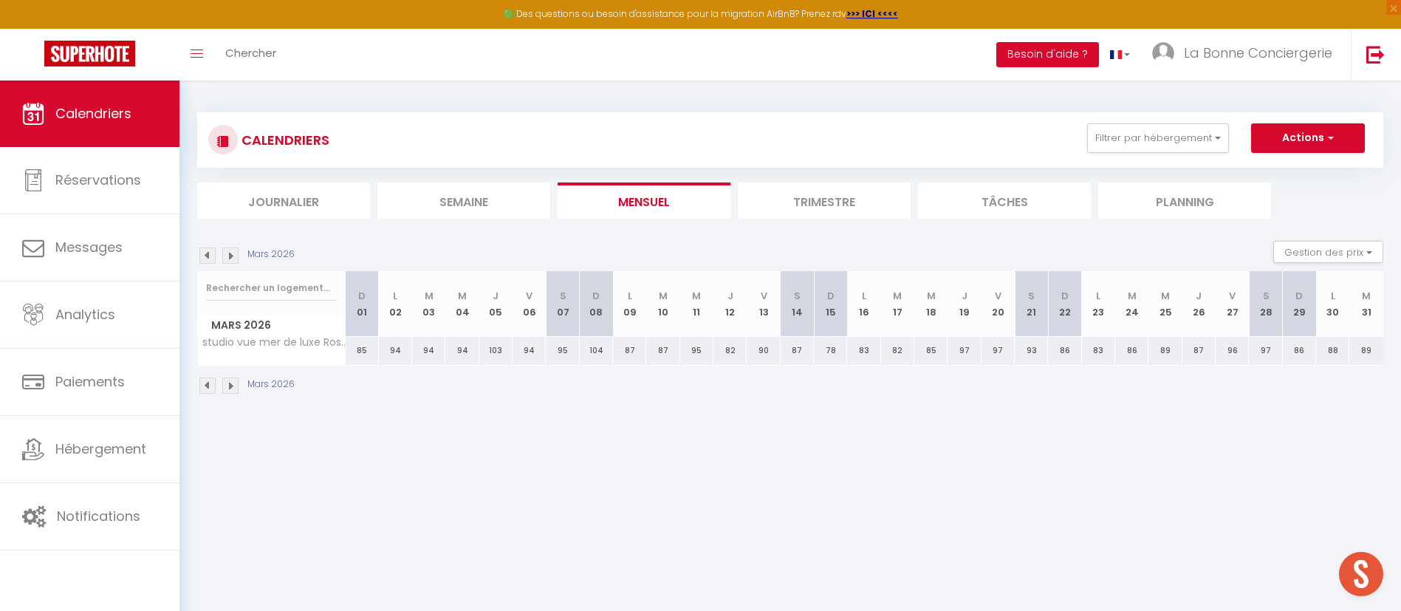
click at [230, 254] on img at bounding box center [230, 255] width 16 height 16
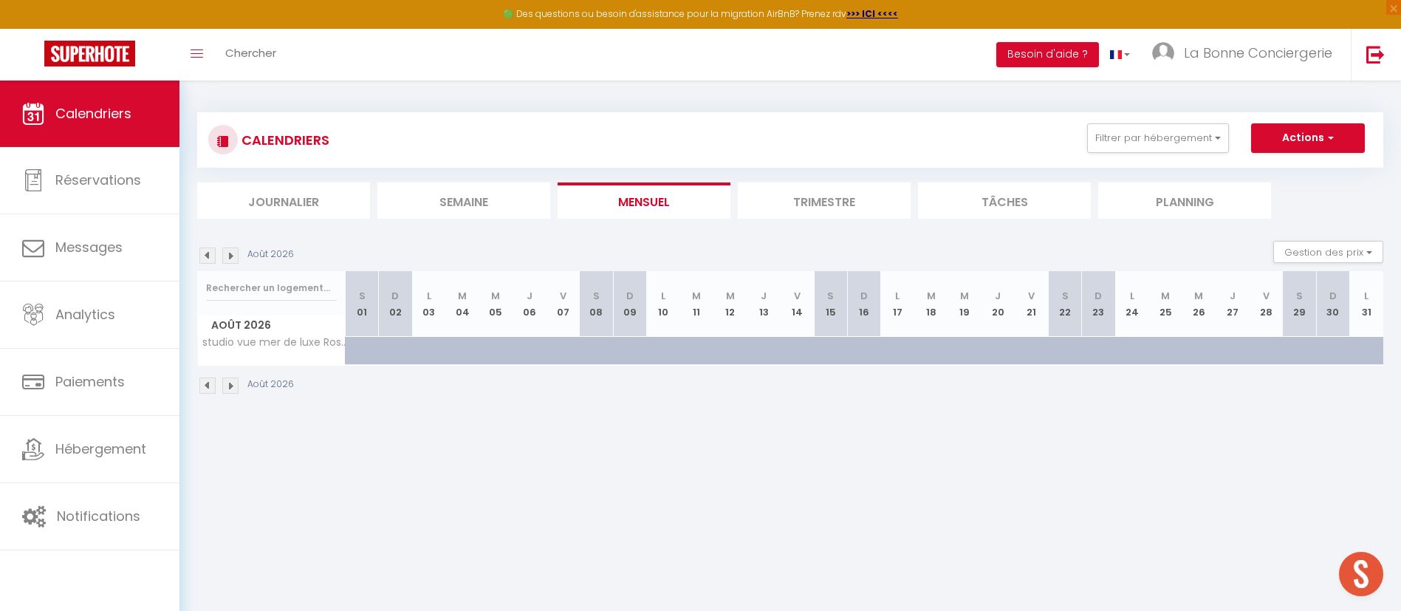
click at [204, 258] on img at bounding box center [207, 255] width 16 height 16
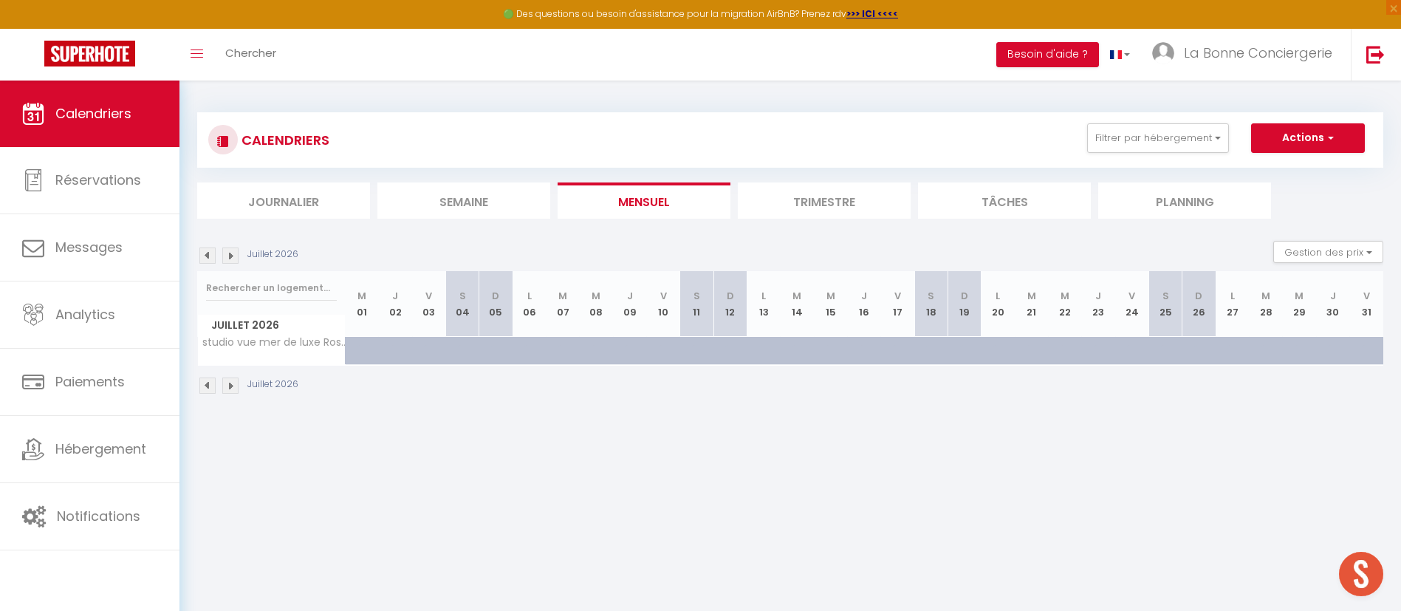
click at [204, 258] on img at bounding box center [207, 255] width 16 height 16
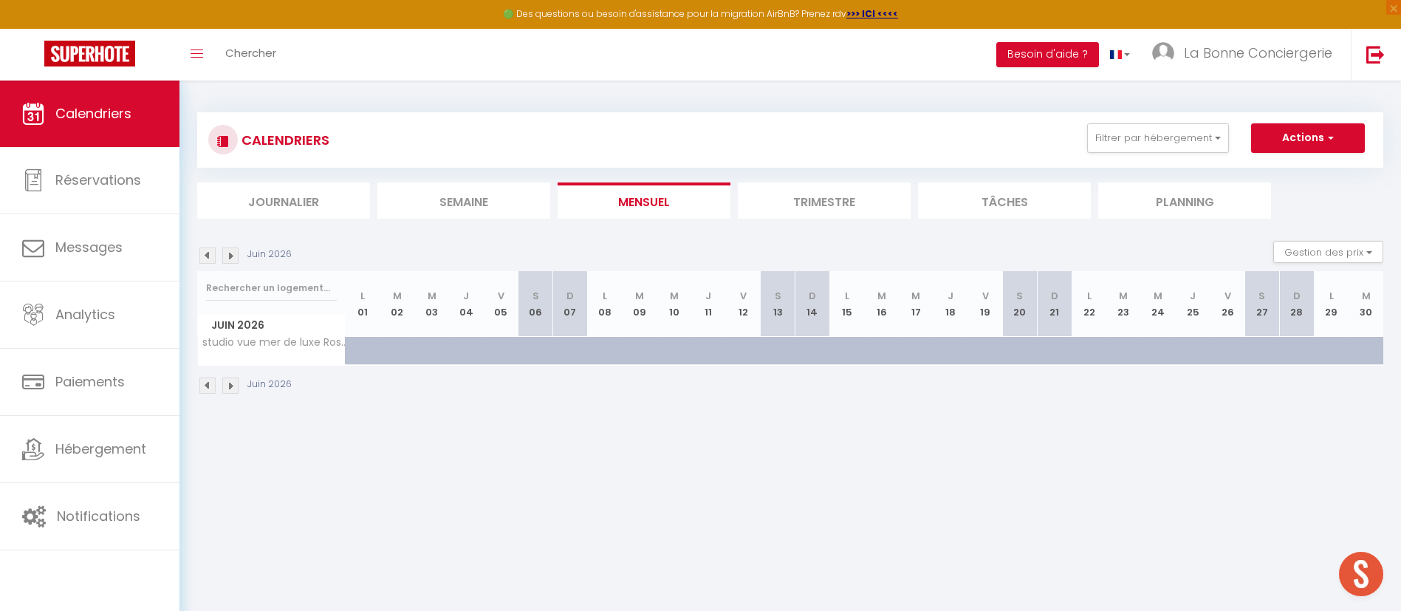
click at [204, 258] on img at bounding box center [207, 255] width 16 height 16
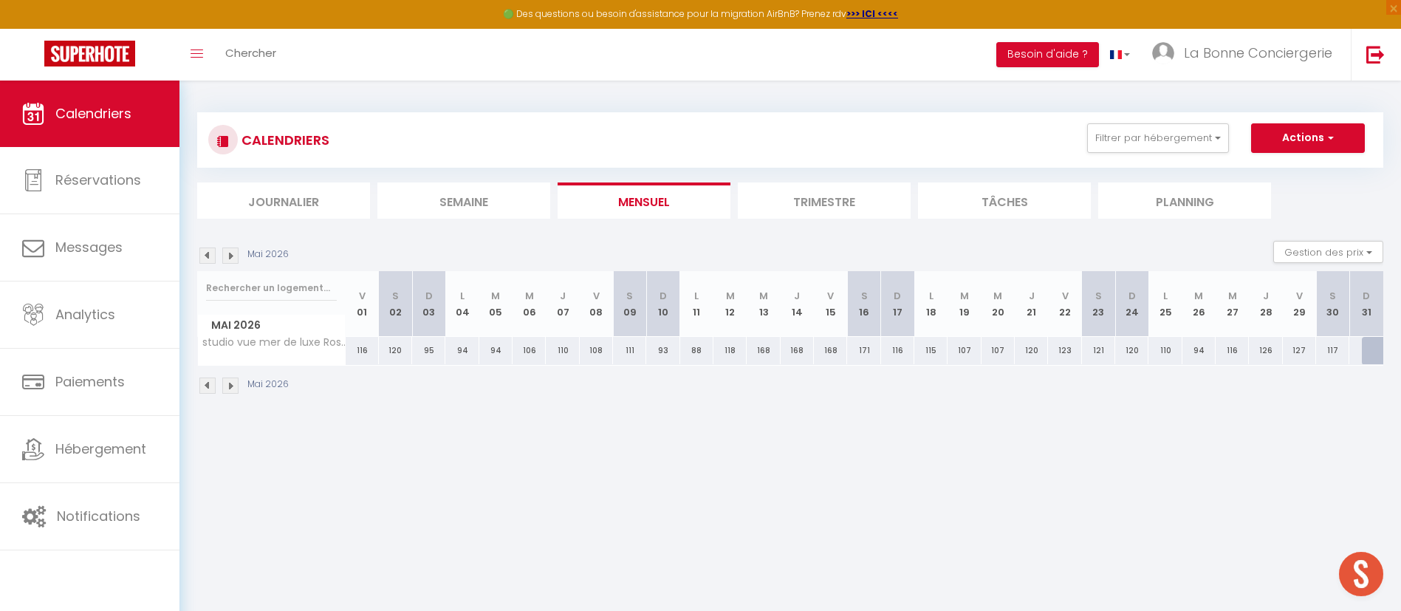
click at [227, 260] on img at bounding box center [230, 255] width 16 height 16
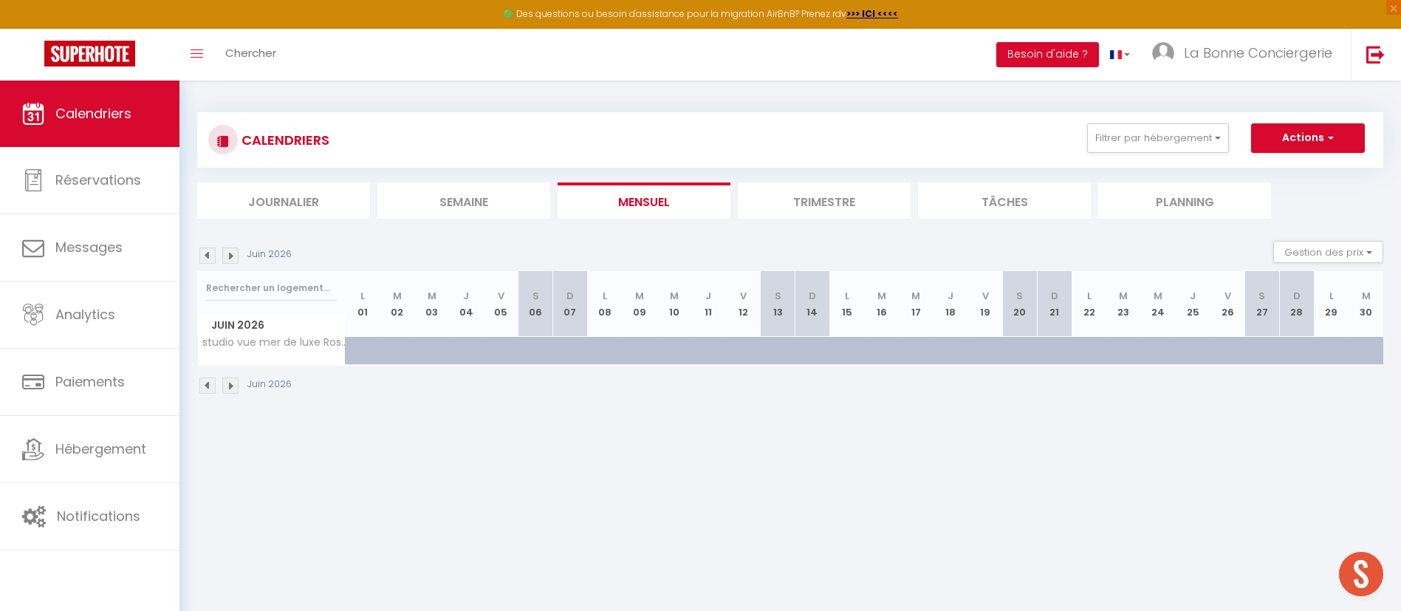
click at [217, 253] on div "Juin 2026" at bounding box center [246, 255] width 99 height 16
click at [212, 253] on img at bounding box center [207, 255] width 16 height 16
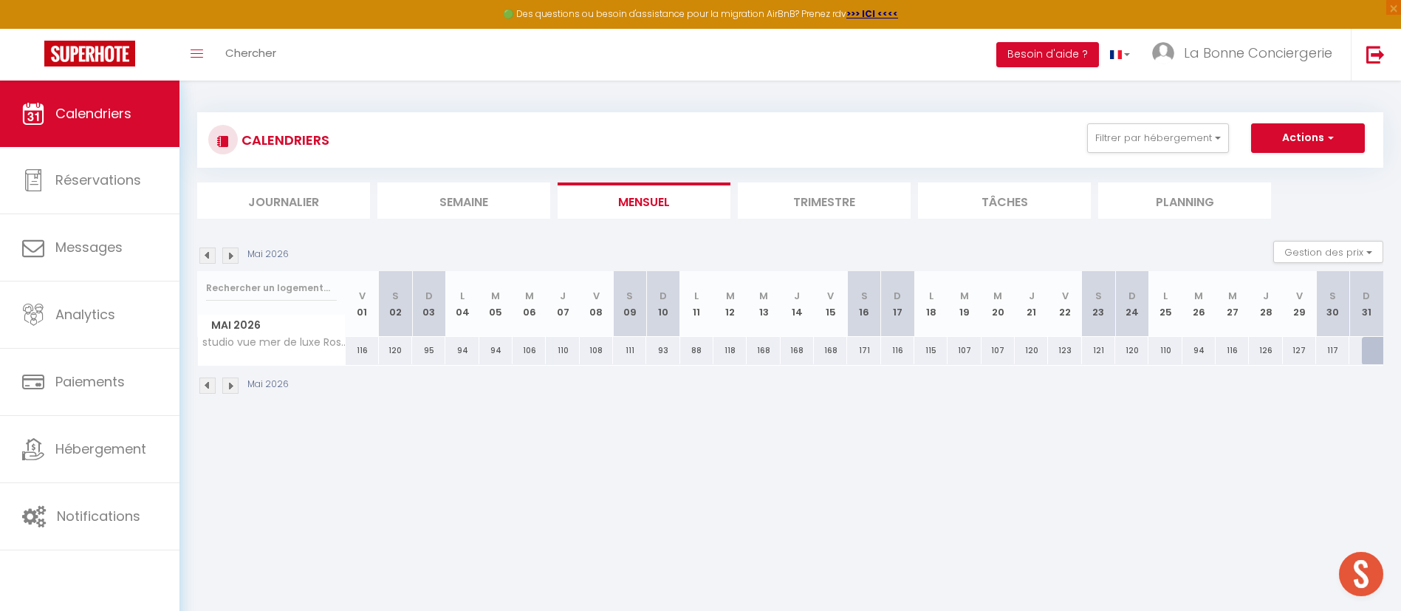
click at [212, 253] on img at bounding box center [207, 255] width 16 height 16
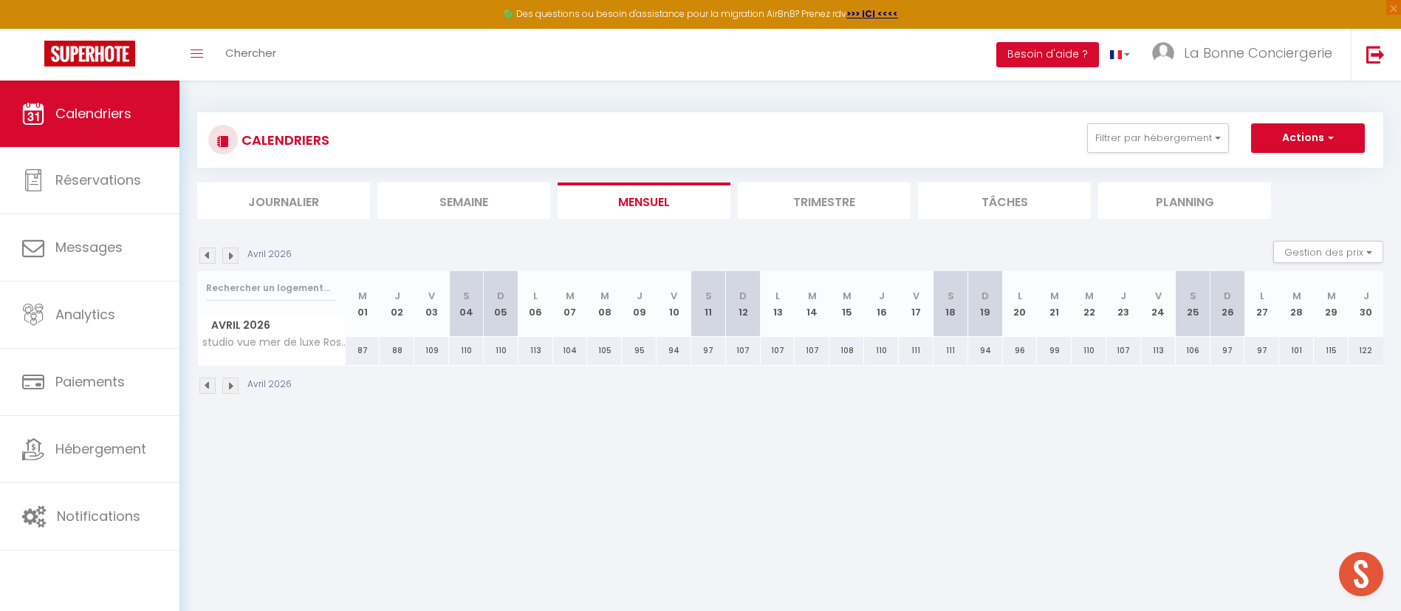
click at [212, 253] on img at bounding box center [207, 255] width 16 height 16
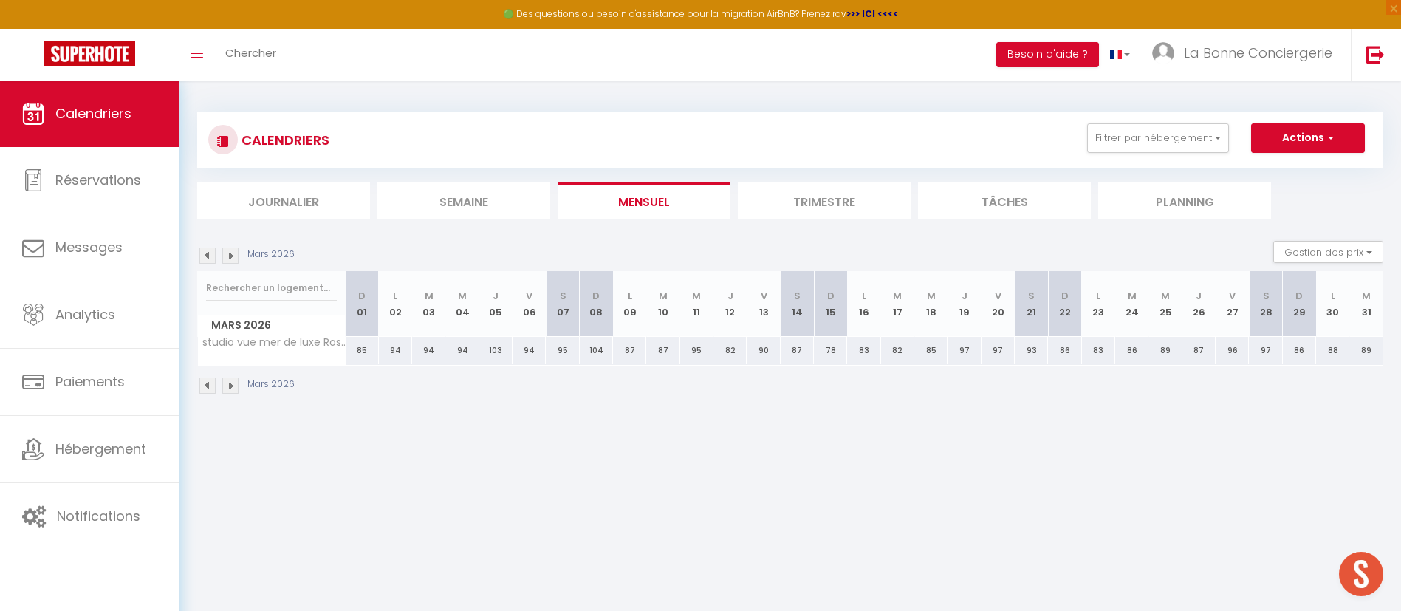
click at [212, 253] on img at bounding box center [207, 255] width 16 height 16
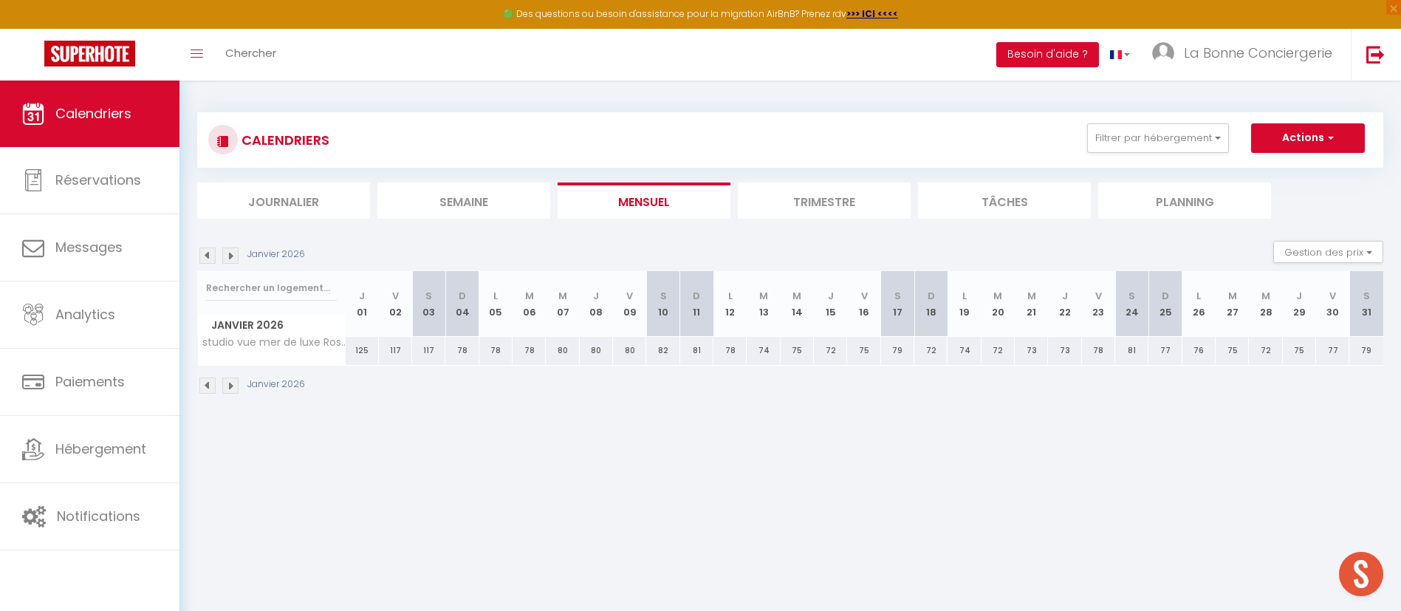
click at [212, 253] on img at bounding box center [207, 255] width 16 height 16
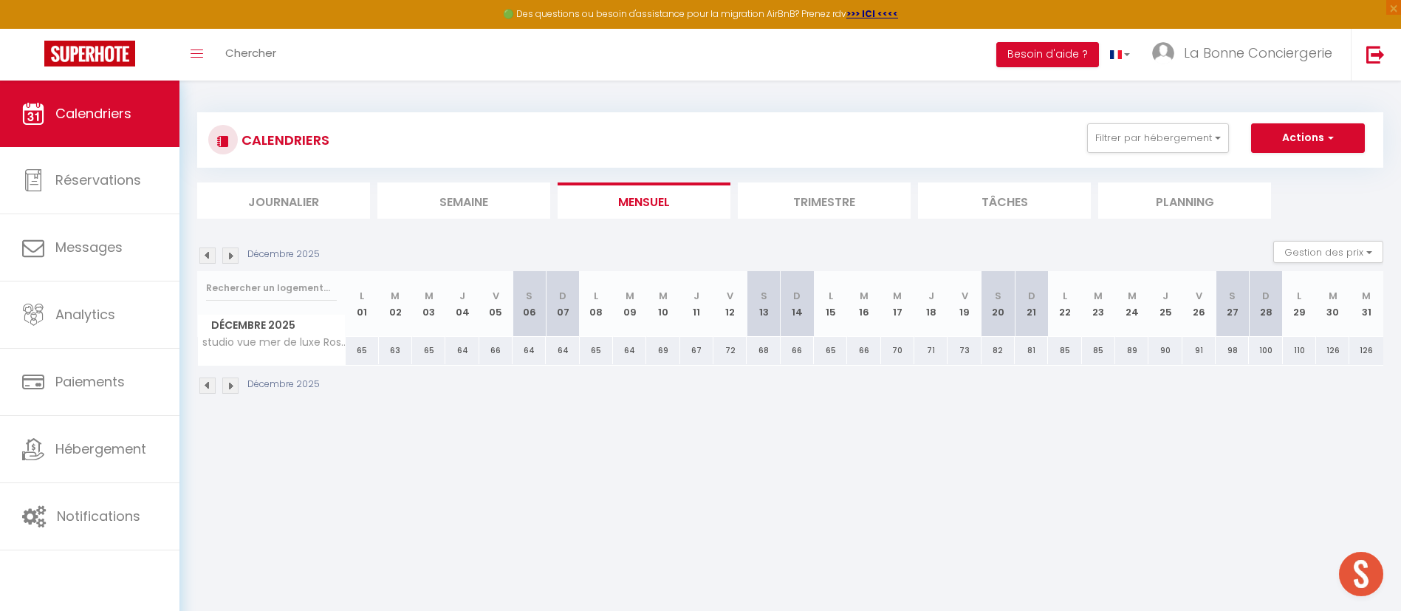
click at [212, 253] on img at bounding box center [207, 255] width 16 height 16
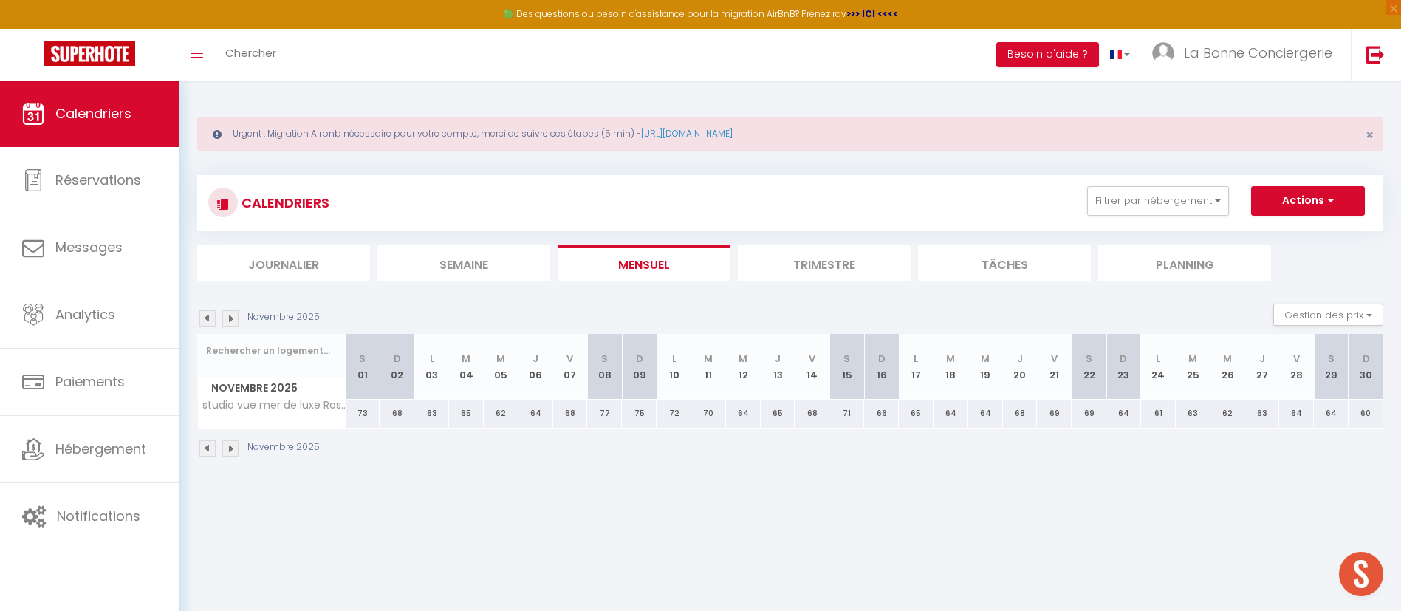
click at [200, 320] on img at bounding box center [207, 318] width 16 height 16
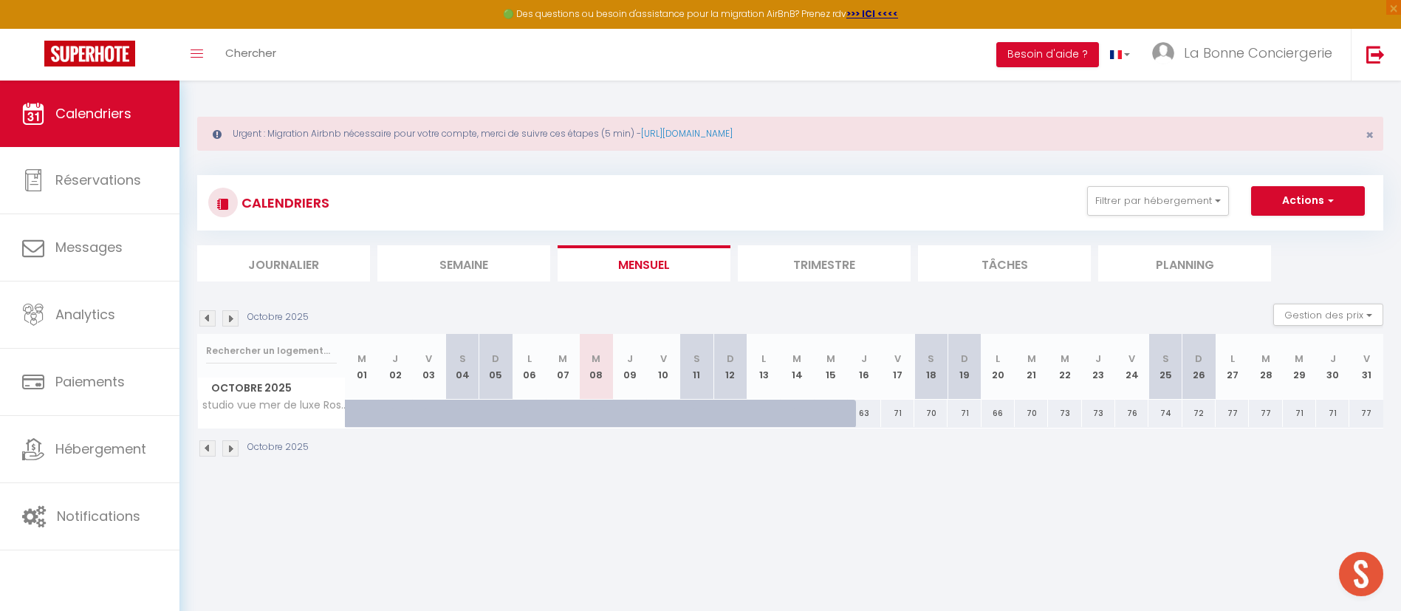
click at [210, 316] on img at bounding box center [207, 318] width 16 height 16
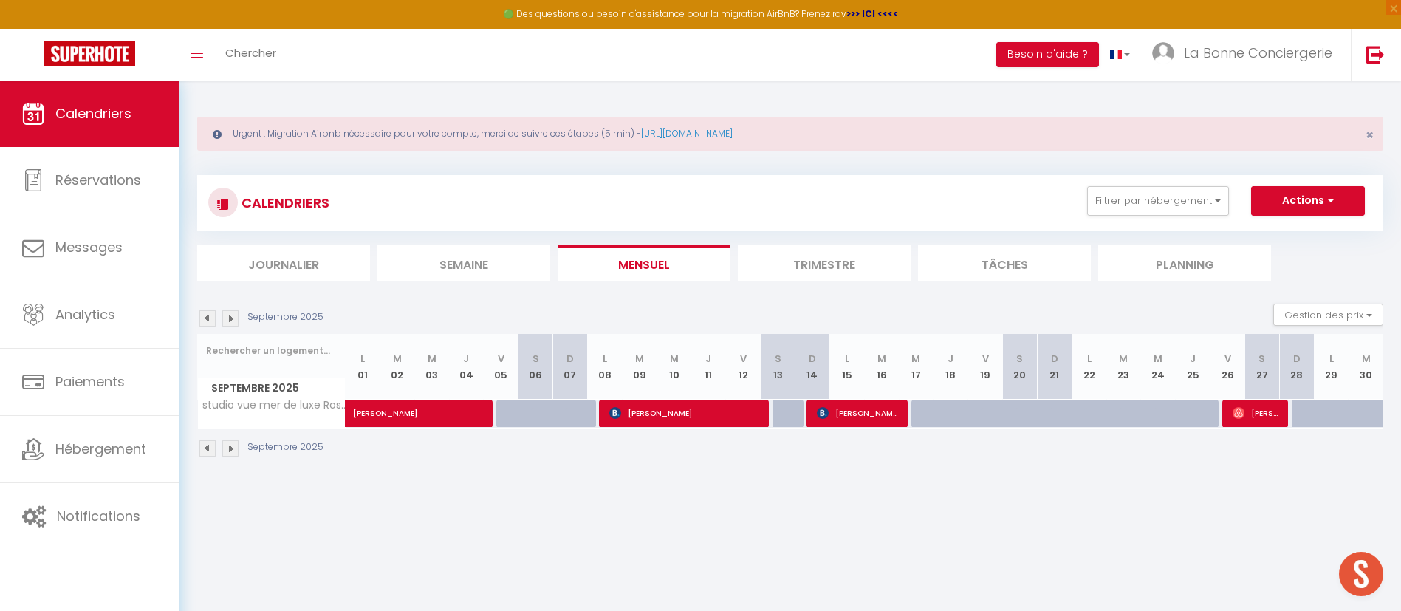
click at [210, 316] on img at bounding box center [207, 318] width 16 height 16
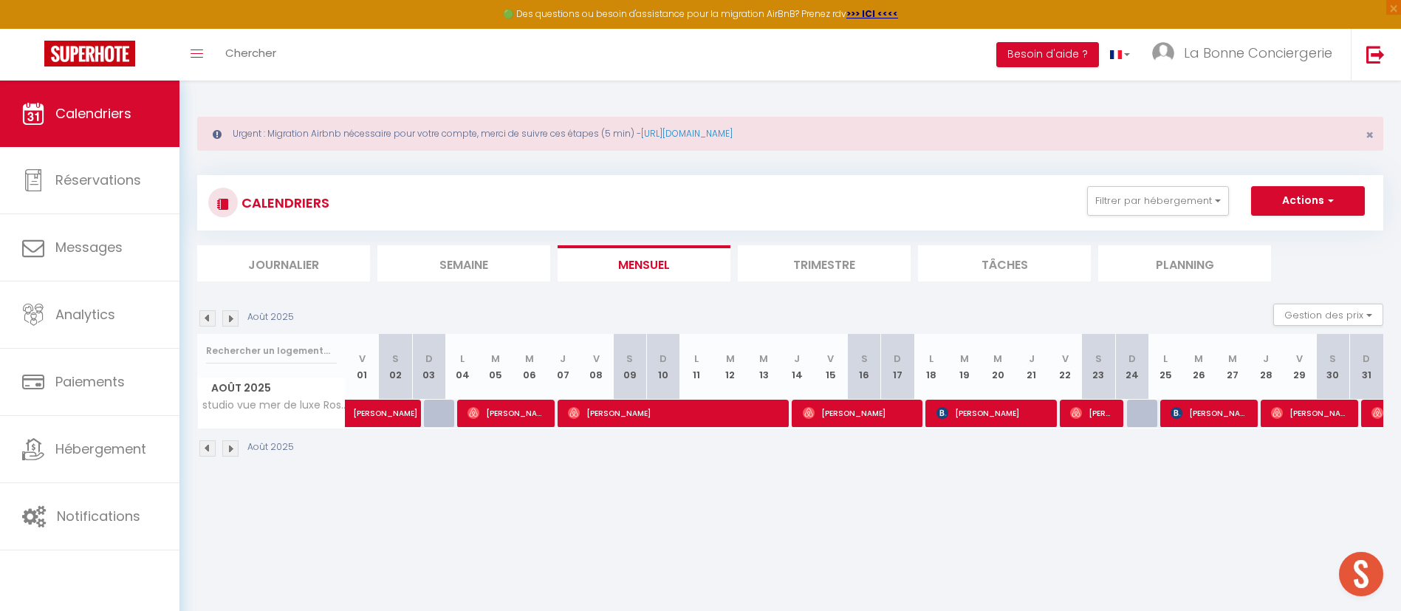
click at [210, 316] on img at bounding box center [207, 318] width 16 height 16
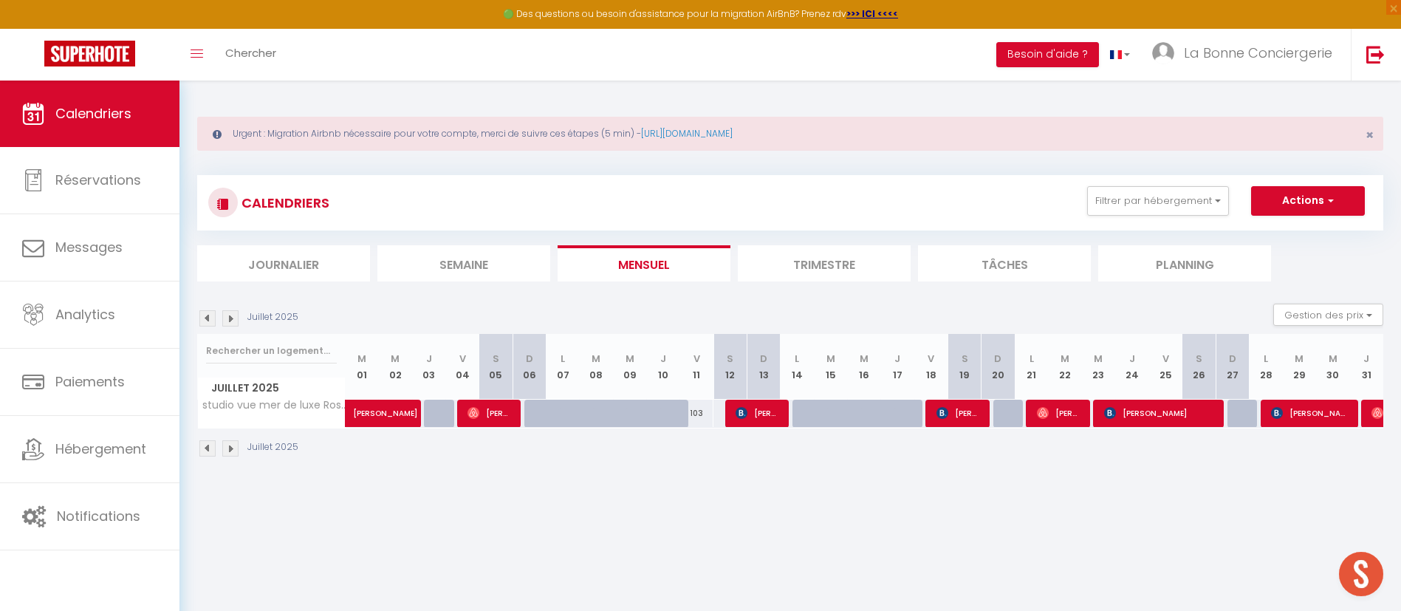
click at [210, 316] on img at bounding box center [207, 318] width 16 height 16
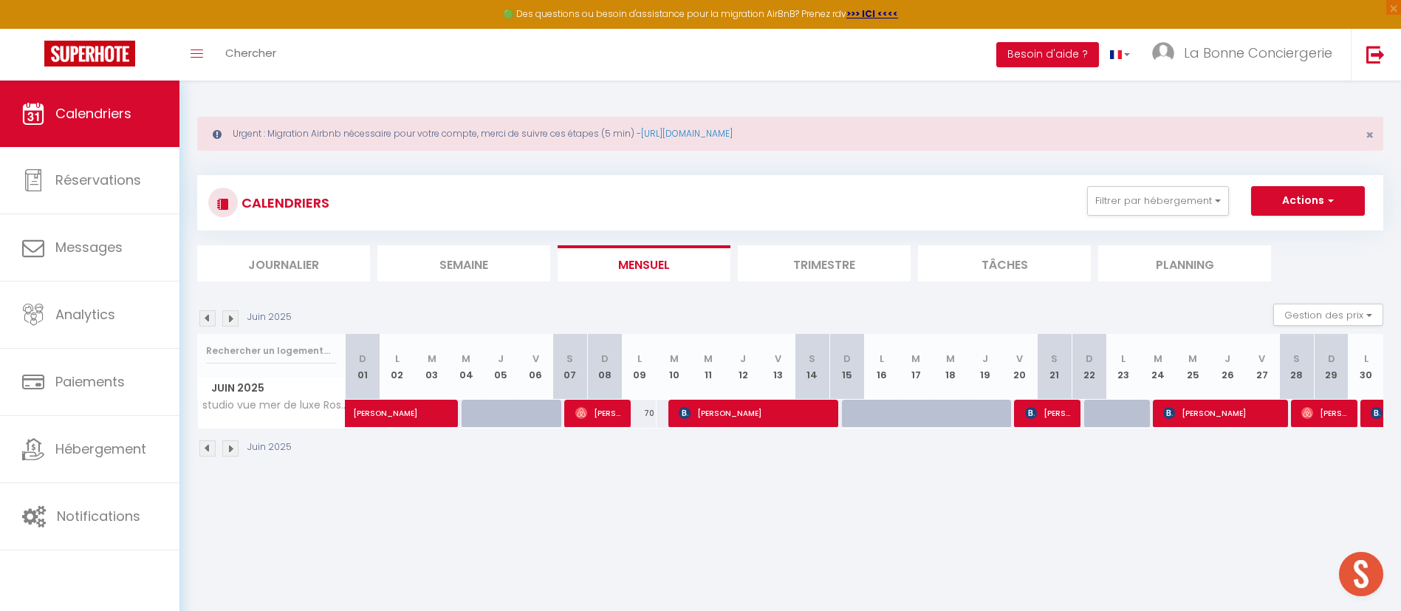
click at [203, 317] on img at bounding box center [207, 318] width 16 height 16
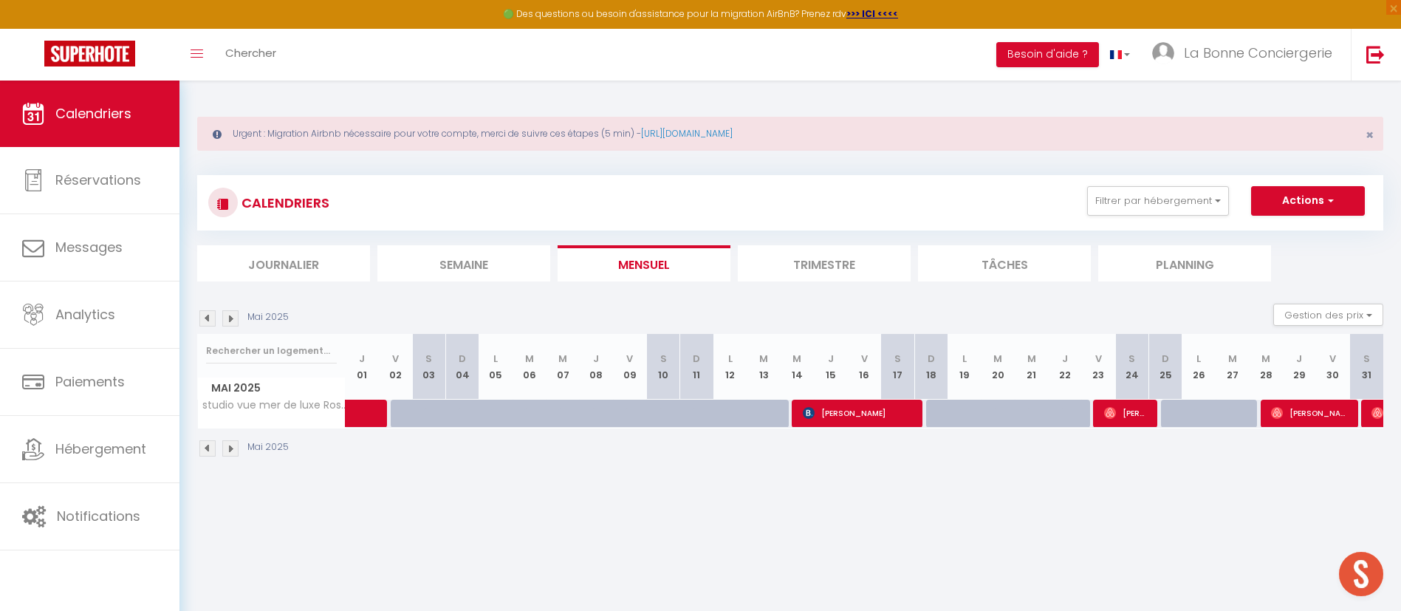
click at [208, 320] on img at bounding box center [207, 318] width 16 height 16
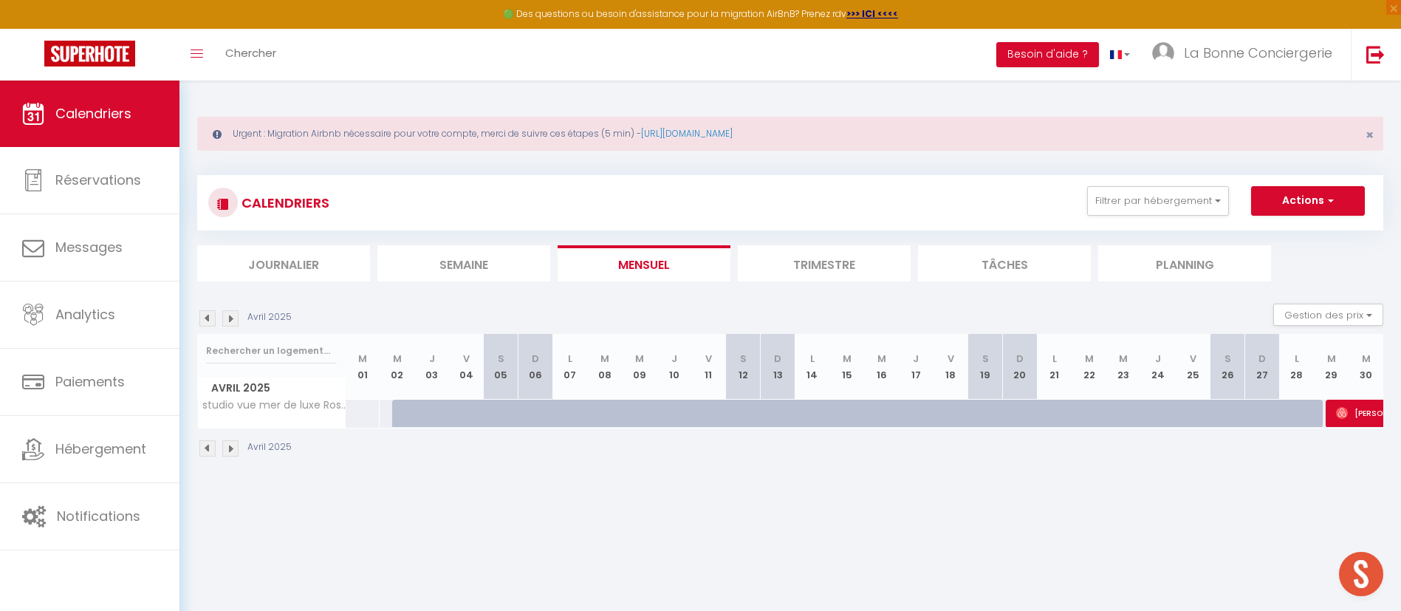
click at [228, 317] on img at bounding box center [230, 318] width 16 height 16
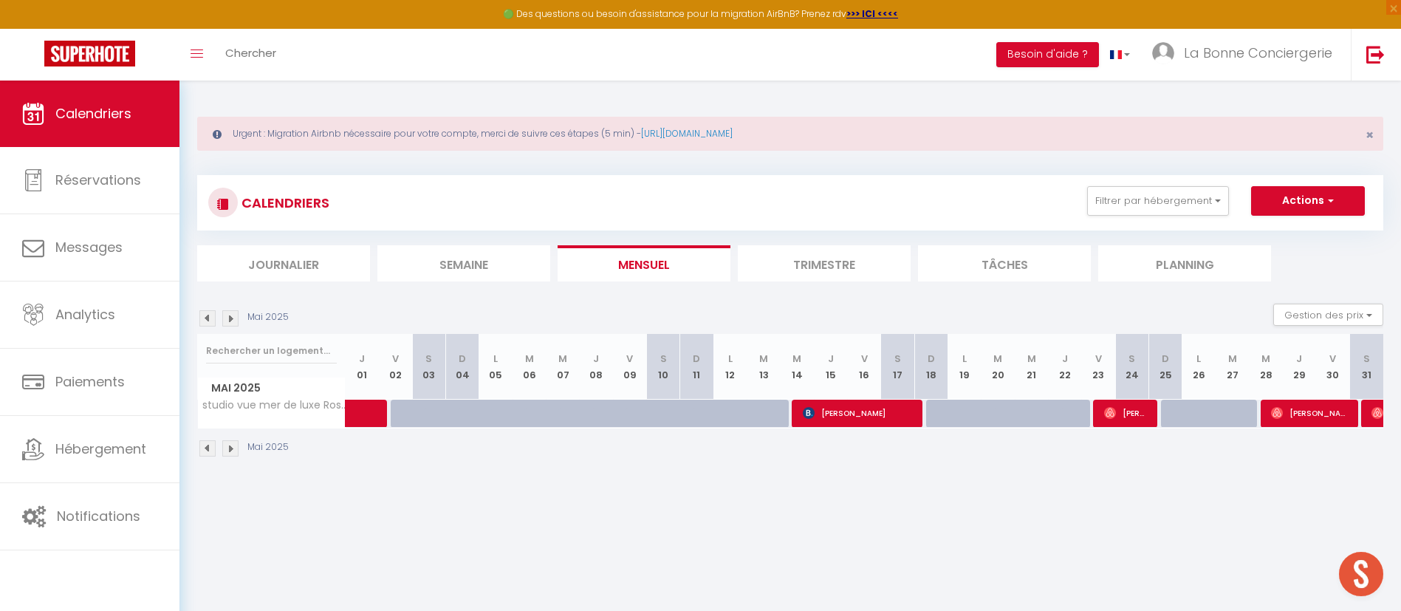
click at [230, 317] on img at bounding box center [230, 318] width 16 height 16
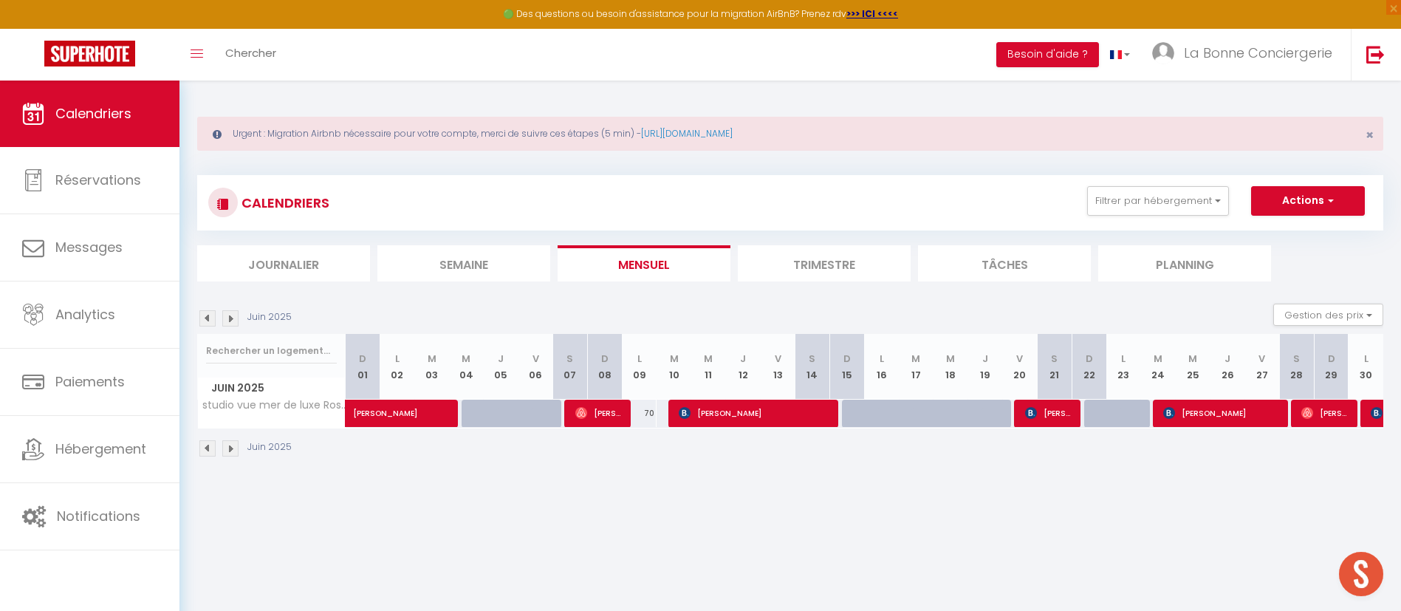
click at [230, 317] on img at bounding box center [230, 318] width 16 height 16
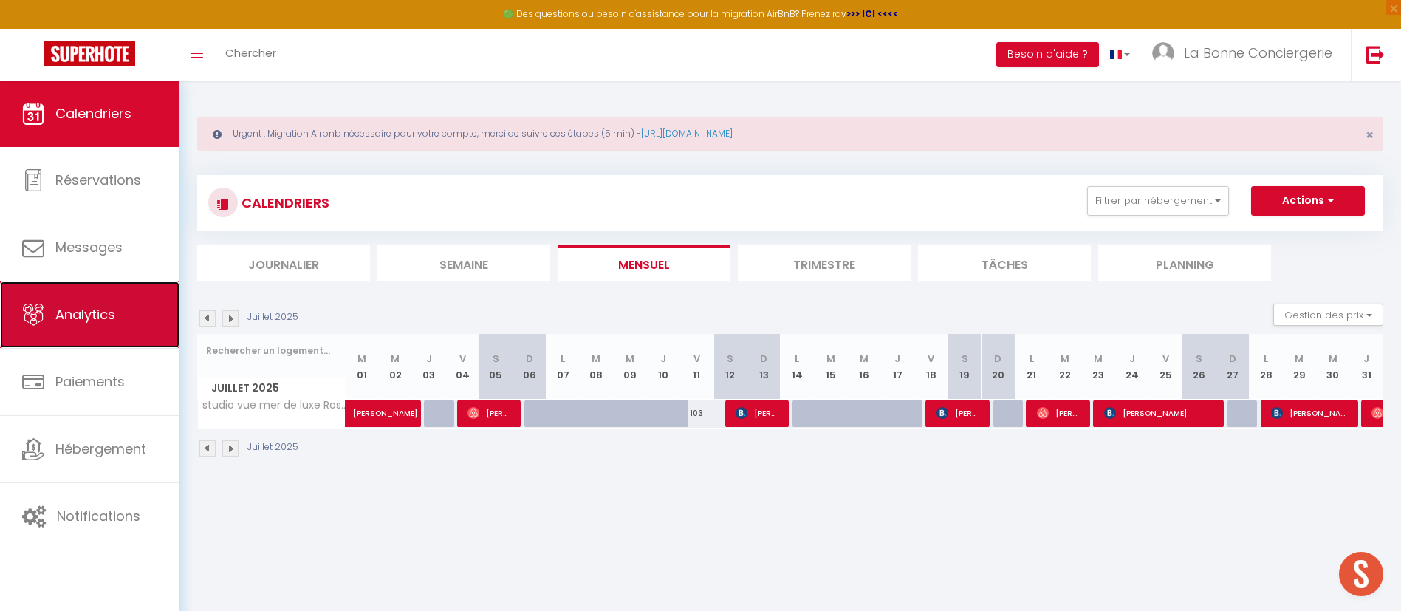
click at [88, 326] on link "Analytics" at bounding box center [89, 314] width 179 height 66
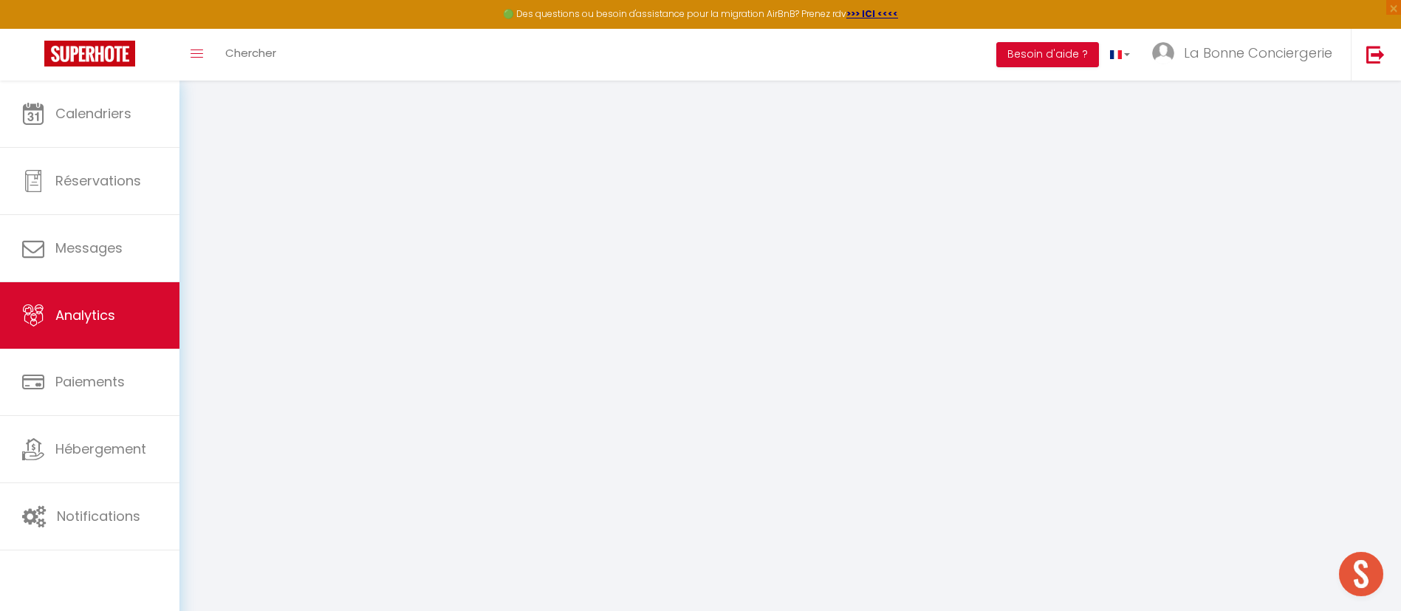
select select "2025"
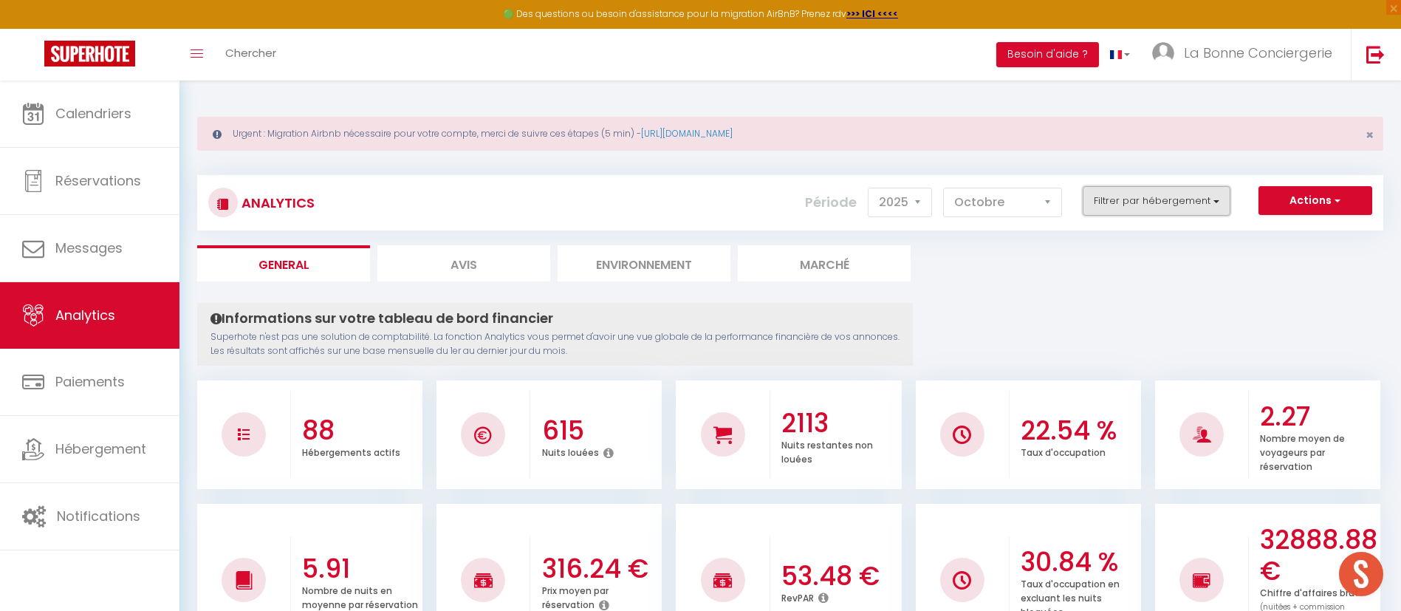
click at [1177, 198] on button "Filtrer par hébergement" at bounding box center [1156, 201] width 148 height 30
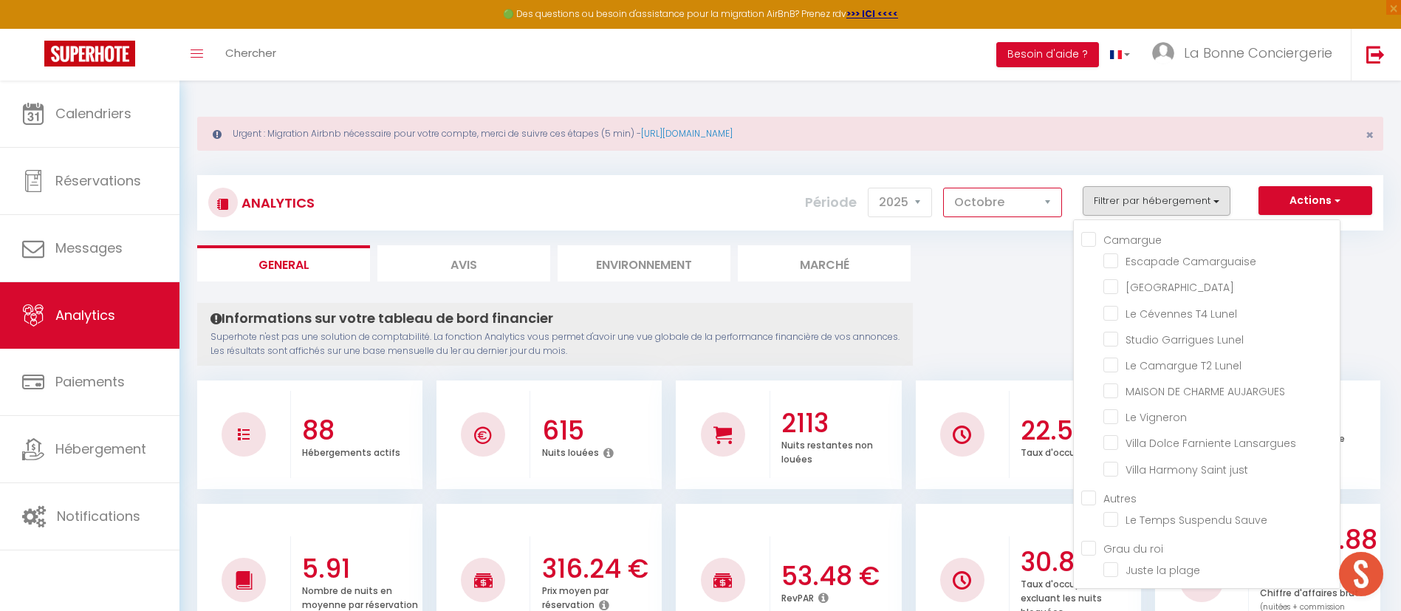
drag, startPoint x: 993, startPoint y: 208, endPoint x: 991, endPoint y: 216, distance: 7.7
click at [993, 208] on select "Janvier Février Mars Avril Mai Juin Juillet Août Septembre Octobre Novembre Déc…" at bounding box center [1002, 203] width 119 height 30
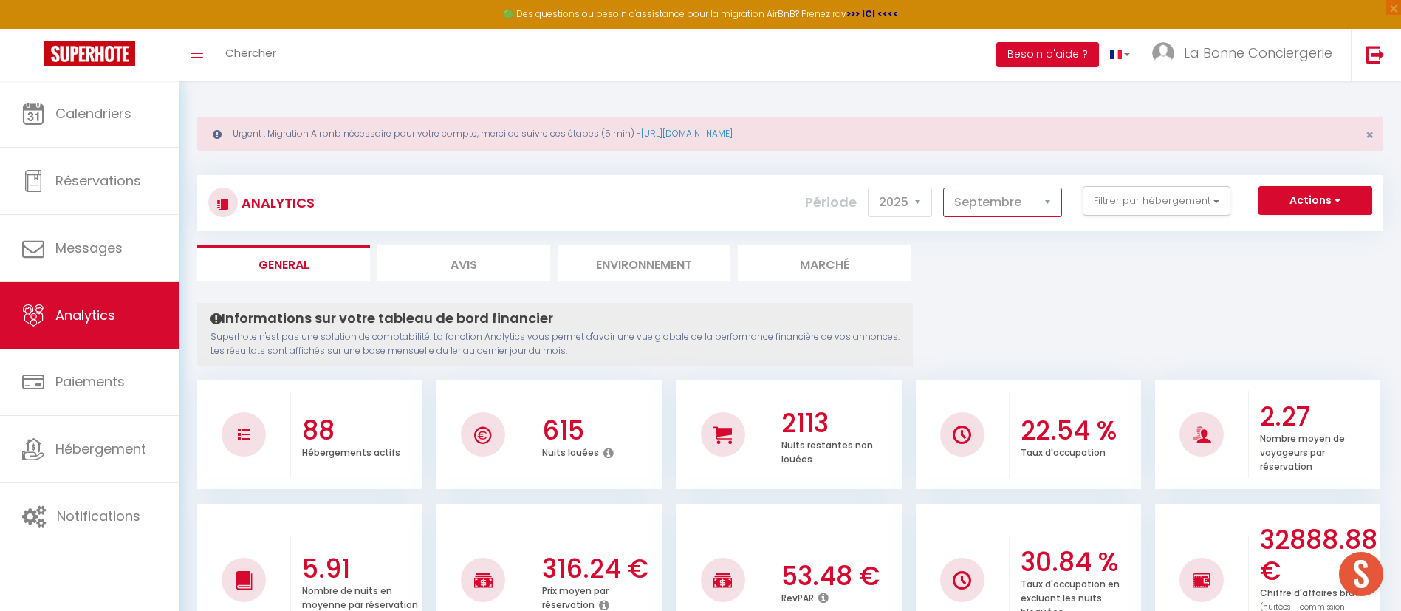
click at [944, 188] on select "Janvier Février Mars Avril Mai Juin Juillet Août Septembre Octobre Novembre Déc…" at bounding box center [1002, 203] width 119 height 30
drag, startPoint x: 1036, startPoint y: 191, endPoint x: 1034, endPoint y: 209, distance: 17.8
click at [1036, 191] on select "Janvier Février Mars Avril Mai Juin Juillet Août Septembre Octobre Novembre Déc…" at bounding box center [1002, 203] width 119 height 30
select select "10"
click at [944, 188] on select "Janvier Février Mars Avril Mai Juin Juillet Août Septembre Octobre Novembre Déc…" at bounding box center [1002, 203] width 119 height 30
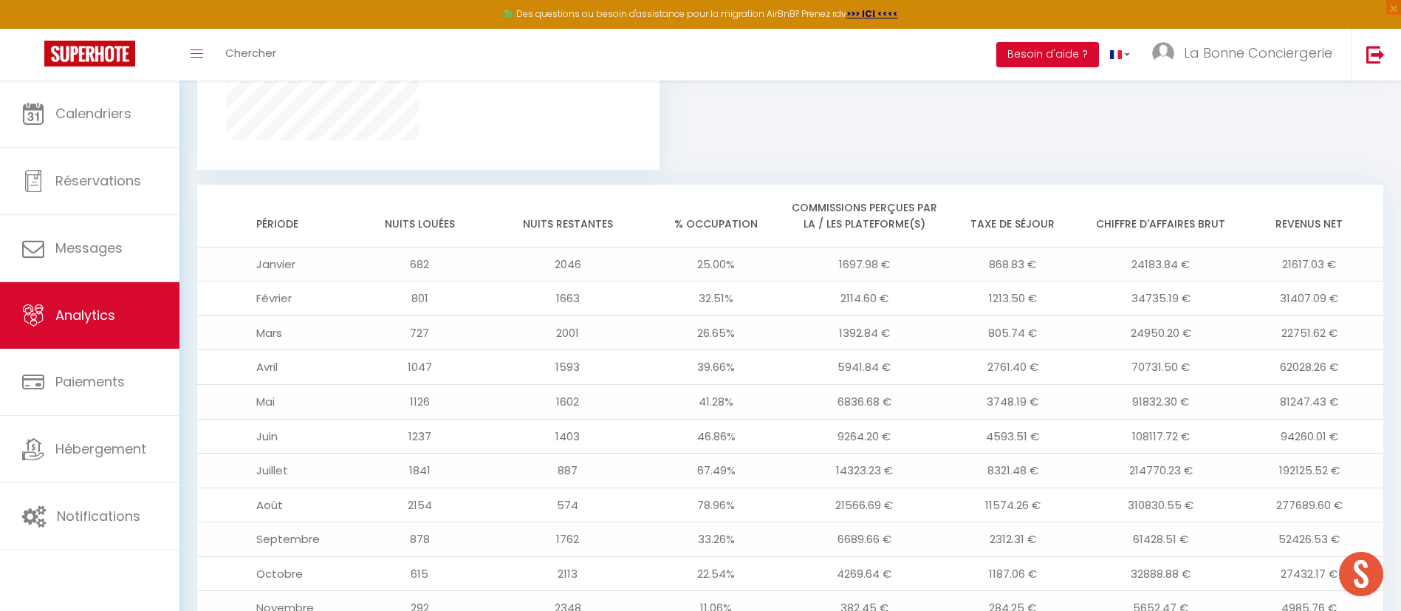
scroll to position [1322, 0]
